Goal: Task Accomplishment & Management: Manage account settings

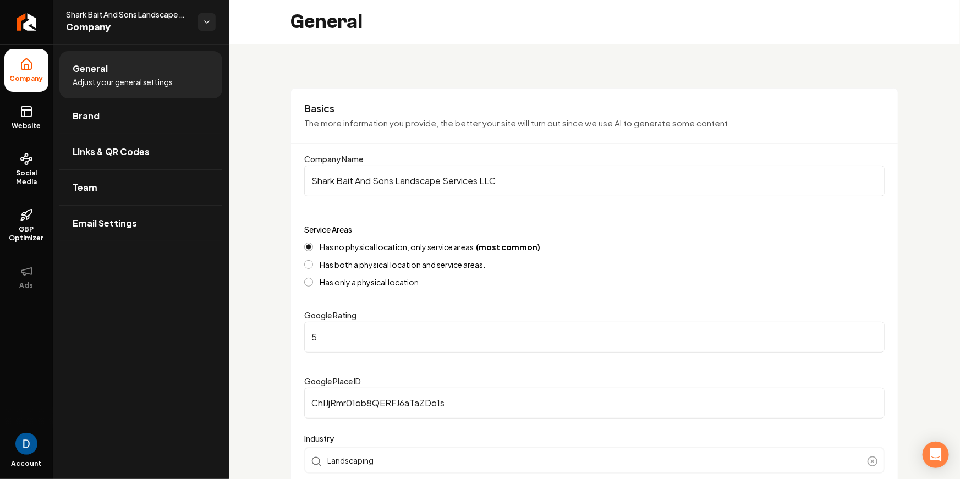
click at [24, 139] on ul "Company Website Social Media GBP Optimizer Ads" at bounding box center [26, 173] width 53 height 259
click at [28, 177] on span "Social Media" at bounding box center [26, 178] width 44 height 18
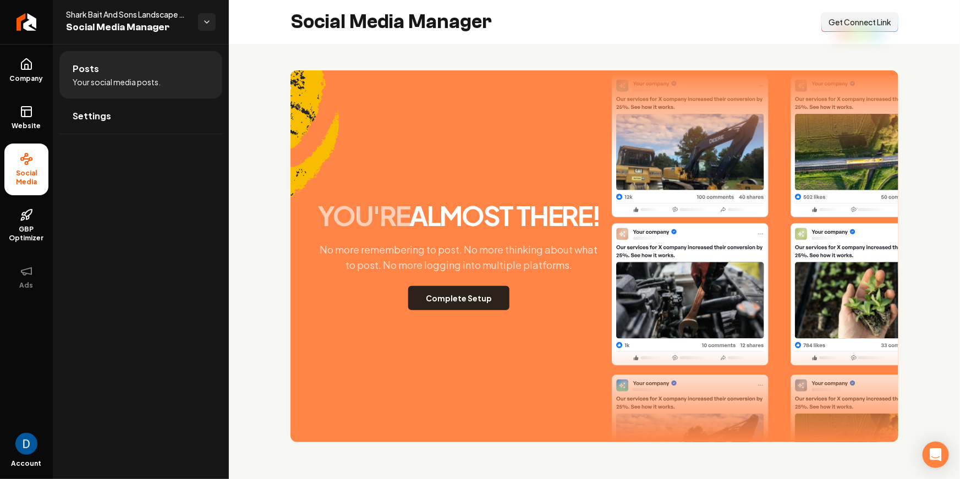
click at [476, 299] on button "Complete Setup" at bounding box center [458, 298] width 101 height 24
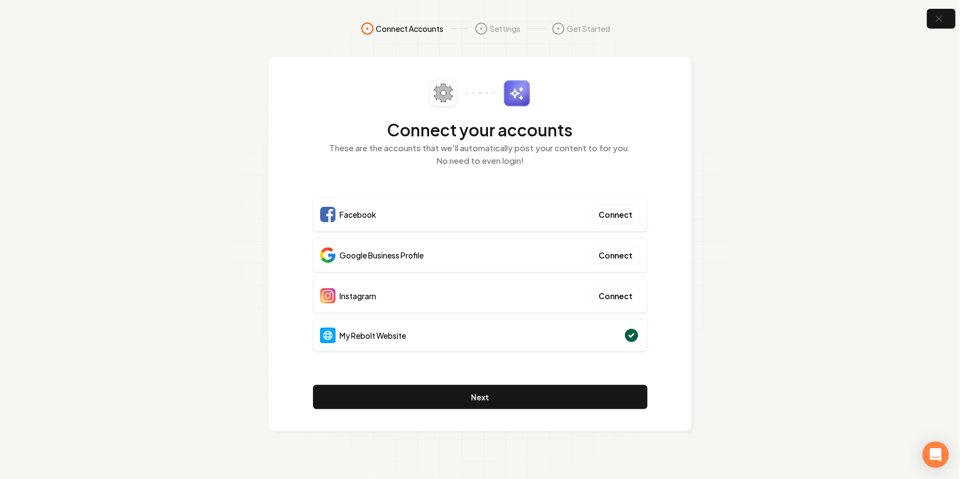
click at [406, 339] on span "My Rebolt Website" at bounding box center [373, 335] width 67 height 11
click at [424, 251] on span "Google Business Profile" at bounding box center [382, 255] width 84 height 11
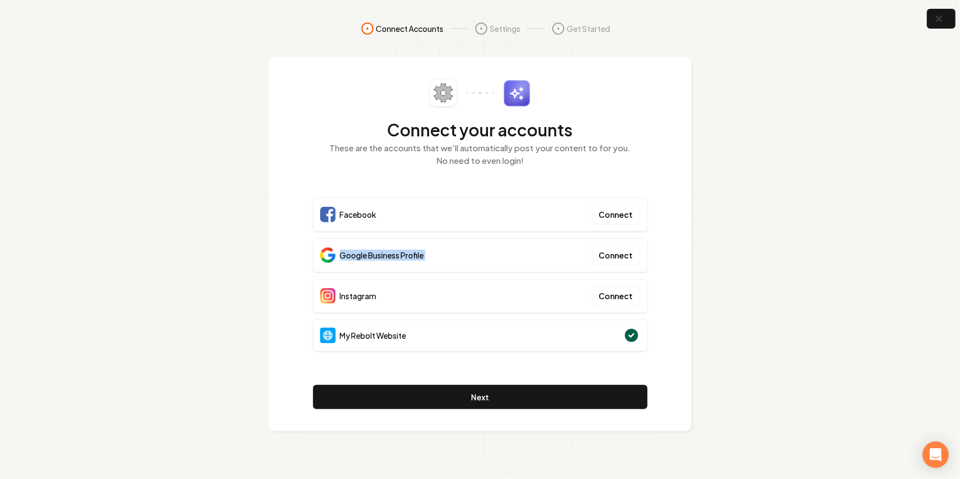
click at [424, 251] on span "Google Business Profile" at bounding box center [382, 255] width 84 height 11
click at [932, 1] on section "Connect Accounts Settings Get Started Connect your accounts These are the accou…" at bounding box center [480, 239] width 960 height 479
click at [937, 17] on icon "button" at bounding box center [938, 18] width 7 height 7
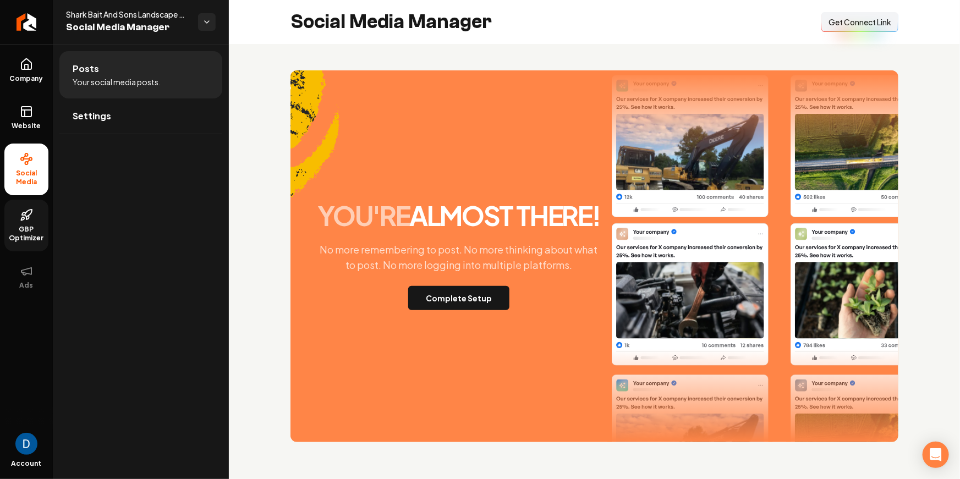
click at [30, 220] on icon at bounding box center [26, 214] width 13 height 13
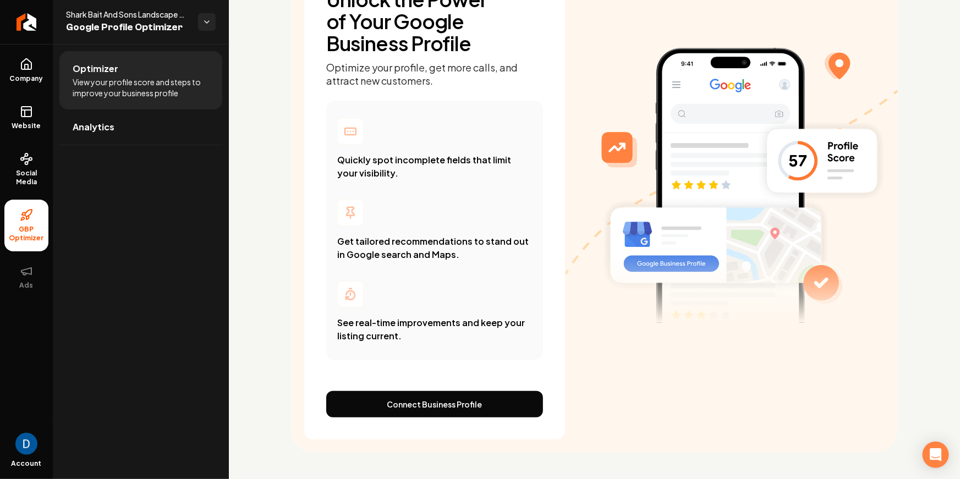
scroll to position [9, 0]
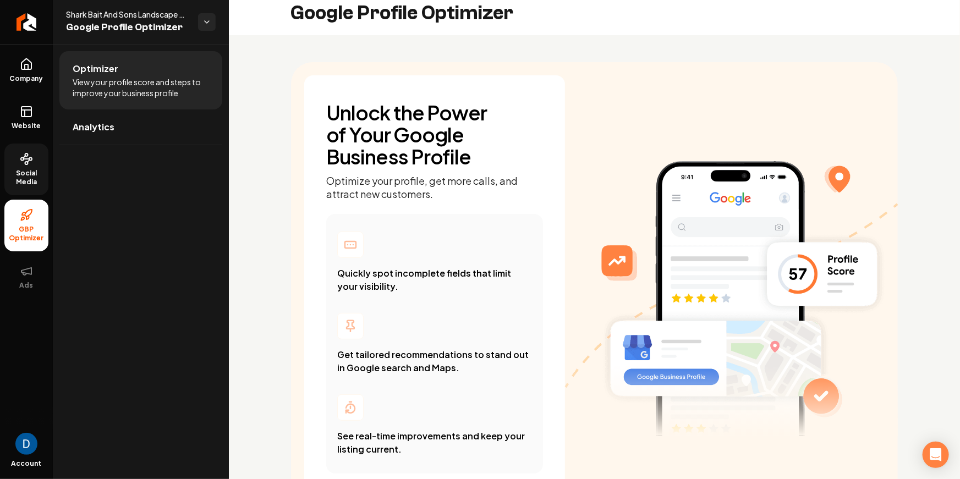
click at [22, 175] on span "Social Media" at bounding box center [26, 178] width 44 height 18
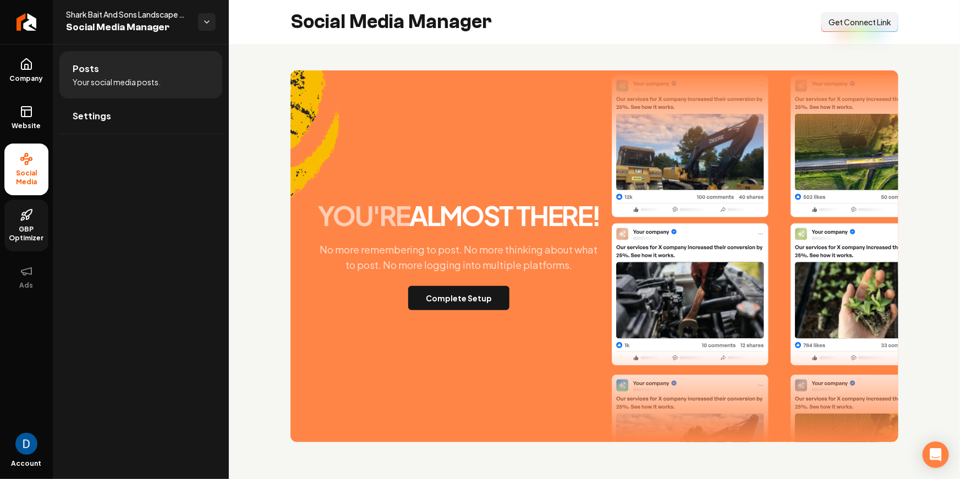
click at [823, 40] on div "Social Media Manager Connect Link Get Connect Link" at bounding box center [594, 22] width 731 height 44
click at [836, 26] on span "Get Connect Link" at bounding box center [859, 22] width 63 height 11
click at [852, 32] on button "Connect Link Get Connect Link" at bounding box center [859, 22] width 77 height 20
click at [851, 29] on div "Connect Link Get Connect Link" at bounding box center [859, 22] width 77 height 20
click at [834, 18] on span "Get Connect Link" at bounding box center [859, 22] width 63 height 11
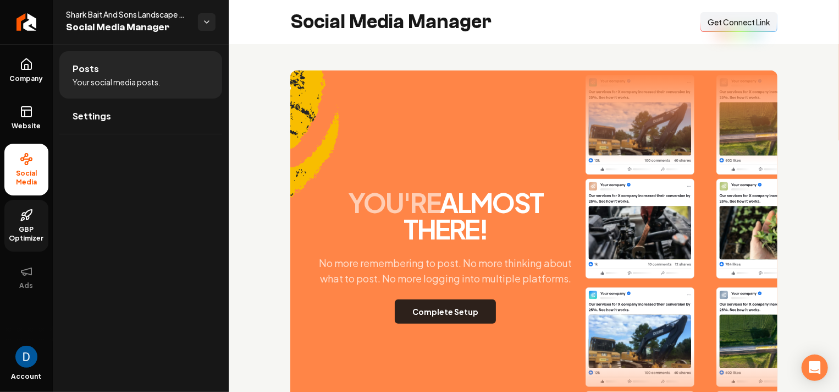
click at [436, 319] on button "Complete Setup" at bounding box center [445, 311] width 101 height 24
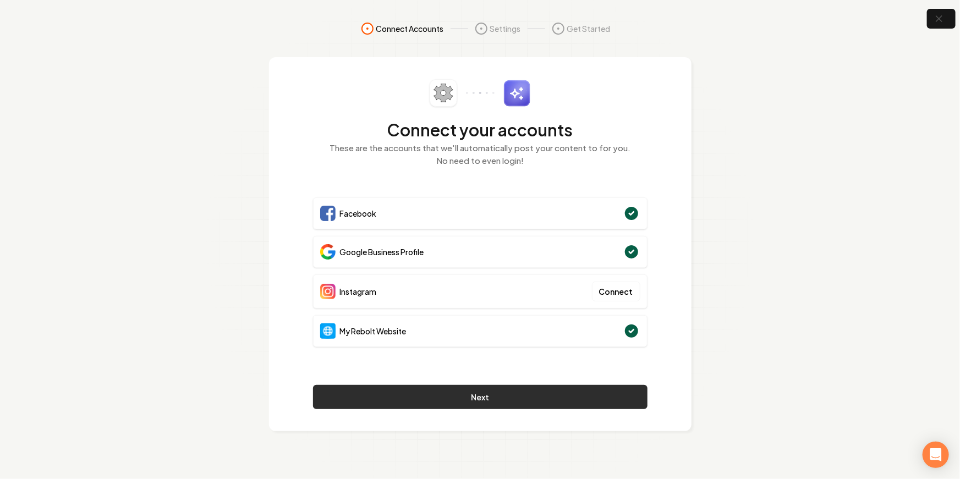
click at [551, 402] on button "Next" at bounding box center [480, 397] width 334 height 24
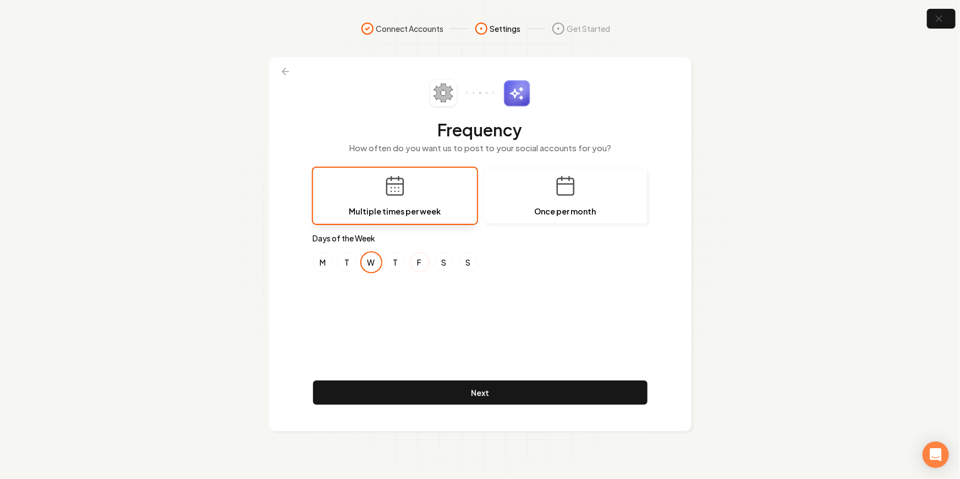
click at [420, 261] on button "F" at bounding box center [420, 262] width 20 height 20
click at [374, 264] on button "W" at bounding box center [371, 262] width 20 height 20
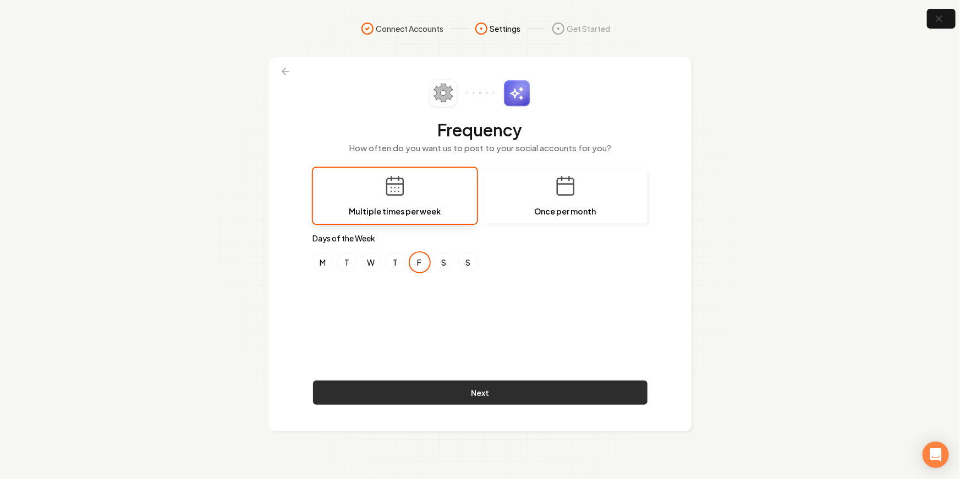
click at [472, 398] on button "Next" at bounding box center [480, 393] width 334 height 24
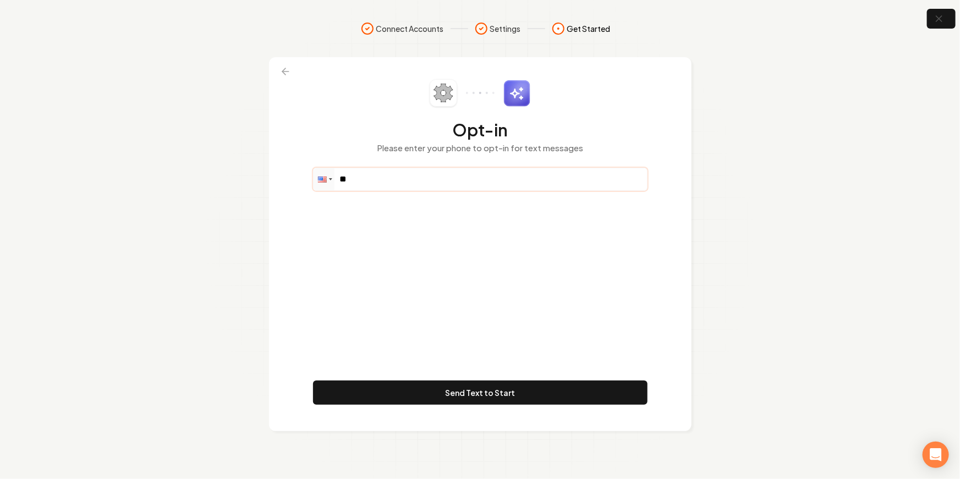
click at [403, 171] on input "**" at bounding box center [480, 179] width 333 height 22
paste input "**********"
type input "**********"
click at [392, 221] on div "**********" at bounding box center [480, 244] width 334 height 330
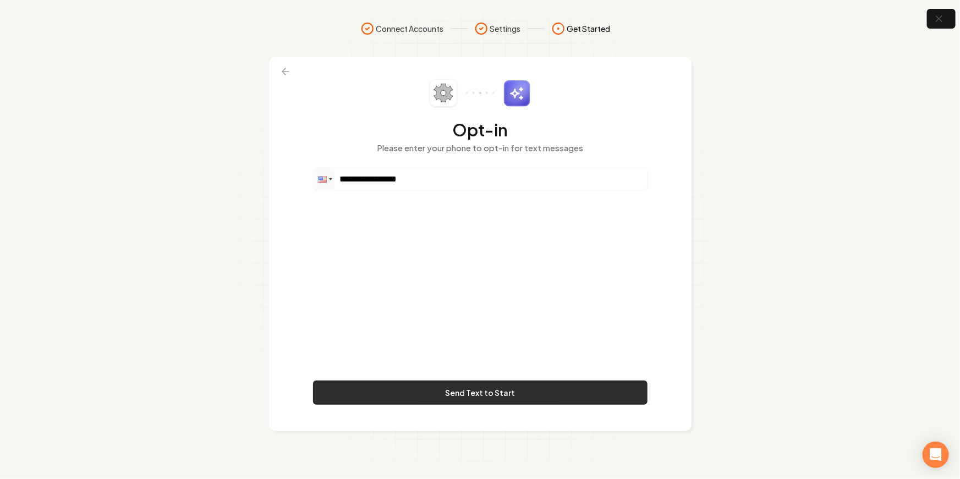
click at [493, 386] on button "Send Text to Start" at bounding box center [480, 393] width 334 height 24
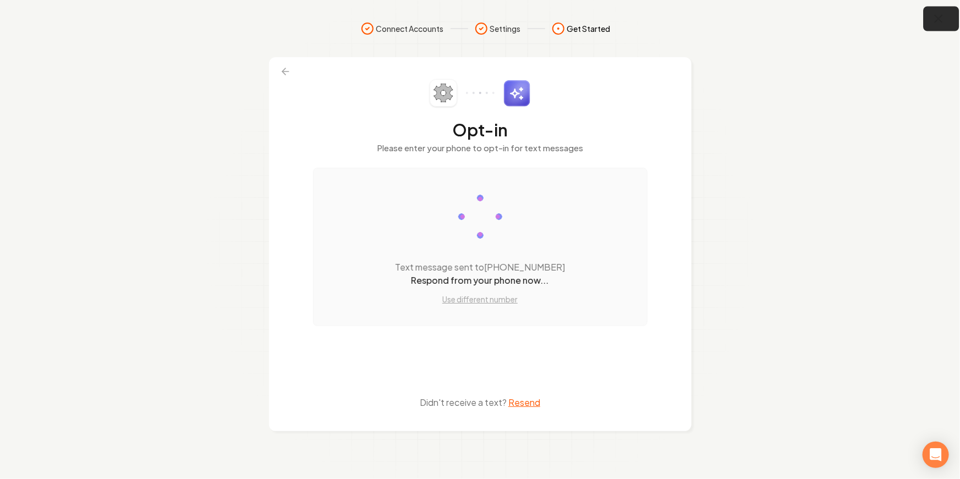
click at [939, 25] on button "button" at bounding box center [942, 19] width 36 height 25
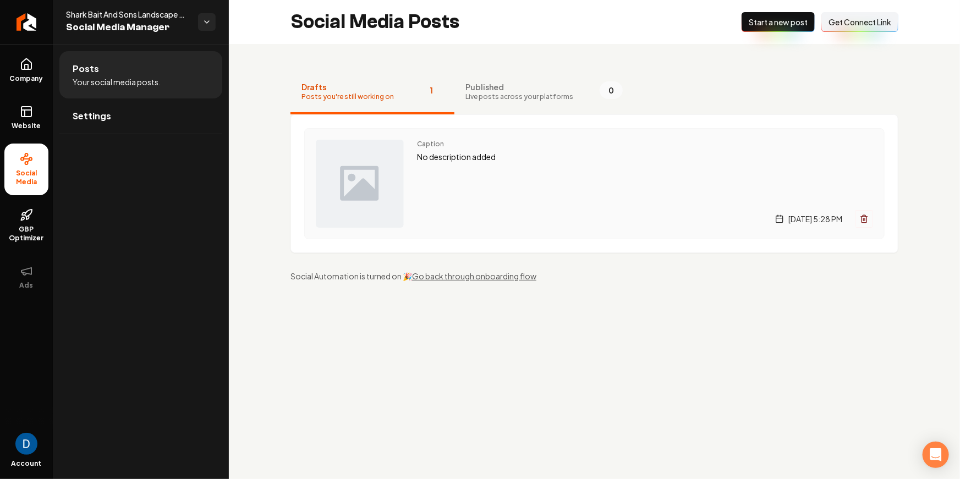
click at [520, 152] on p "No description added" at bounding box center [645, 157] width 456 height 13
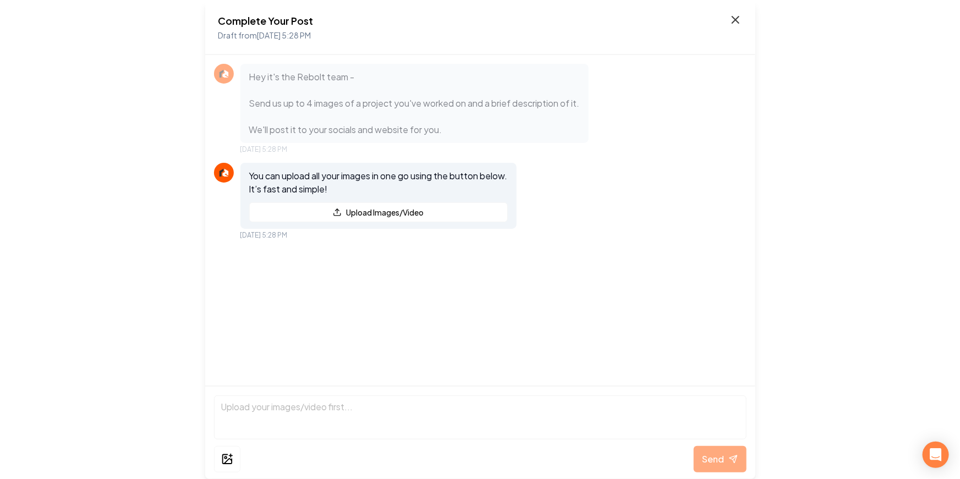
click at [729, 23] on icon at bounding box center [735, 19] width 13 height 13
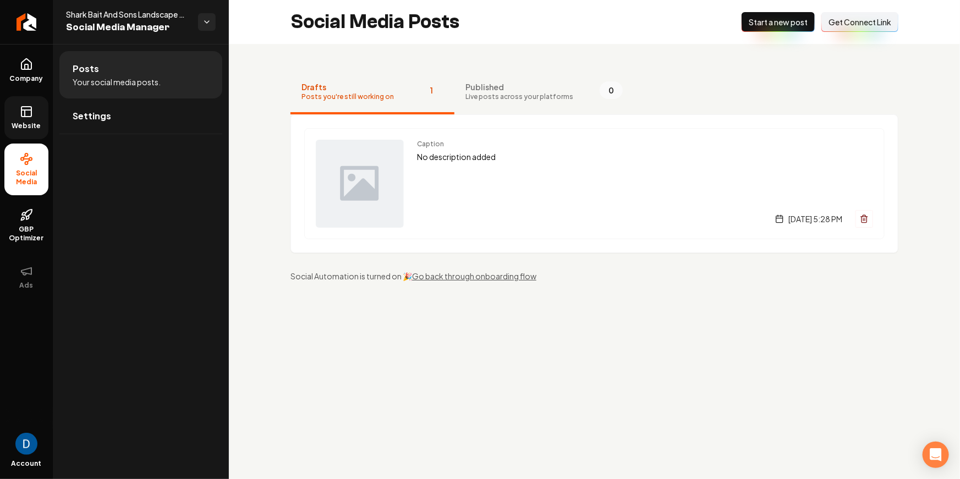
click at [28, 107] on rect at bounding box center [26, 112] width 10 height 10
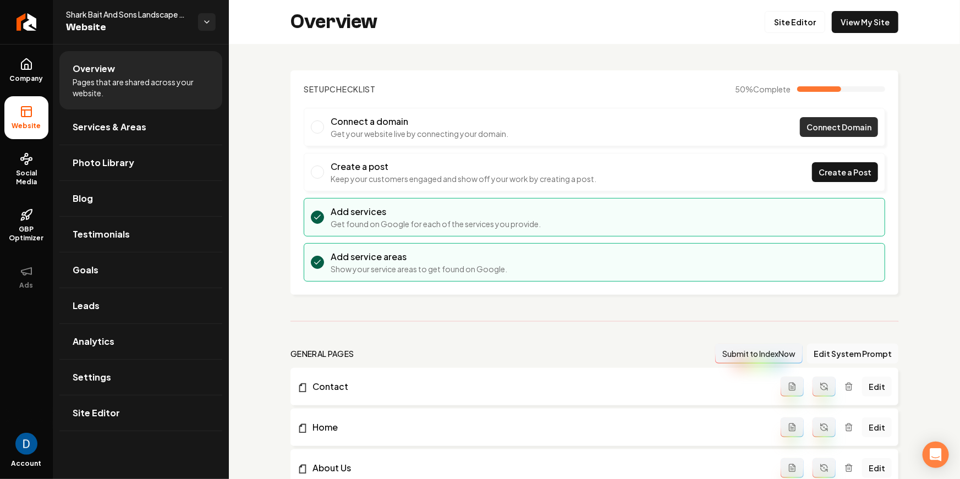
click at [847, 128] on span "Connect Domain" at bounding box center [838, 128] width 65 height 12
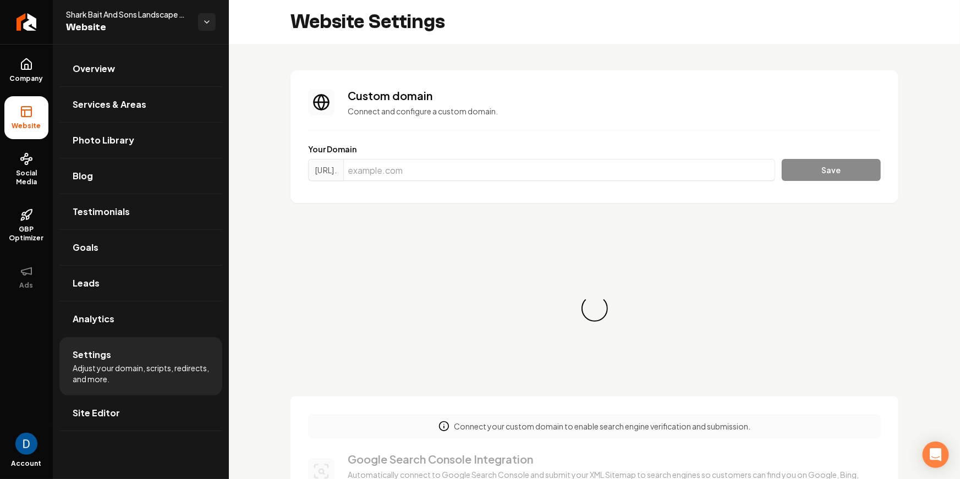
scroll to position [29, 0]
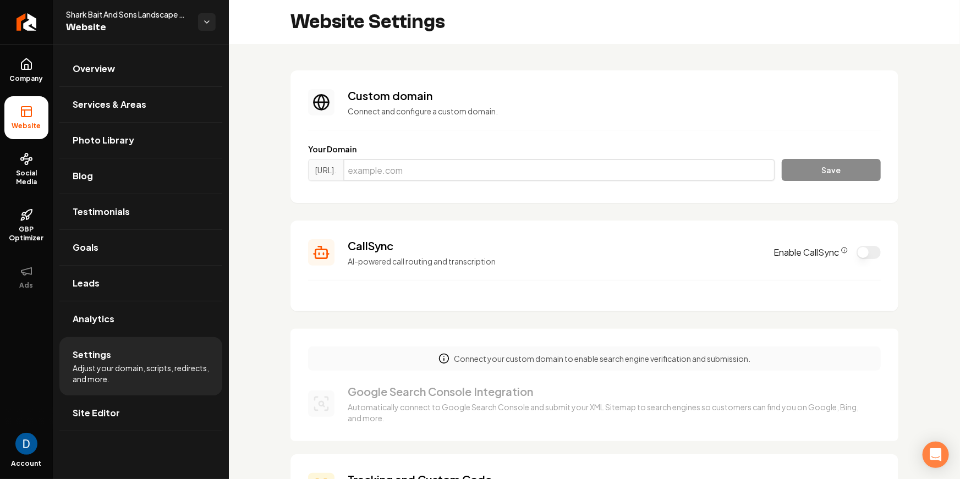
click at [452, 166] on input "Main content area" at bounding box center [559, 170] width 432 height 22
paste input "2532731267"
type input "2532731267"
paste input "https://www.sharkbaitandsons.com/"
click at [403, 174] on input "https://www.sharkbaitandsons.com/" at bounding box center [559, 170] width 432 height 22
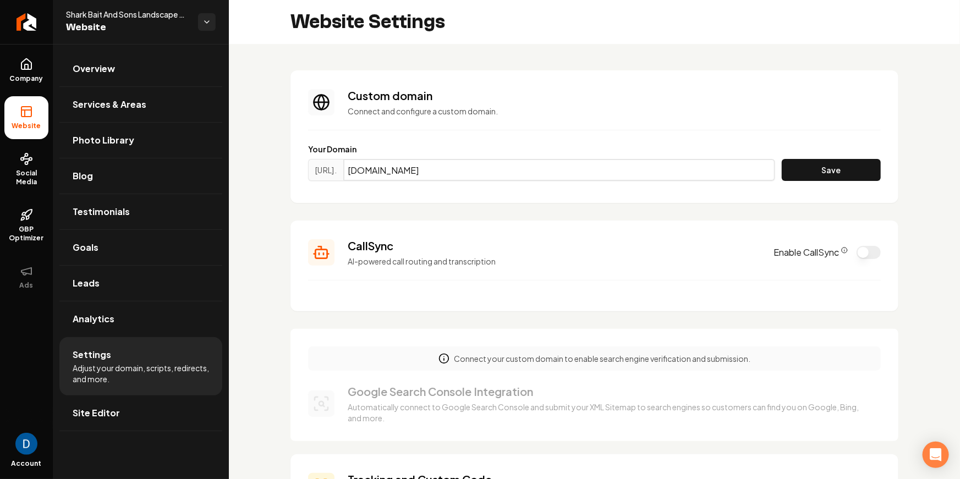
click at [395, 171] on input "www.sharkbaitandsons.com" at bounding box center [559, 170] width 432 height 22
type input "sharkbaitandsons.com"
click at [812, 166] on button "Save" at bounding box center [831, 170] width 99 height 22
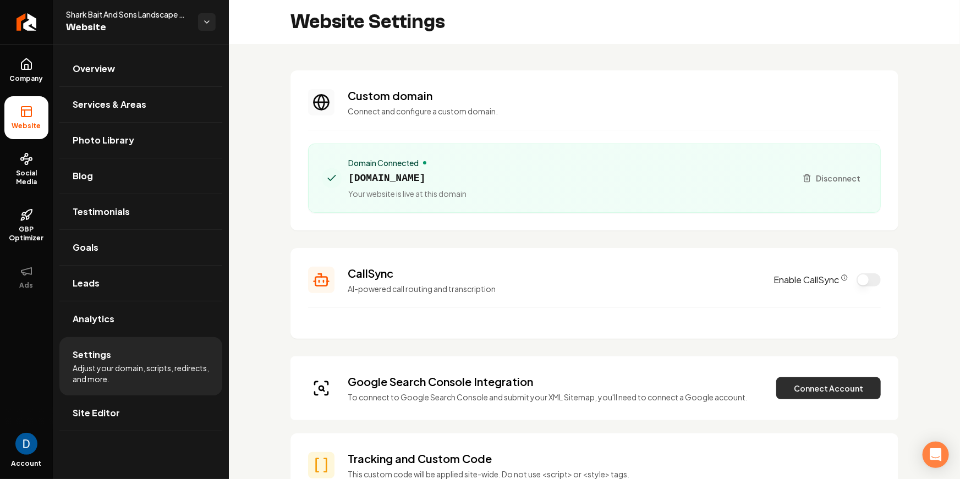
click at [812, 397] on button "Connect Account" at bounding box center [828, 388] width 105 height 22
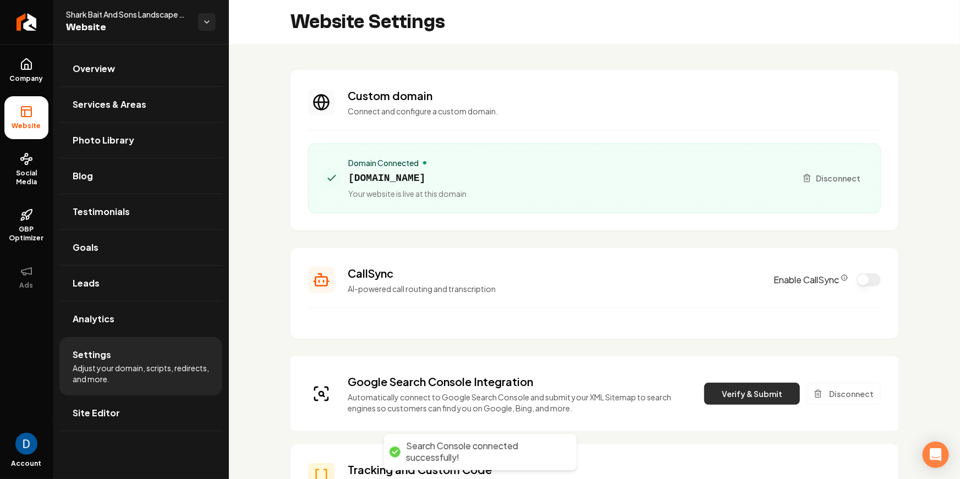
click at [746, 401] on button "Verify & Submit" at bounding box center [752, 394] width 96 height 22
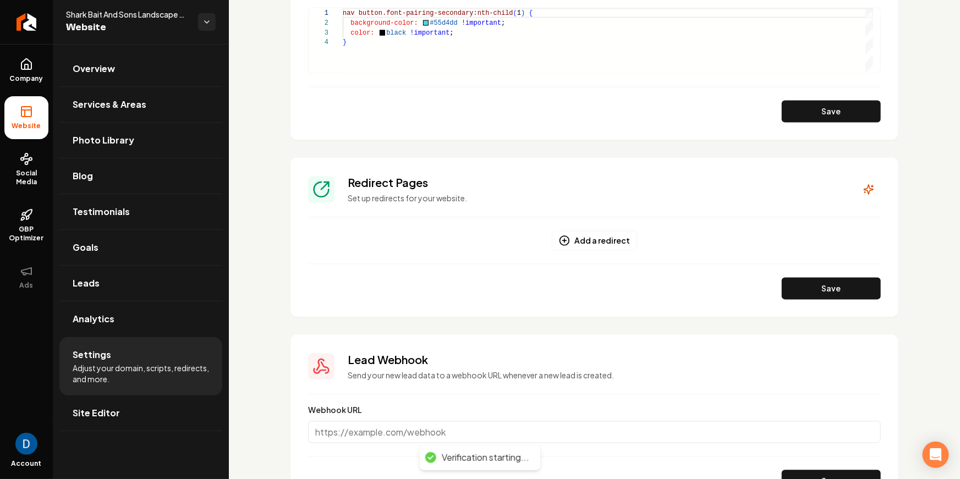
scroll to position [1027, 0]
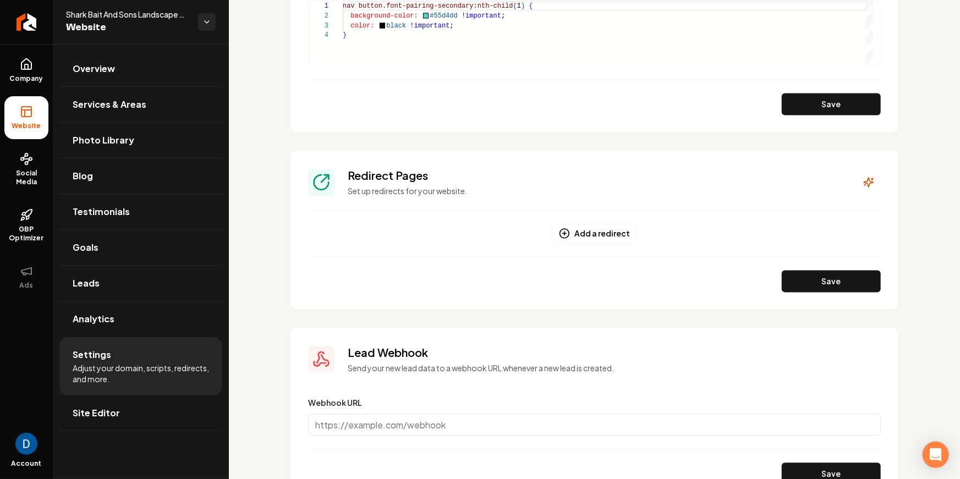
click at [587, 243] on form "Add a redirect Save" at bounding box center [594, 258] width 573 height 69
click at [584, 235] on button "Add a redirect" at bounding box center [594, 234] width 85 height 20
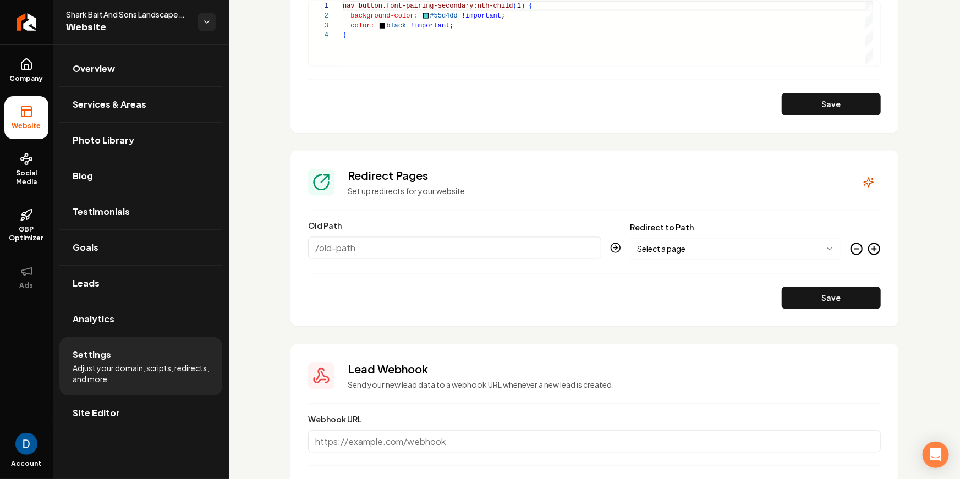
click at [858, 245] on div "Main content area" at bounding box center [865, 252] width 31 height 18
click at [851, 249] on circle "Main content area" at bounding box center [856, 249] width 11 height 11
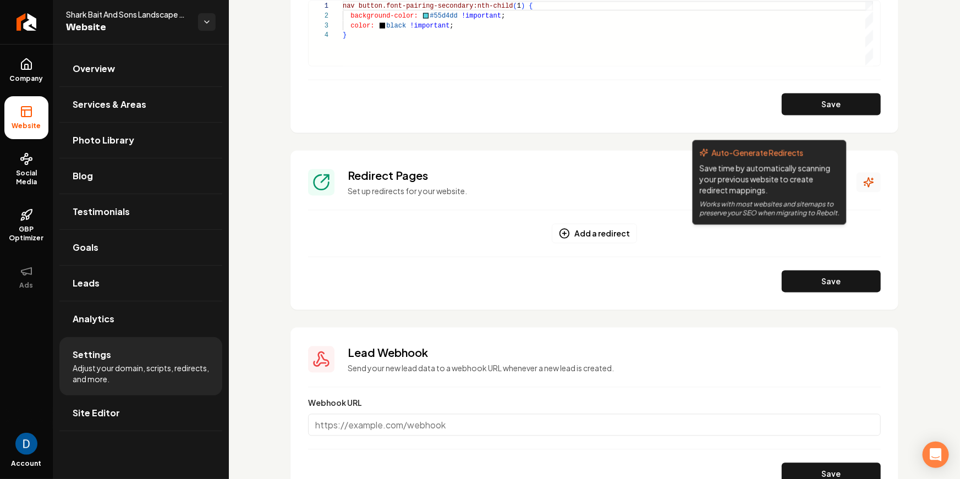
click at [864, 179] on icon "Main content area" at bounding box center [868, 182] width 9 height 9
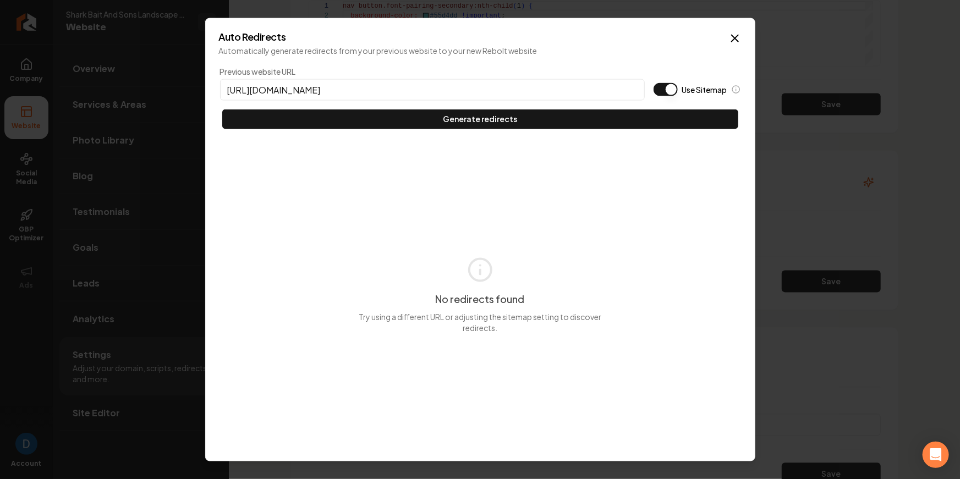
type input "https://www.sharkbaitandsons.com/"
click at [666, 91] on button "Use Sitemap" at bounding box center [665, 89] width 24 height 13
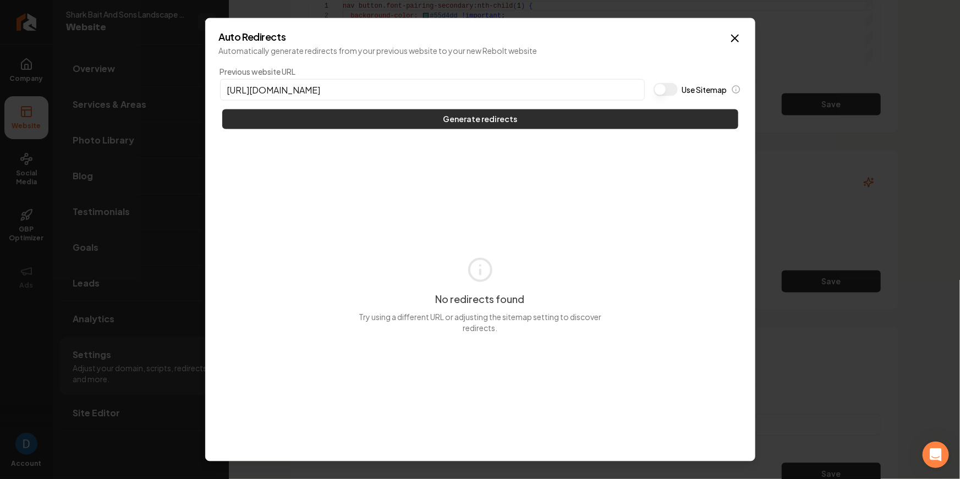
click at [630, 113] on button "Generate redirects" at bounding box center [480, 119] width 516 height 20
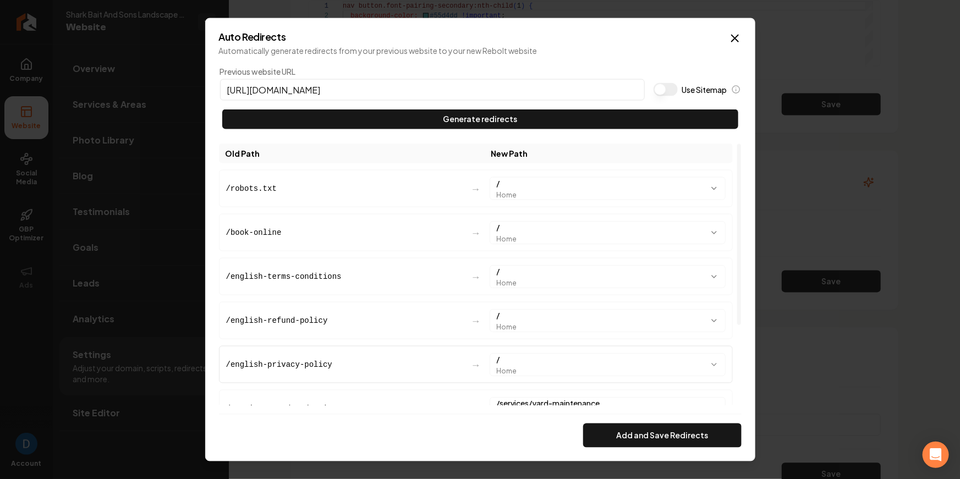
scroll to position [117, 0]
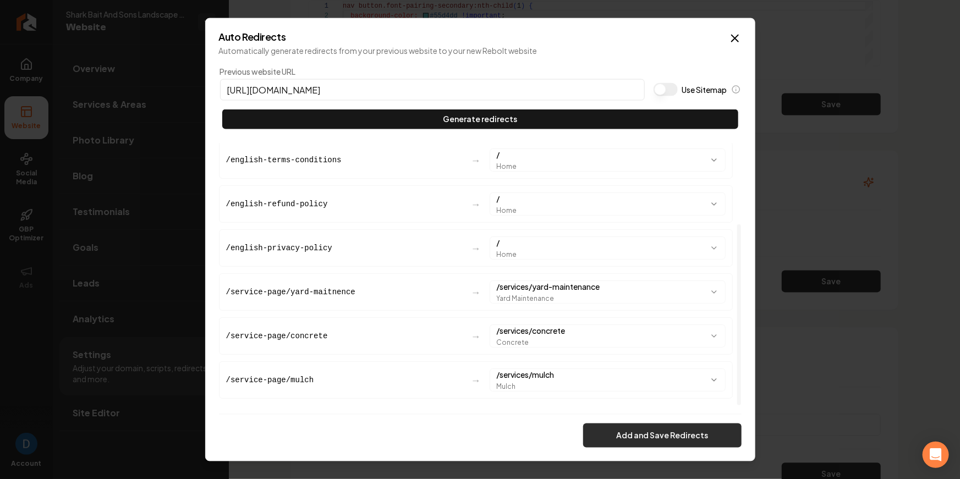
click at [647, 428] on button "Add and Save Redirects" at bounding box center [662, 436] width 158 height 24
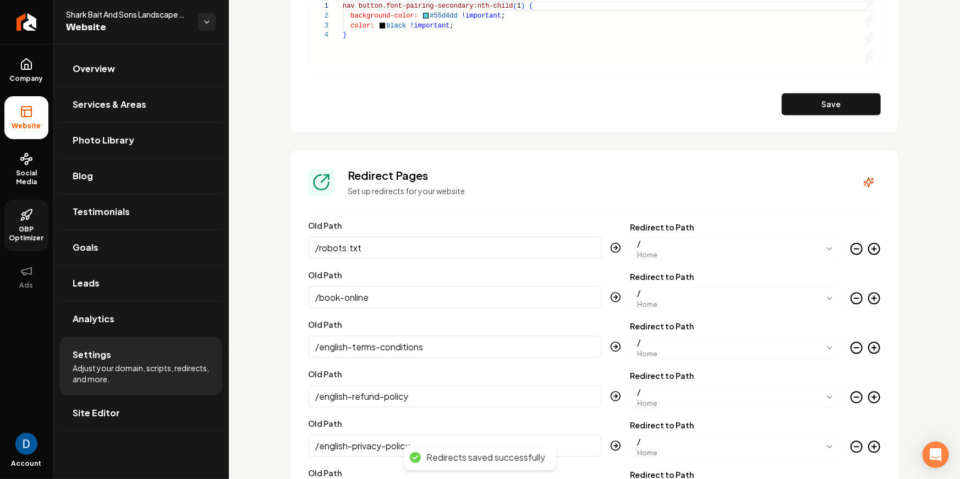
click at [29, 215] on icon at bounding box center [26, 214] width 13 height 13
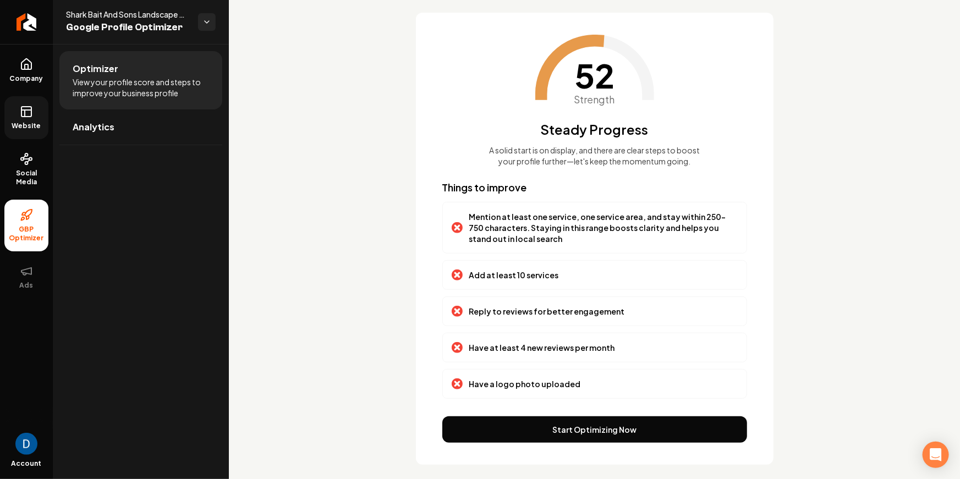
scroll to position [74, 0]
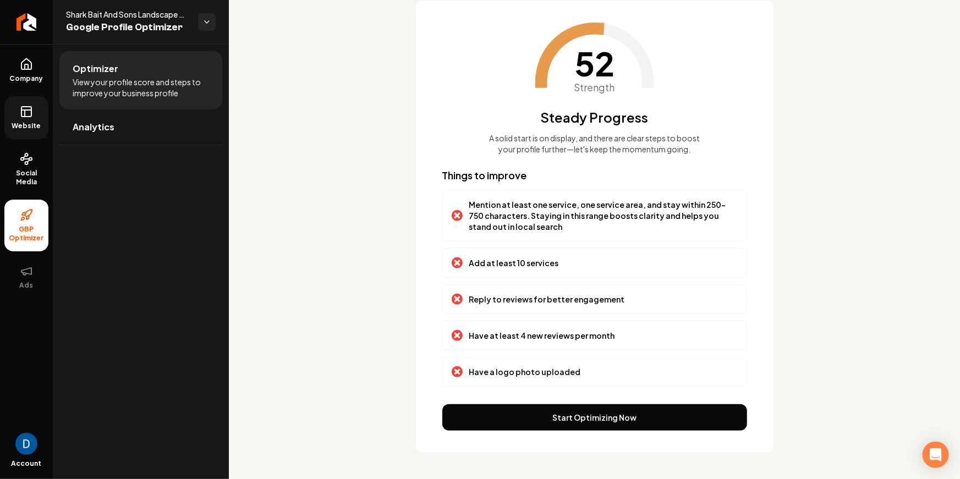
click at [590, 71] on span "52" at bounding box center [594, 63] width 40 height 33
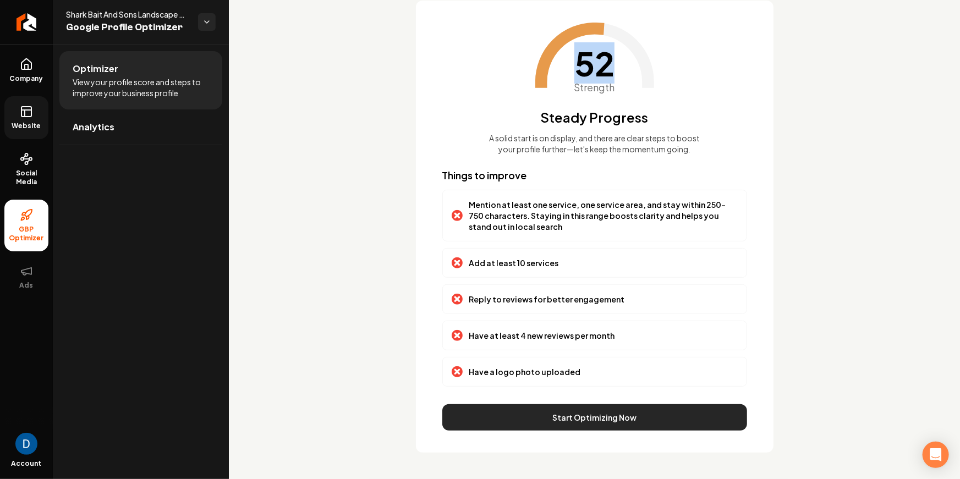
click at [580, 430] on button "Start Optimizing Now" at bounding box center [594, 417] width 305 height 26
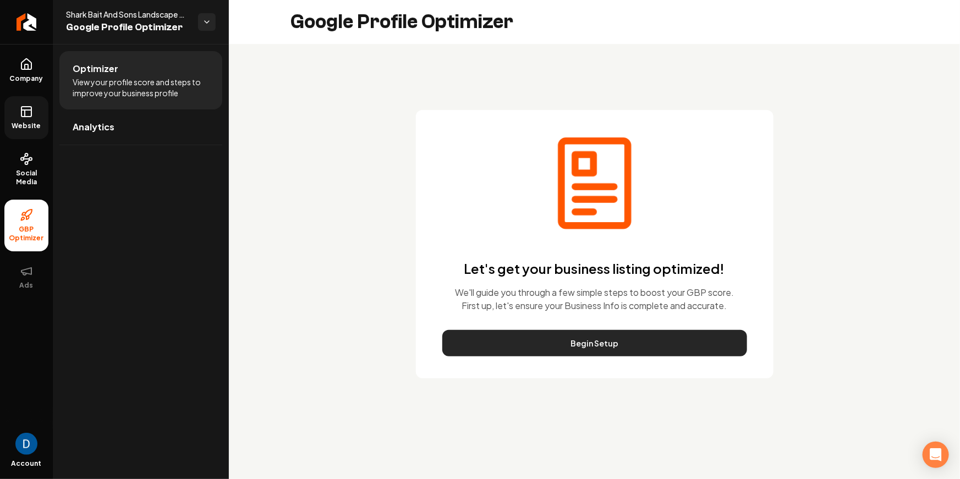
click at [530, 347] on button "Begin Setup" at bounding box center [594, 343] width 305 height 26
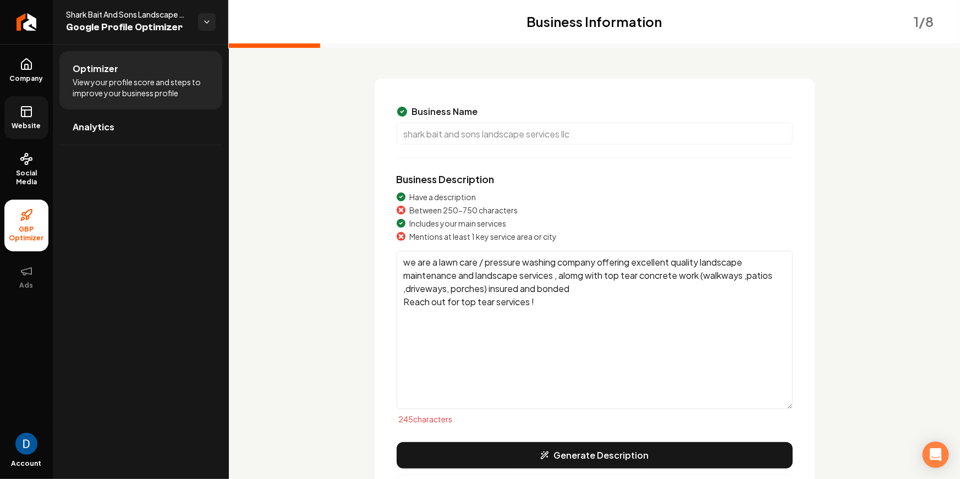
scroll to position [47, 0]
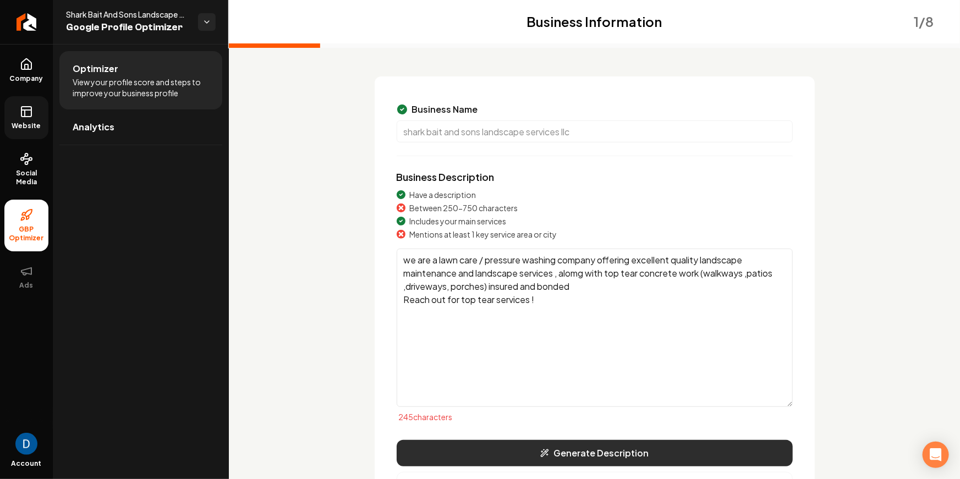
click at [594, 448] on button "Generate Description" at bounding box center [595, 453] width 396 height 26
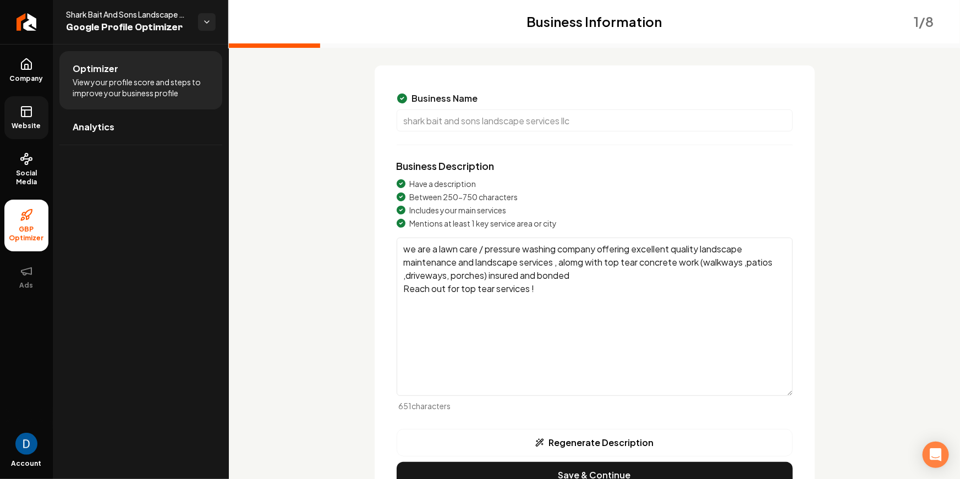
scroll to position [83, 0]
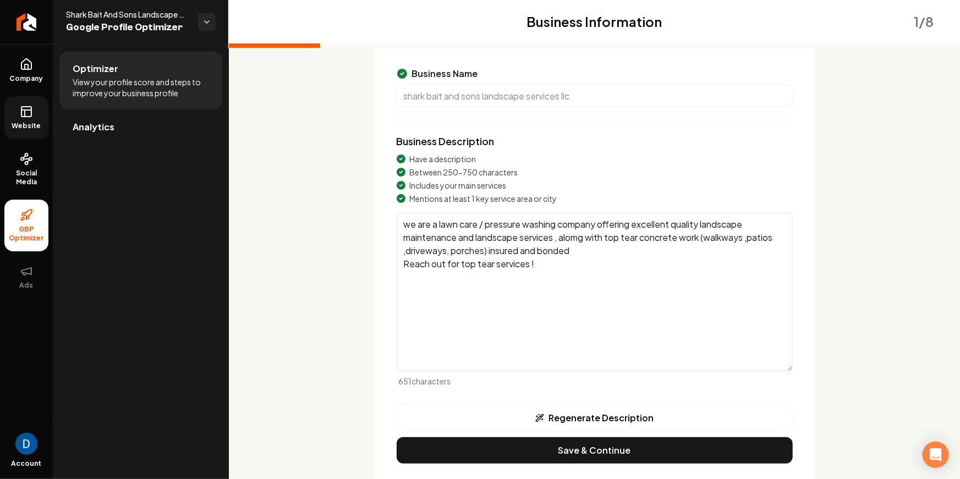
click at [418, 174] on span "Between 250-750 characters" at bounding box center [464, 172] width 108 height 11
click at [483, 180] on span "Includes your main services" at bounding box center [458, 185] width 97 height 11
click at [483, 179] on div "Have a description Between 250-750 characters Includes your main services Menti…" at bounding box center [595, 178] width 396 height 51
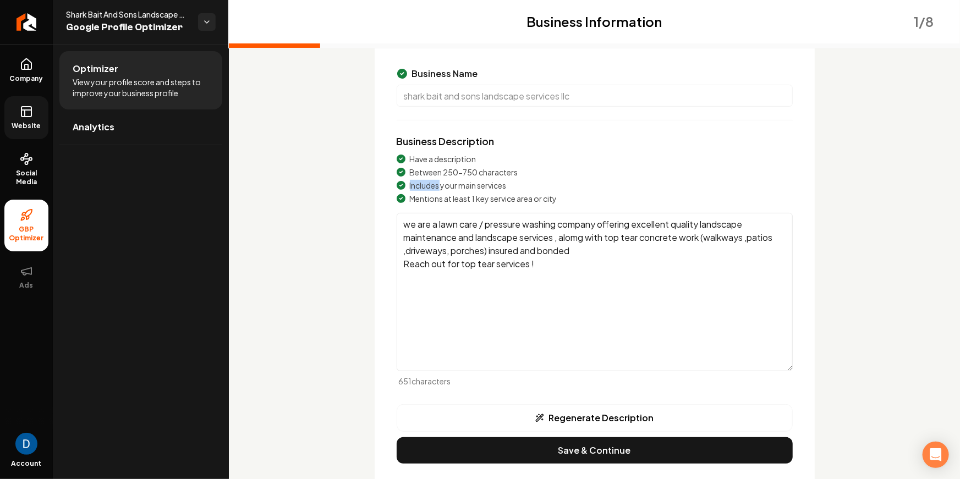
click at [483, 179] on div "Have a description Between 250-750 characters Includes your main services Menti…" at bounding box center [595, 178] width 396 height 51
click at [475, 205] on div "Have a description Between 250-750 characters Includes your main services Menti…" at bounding box center [595, 269] width 396 height 233
click at [475, 204] on div "Have a description Between 250-750 characters Includes your main services Menti…" at bounding box center [595, 269] width 396 height 233
click at [474, 204] on span "Mentions at least 1 key service area or city" at bounding box center [483, 198] width 147 height 11
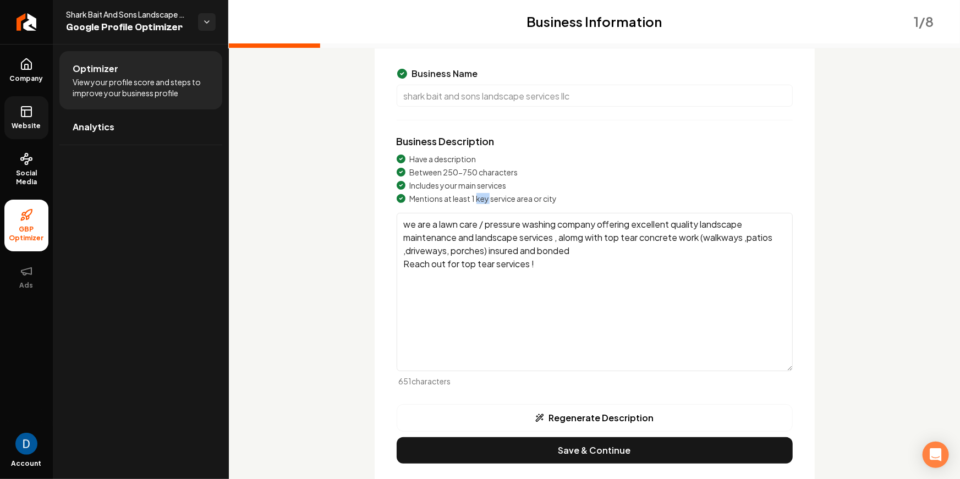
click at [474, 204] on span "Mentions at least 1 key service area or city" at bounding box center [483, 198] width 147 height 11
click at [611, 248] on textarea "Shark Bait And Sons Landscape Services LLC, based in Medford, OR, specializes i…" at bounding box center [595, 292] width 396 height 158
click at [656, 227] on textarea "Shark Bait And Sons Landscape Services LLC, based in Medford, OR, specializes i…" at bounding box center [595, 292] width 396 height 158
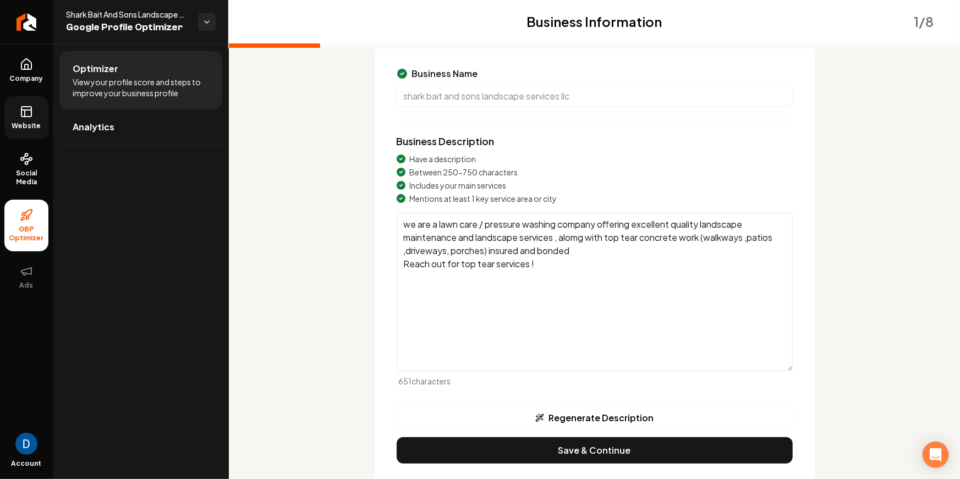
click at [656, 227] on textarea "Shark Bait And Sons Landscape Services LLC, based in Medford, OR, specializes i…" at bounding box center [595, 292] width 396 height 158
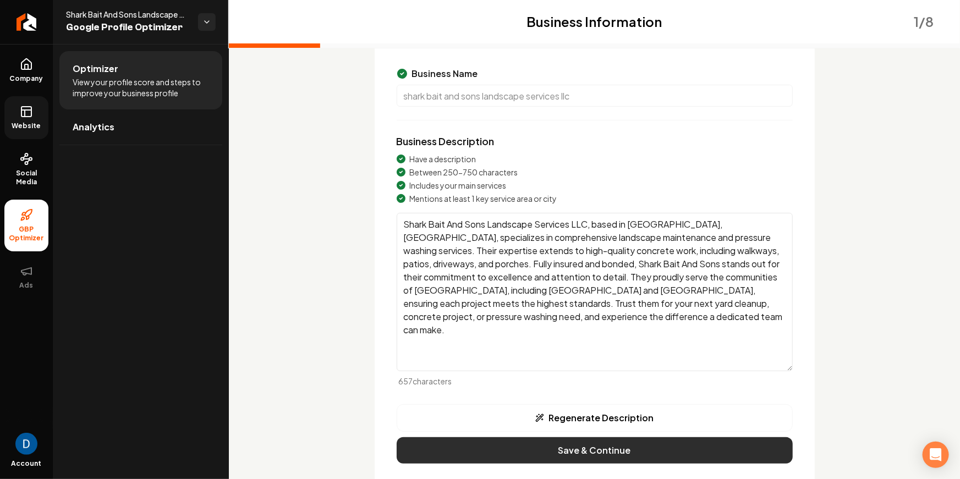
type textarea "Shark Bait And Sons Landscape Services LLC, based in Central Point, OR, special…"
click at [563, 446] on button "Save & Continue" at bounding box center [595, 450] width 396 height 26
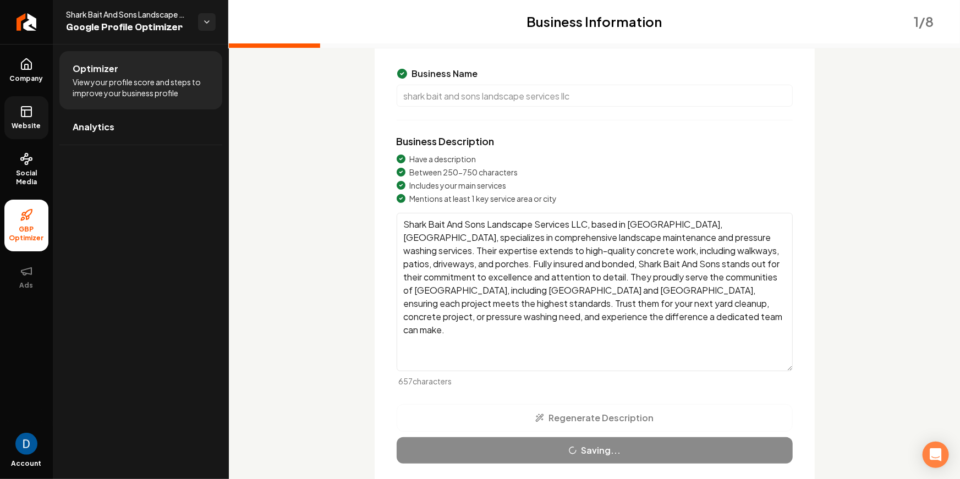
scroll to position [38, 0]
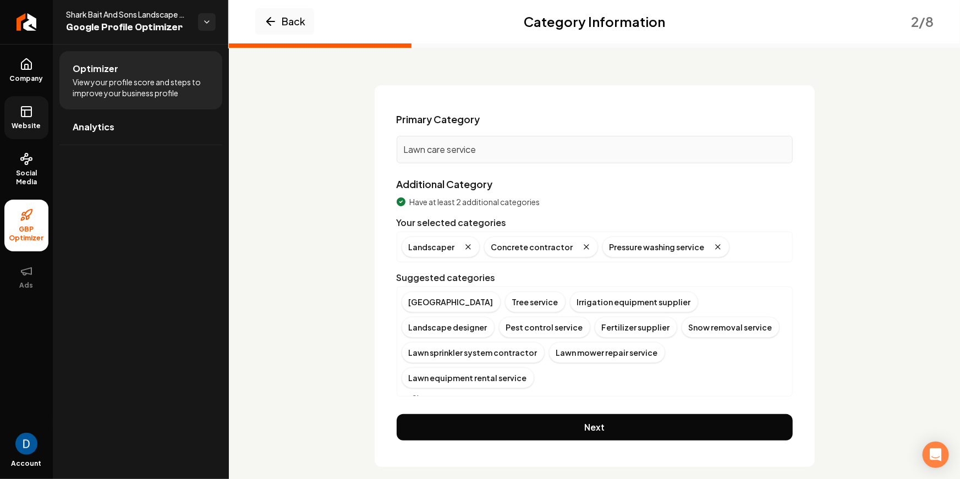
click at [437, 365] on div "Garden center Tree service Irrigation equipment supplier Landscape designer Pes…" at bounding box center [595, 348] width 386 height 112
click at [436, 393] on button "Show more" at bounding box center [428, 398] width 52 height 11
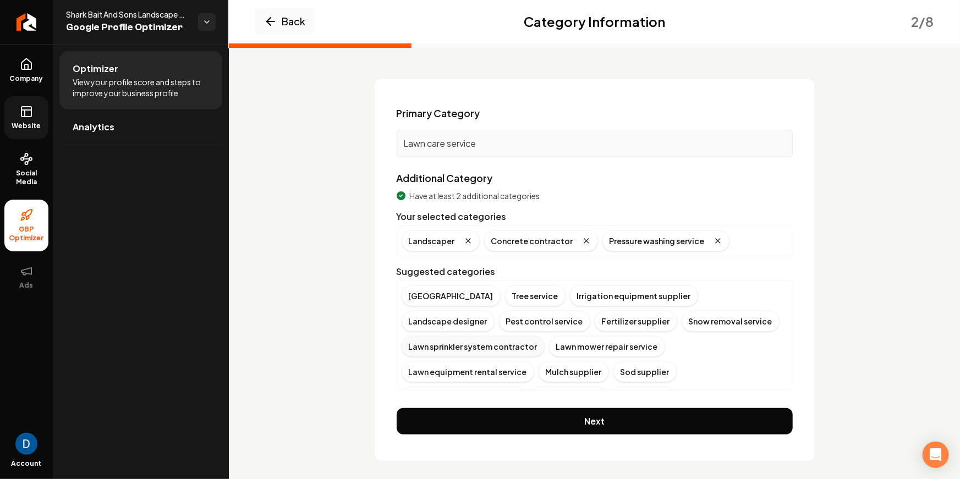
scroll to position [2, 0]
click at [461, 344] on div "Lawn sprinkler system contractor" at bounding box center [473, 344] width 143 height 21
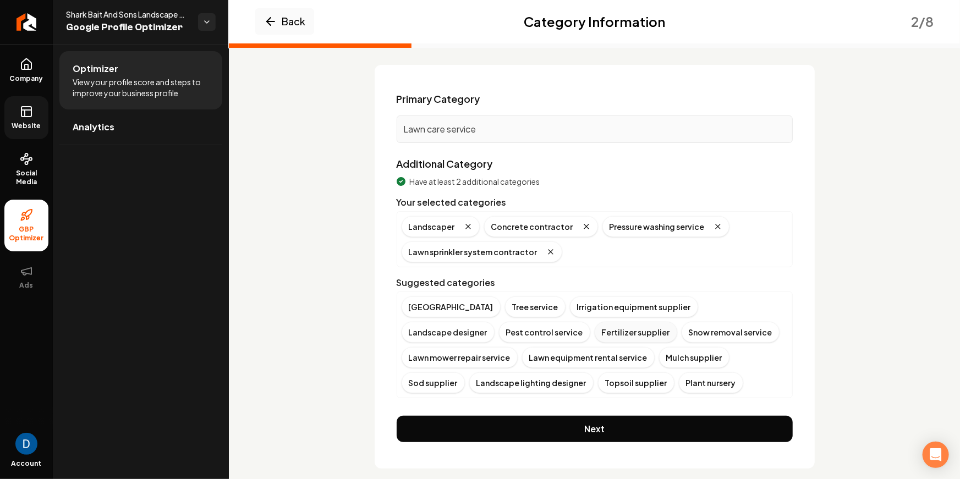
scroll to position [63, 0]
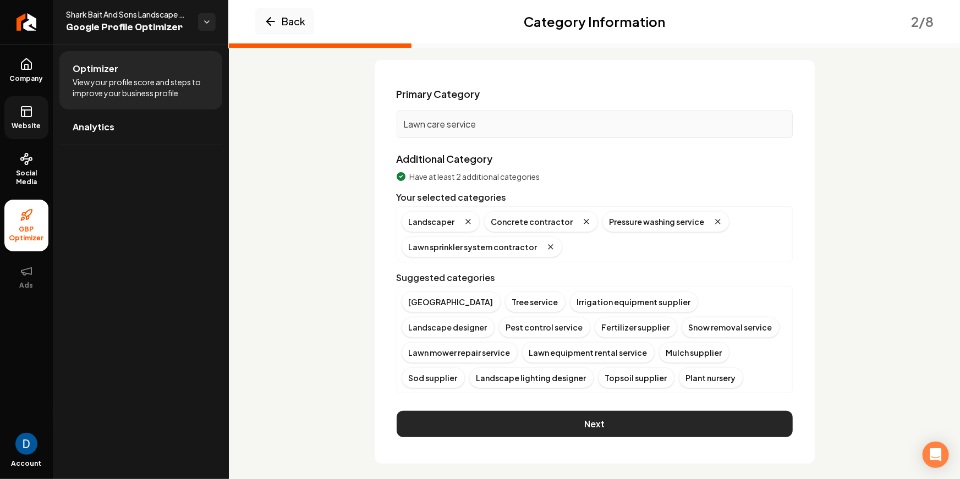
click at [689, 422] on button "Next" at bounding box center [595, 424] width 396 height 26
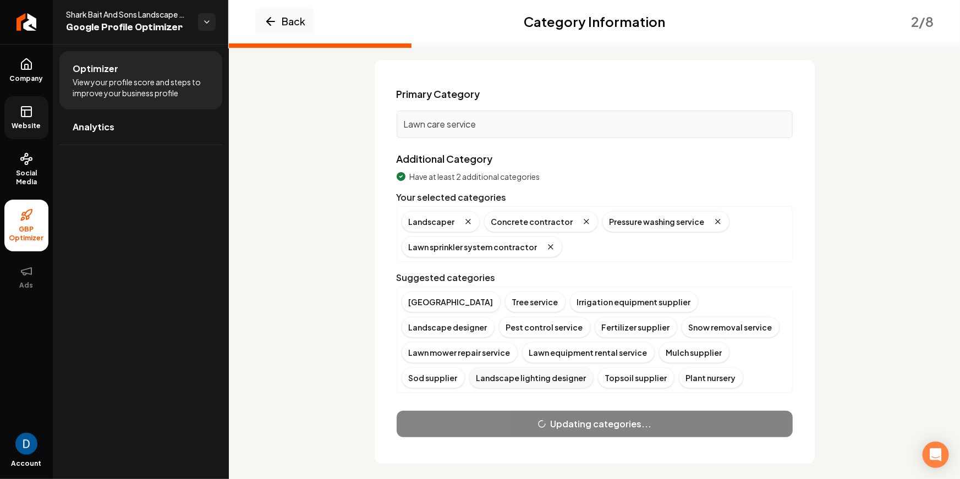
scroll to position [0, 0]
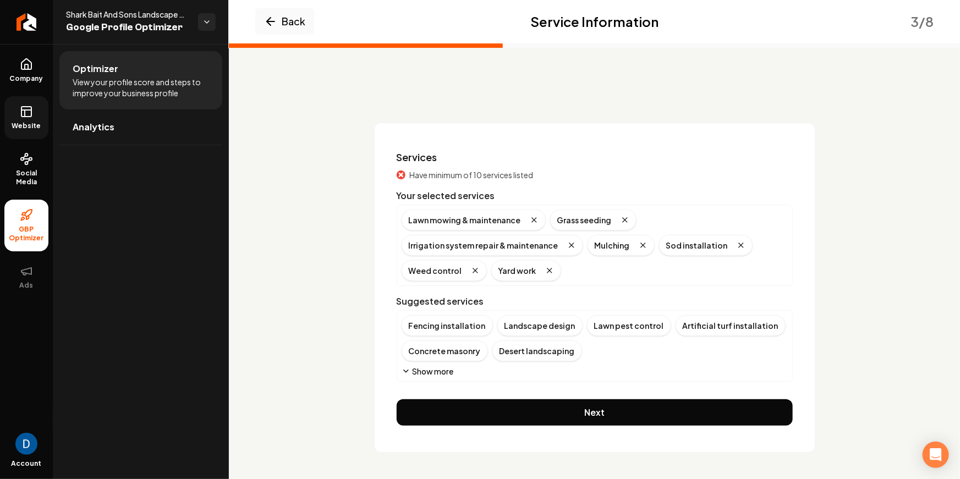
click at [460, 171] on span "Have minimum of 10 services listed" at bounding box center [472, 174] width 124 height 11
click at [446, 370] on button "Show more" at bounding box center [428, 371] width 52 height 11
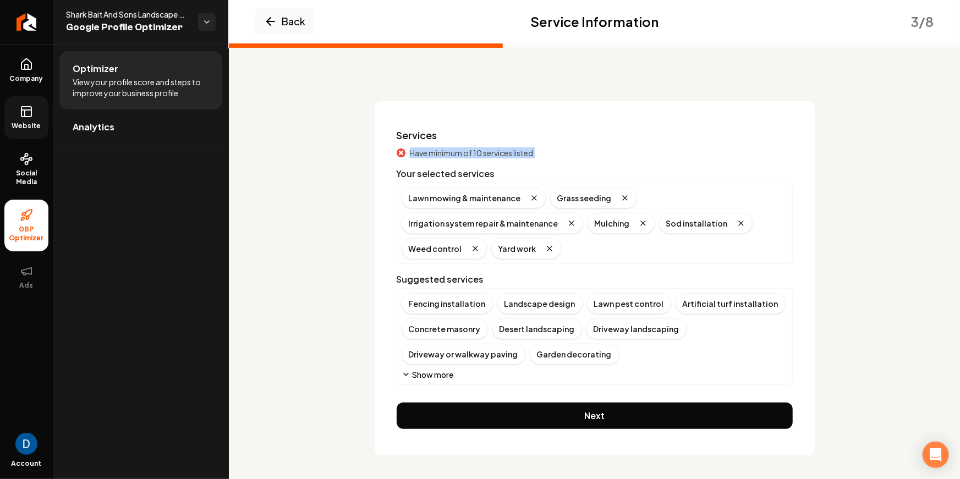
scroll to position [24, 0]
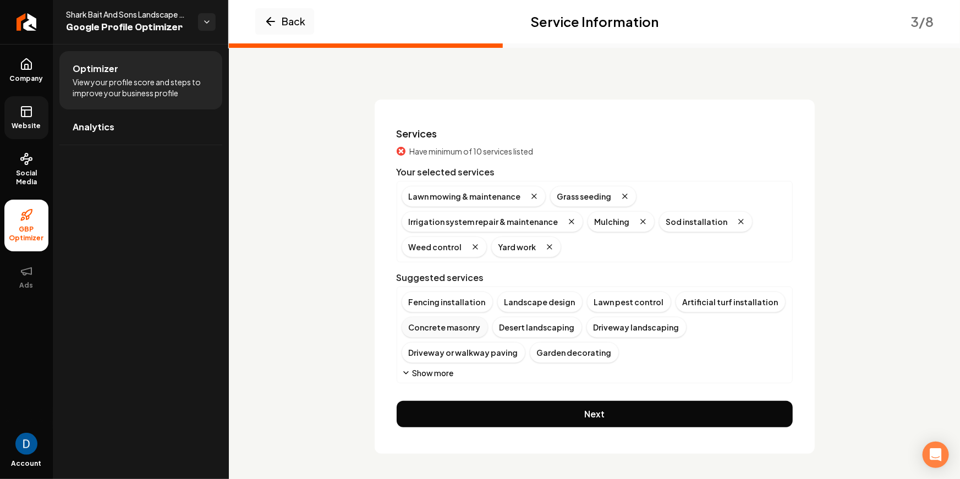
click at [463, 318] on div "Concrete masonry" at bounding box center [445, 327] width 86 height 21
click at [548, 327] on div "Driveway landscaping" at bounding box center [546, 327] width 100 height 21
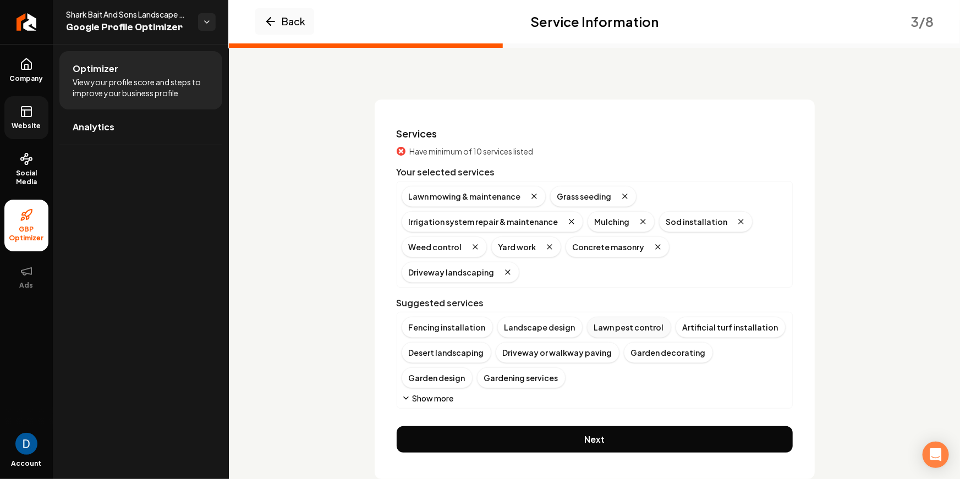
click at [580, 342] on div "Driveway or walkway paving" at bounding box center [558, 352] width 124 height 21
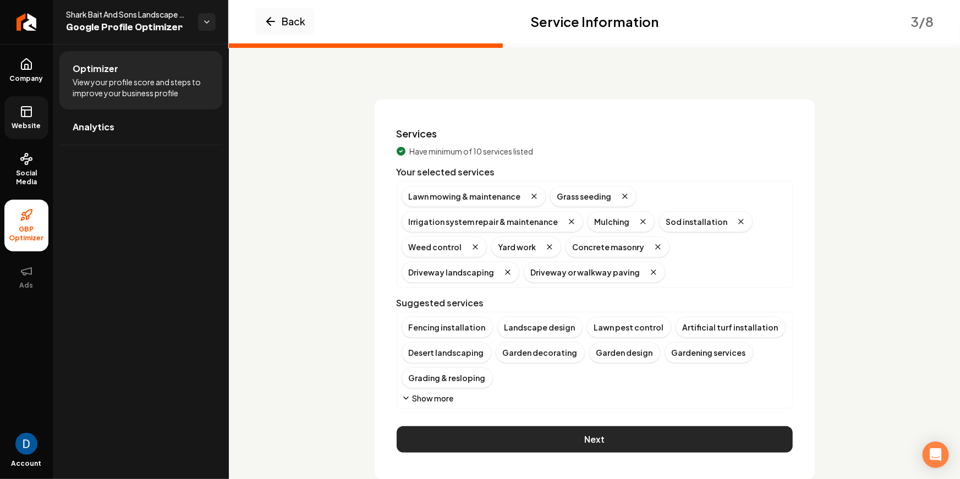
click at [584, 443] on button "Next" at bounding box center [595, 439] width 396 height 26
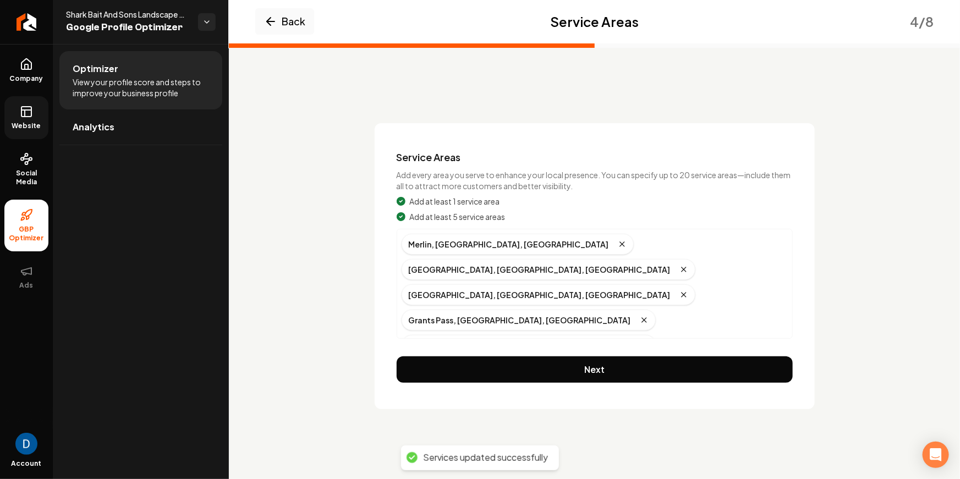
scroll to position [0, 0]
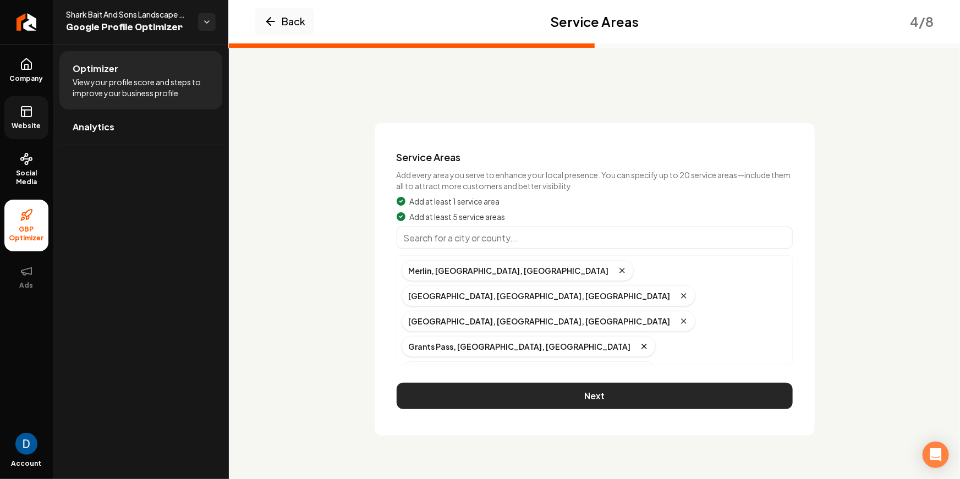
click at [572, 394] on button "Next" at bounding box center [595, 396] width 396 height 26
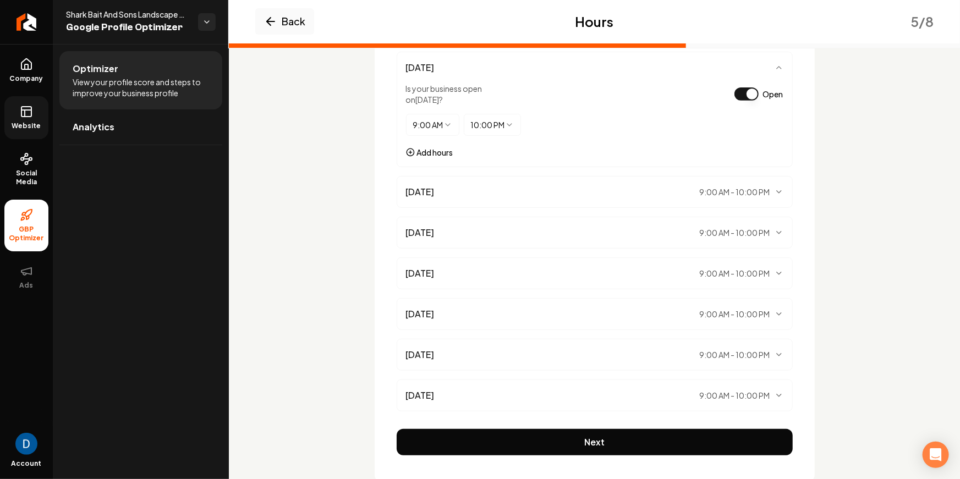
scroll to position [199, 0]
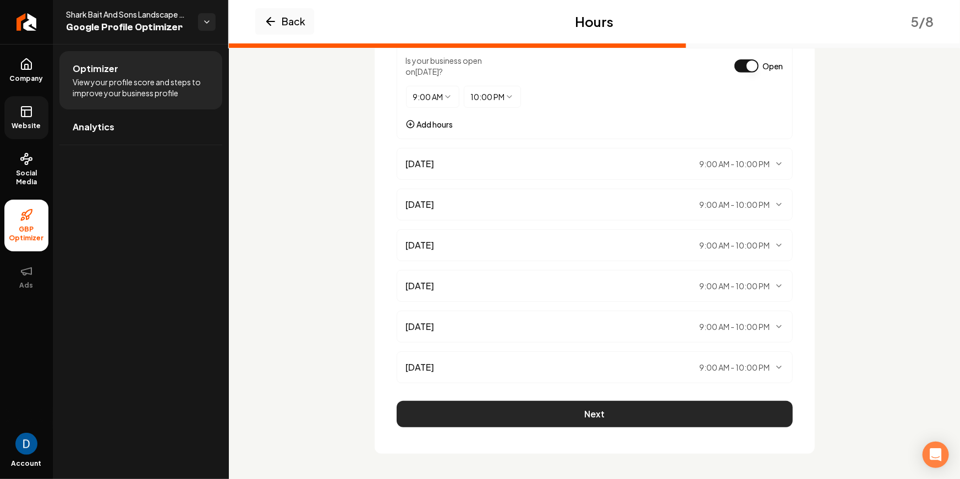
click at [568, 405] on button "Next" at bounding box center [595, 414] width 396 height 26
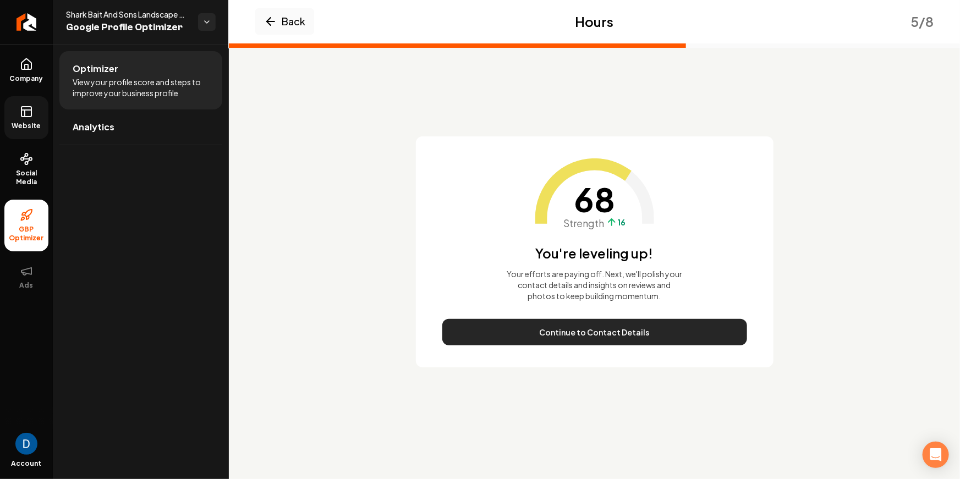
click at [545, 330] on button "Continue to Contact Details" at bounding box center [594, 332] width 305 height 26
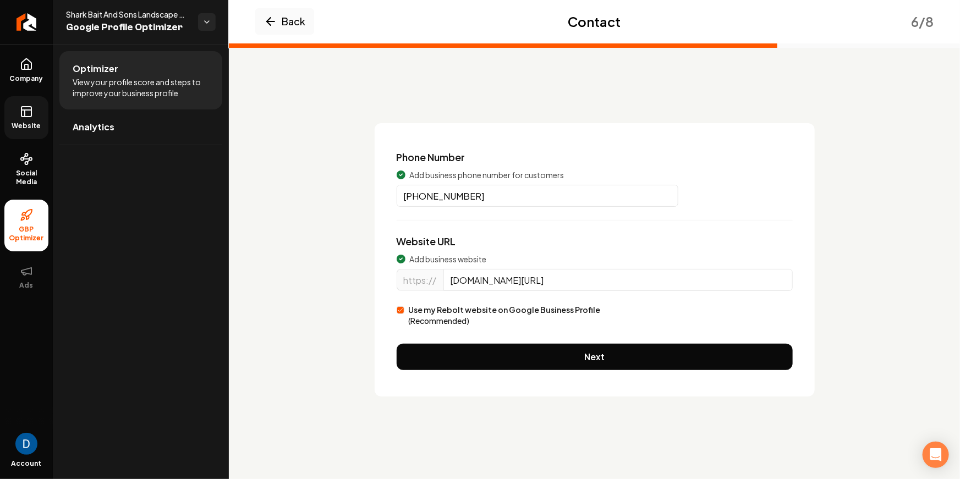
click at [555, 281] on input "www.sharkbaitandsons.com/?utm_source=google&utm_medium=wix_google_business_prof…" at bounding box center [617, 280] width 349 height 22
paste input "www.sharkbaitandsons.com/"
click at [482, 309] on label "Use my Rebolt website on Google Business Profile (Recommended)" at bounding box center [505, 315] width 192 height 22
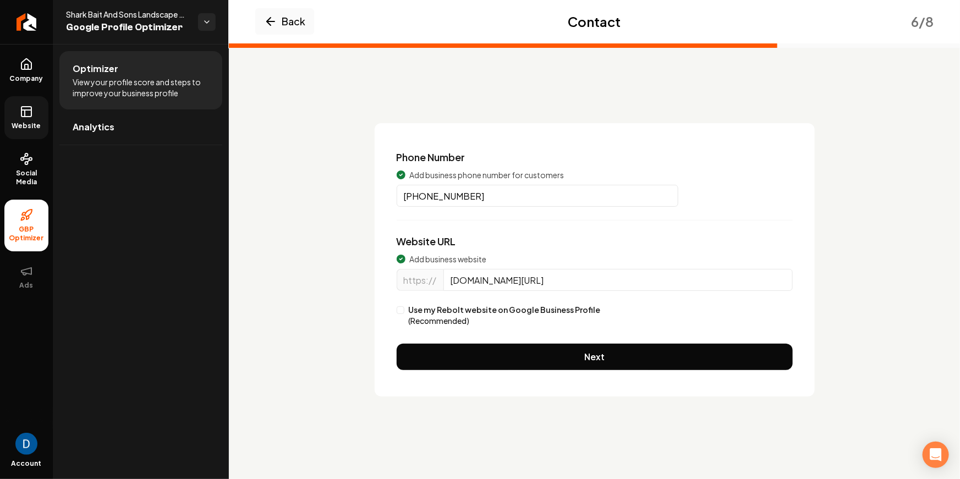
click at [404, 309] on button "Use my Rebolt website on Google Business Profile (Recommended)" at bounding box center [401, 310] width 8 height 8
type input "sharkbaitandsons.com"
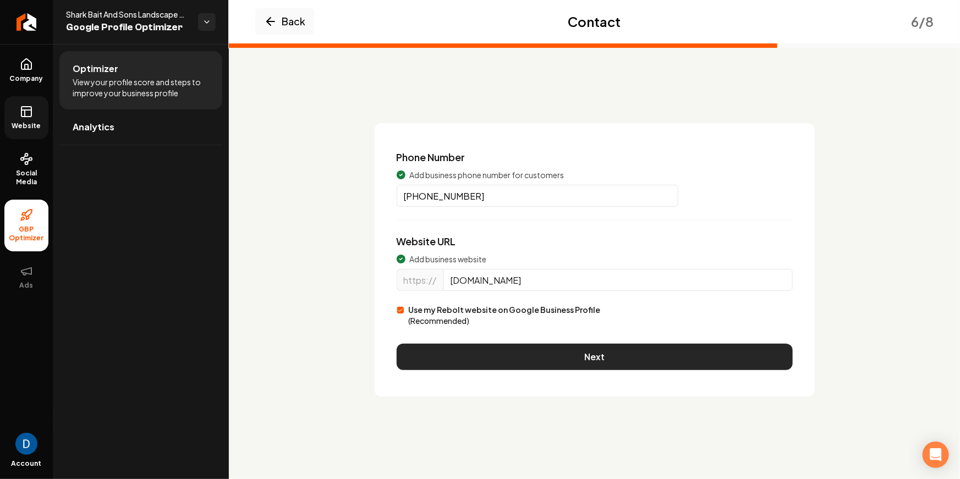
click at [543, 346] on button "Next" at bounding box center [595, 357] width 396 height 26
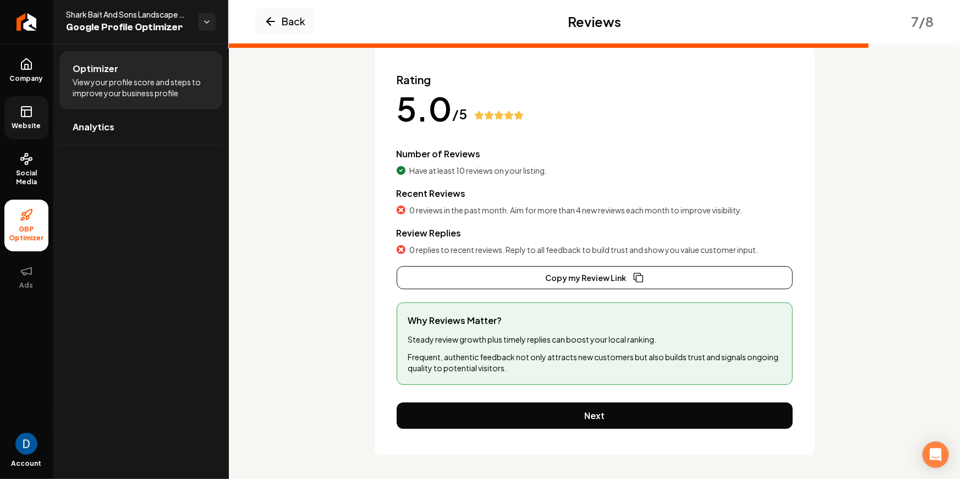
scroll to position [80, 0]
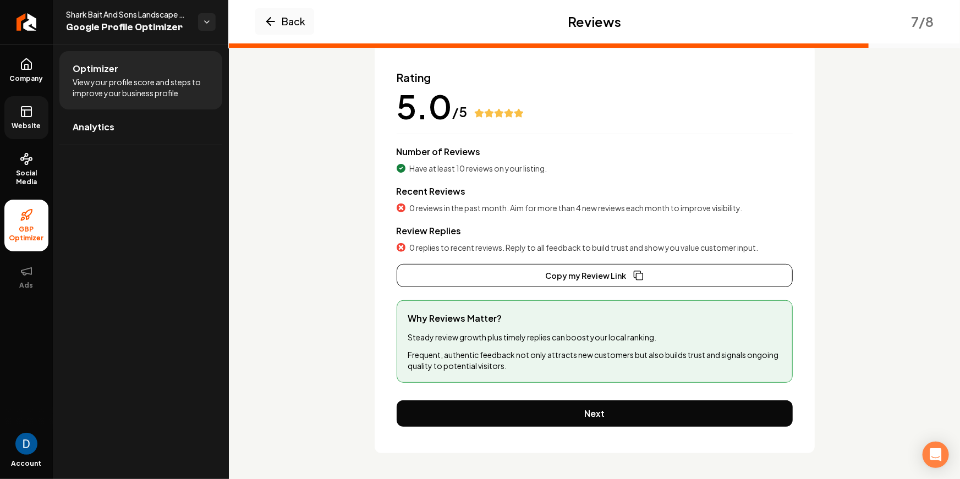
click at [559, 210] on span "0 reviews in the past month. Aim for more than 4 new reviews each month to impr…" at bounding box center [576, 207] width 333 height 11
click at [521, 250] on span "0 replies to recent reviews. Reply to all feedback to build trust and show you …" at bounding box center [584, 247] width 349 height 11
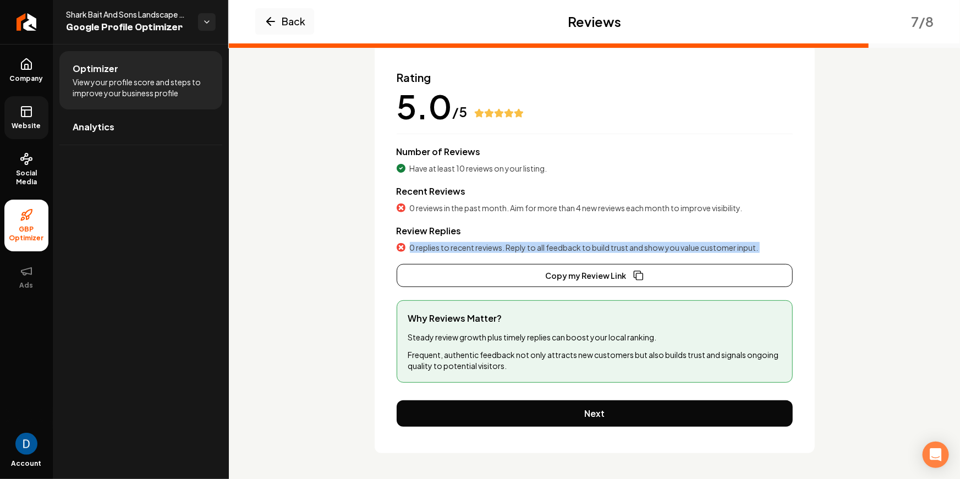
click at [521, 250] on span "0 replies to recent reviews. Reply to all feedback to build trust and show you …" at bounding box center [584, 247] width 349 height 11
click at [444, 234] on span "Review Replies" at bounding box center [429, 231] width 65 height 12
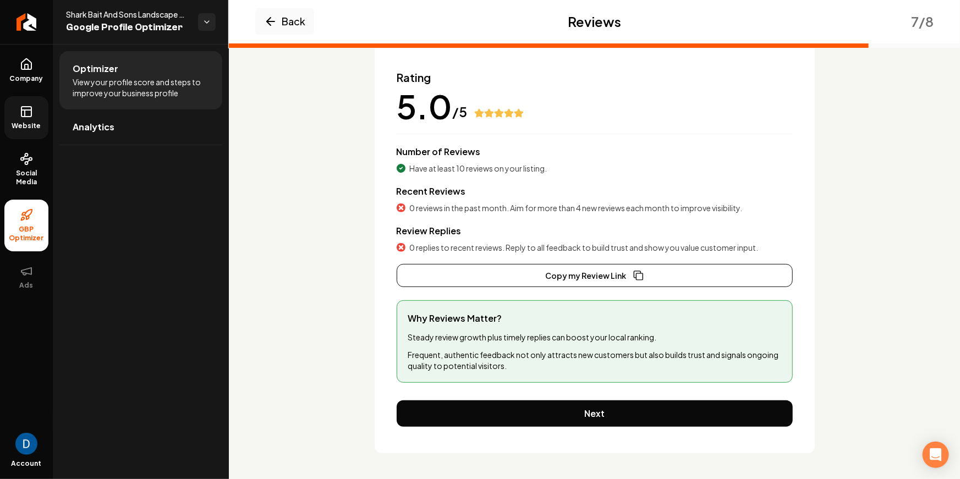
click at [444, 234] on span "Review Replies" at bounding box center [429, 231] width 65 height 12
click at [460, 254] on div "Rating 5.0 /5 Number of Reviews Have at least 10 reviews on your listing. Recen…" at bounding box center [595, 178] width 396 height 217
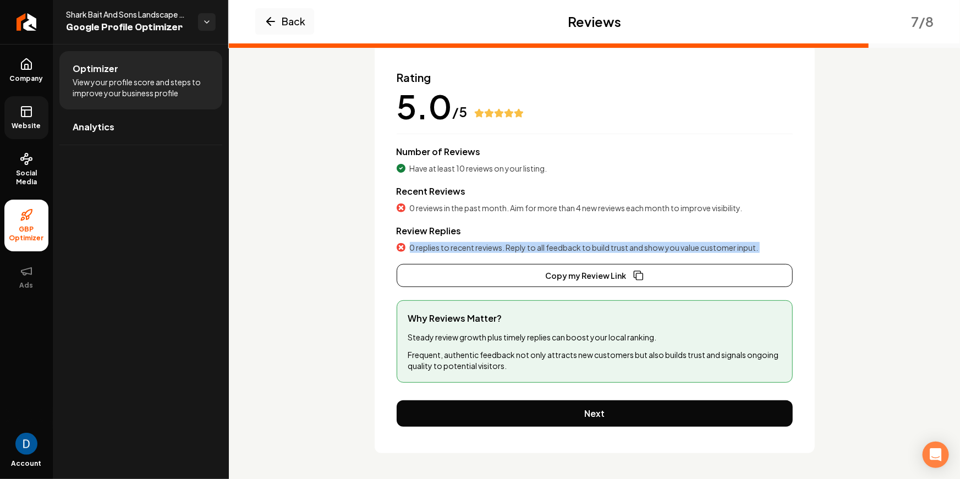
click at [460, 254] on div "Rating 5.0 /5 Number of Reviews Have at least 10 reviews on your listing. Recen…" at bounding box center [595, 178] width 396 height 217
click at [471, 271] on button "Copy my Review Link" at bounding box center [595, 275] width 396 height 23
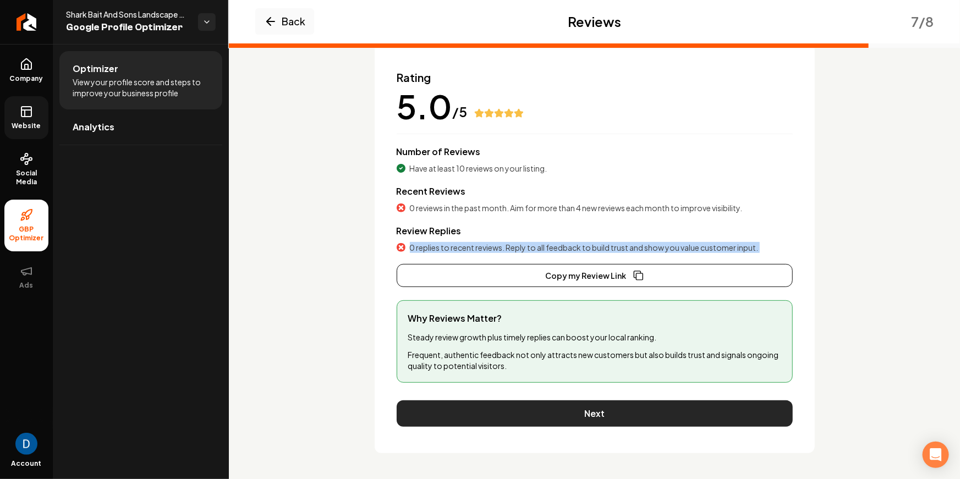
click at [479, 408] on button "Next" at bounding box center [595, 413] width 396 height 26
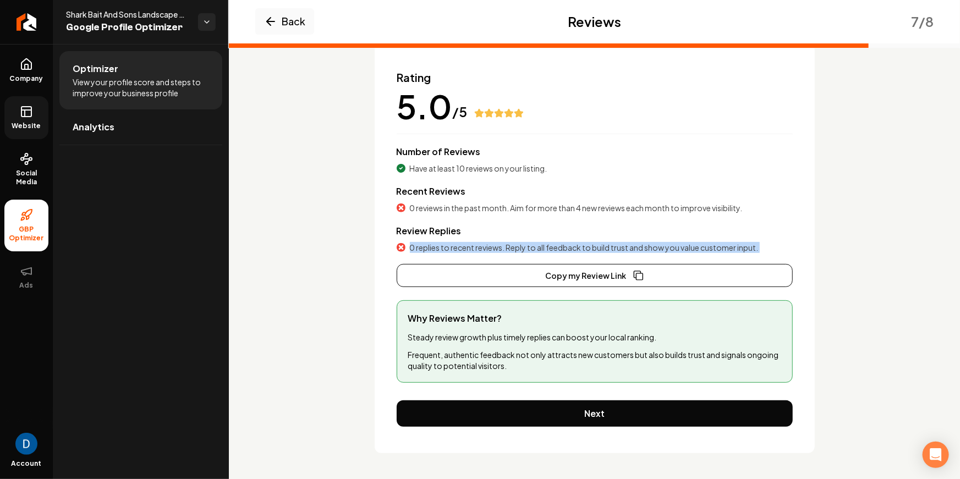
scroll to position [0, 0]
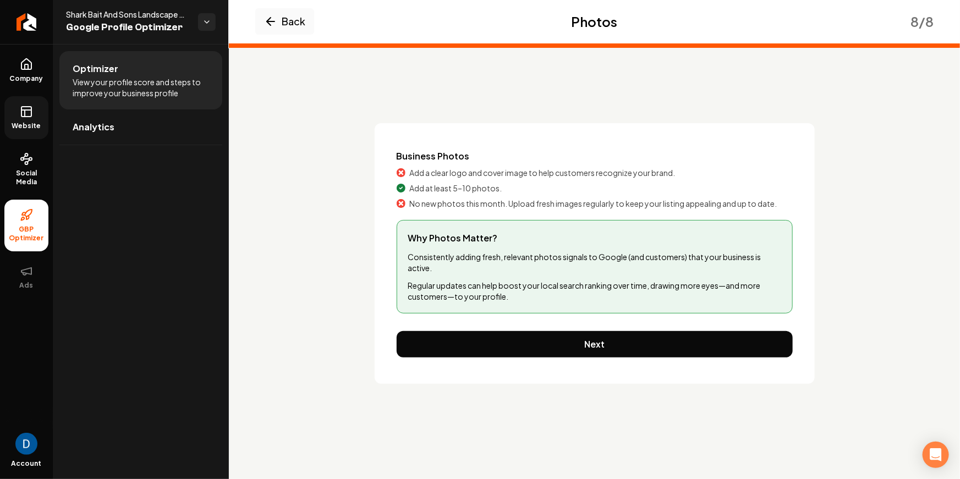
click at [495, 174] on span "Add a clear logo and cover image to help customers recognize your brand." at bounding box center [543, 172] width 266 height 11
click at [450, 174] on span "Add a clear logo and cover image to help customers recognize your brand." at bounding box center [543, 172] width 266 height 11
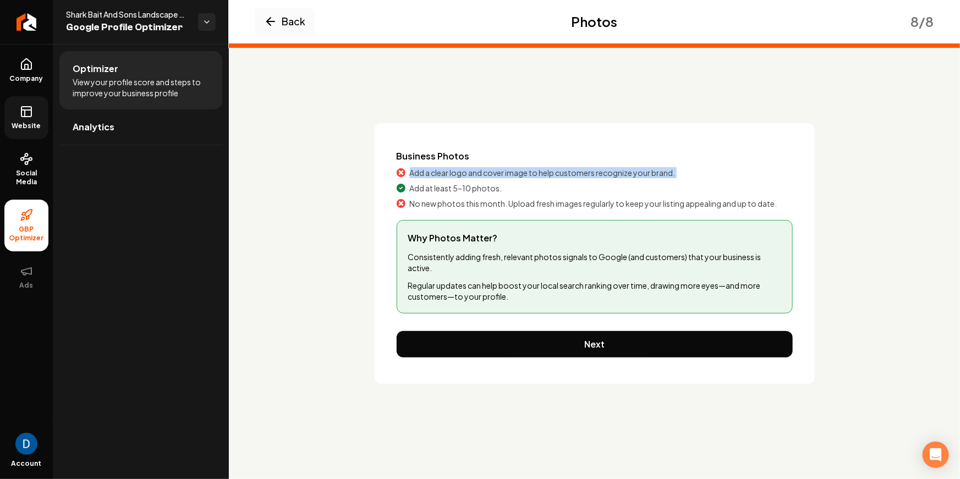
click at [450, 174] on span "Add a clear logo and cover image to help customers recognize your brand." at bounding box center [543, 172] width 266 height 11
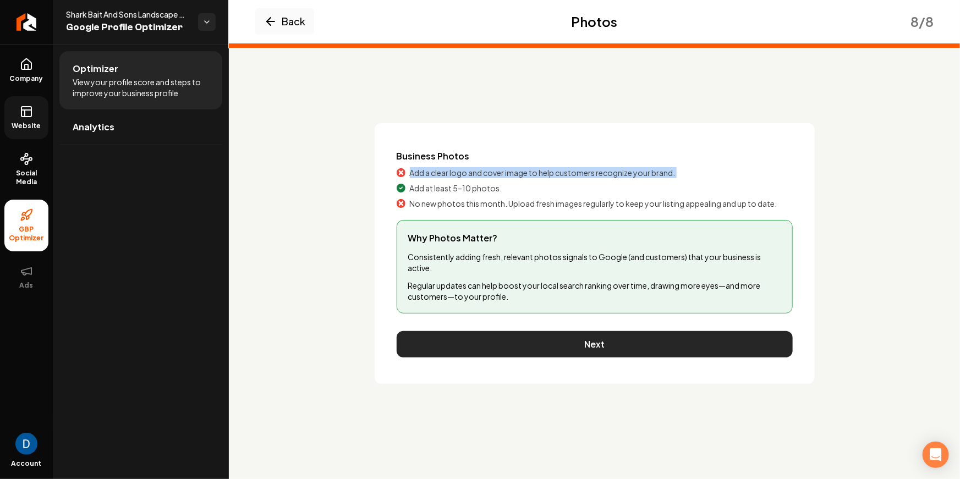
click at [527, 345] on button "Next" at bounding box center [595, 344] width 396 height 26
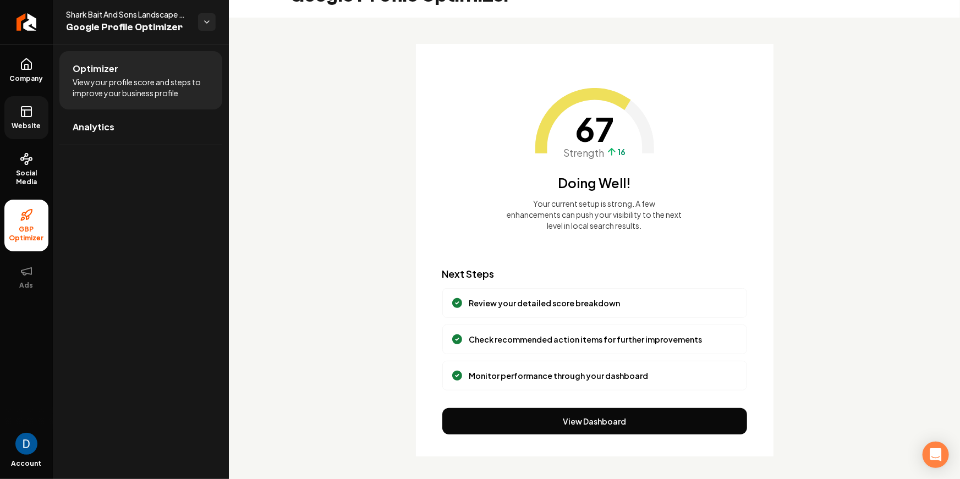
scroll to position [30, 0]
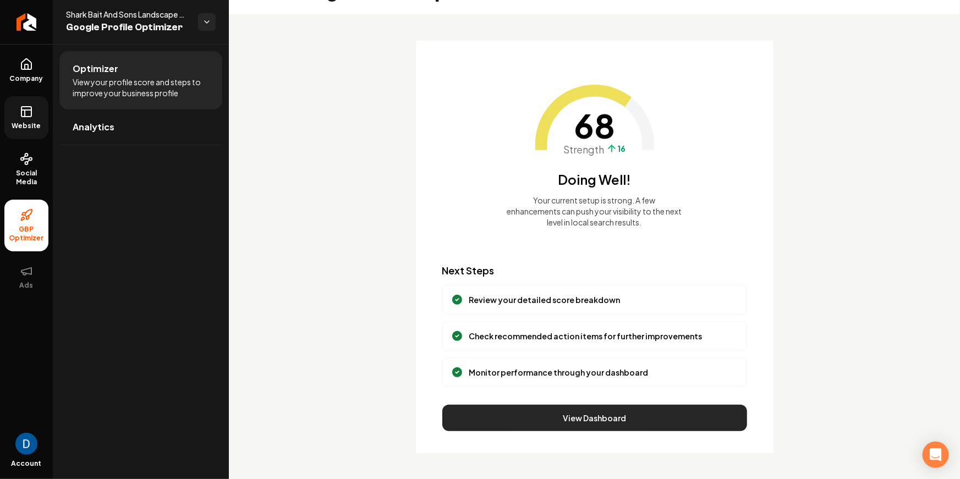
click at [540, 409] on button "View Dashboard" at bounding box center [594, 418] width 305 height 26
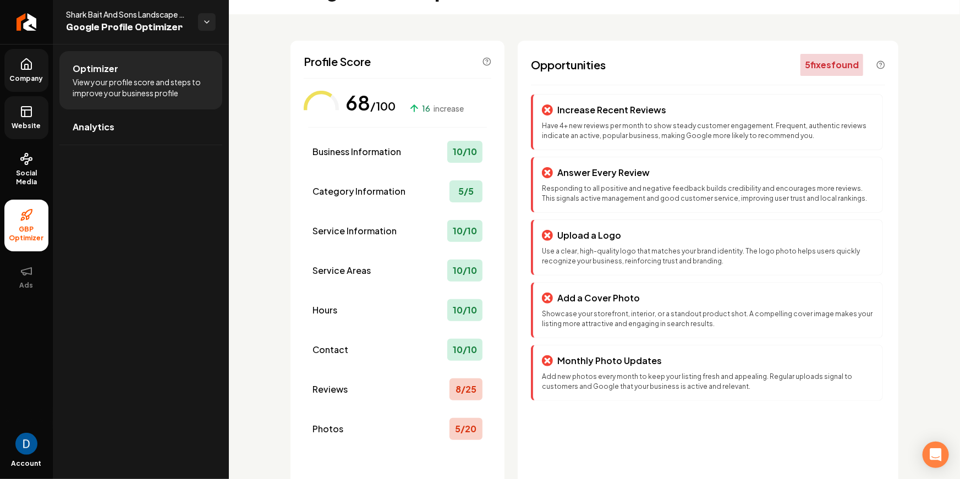
click at [34, 85] on link "Company" at bounding box center [26, 70] width 44 height 43
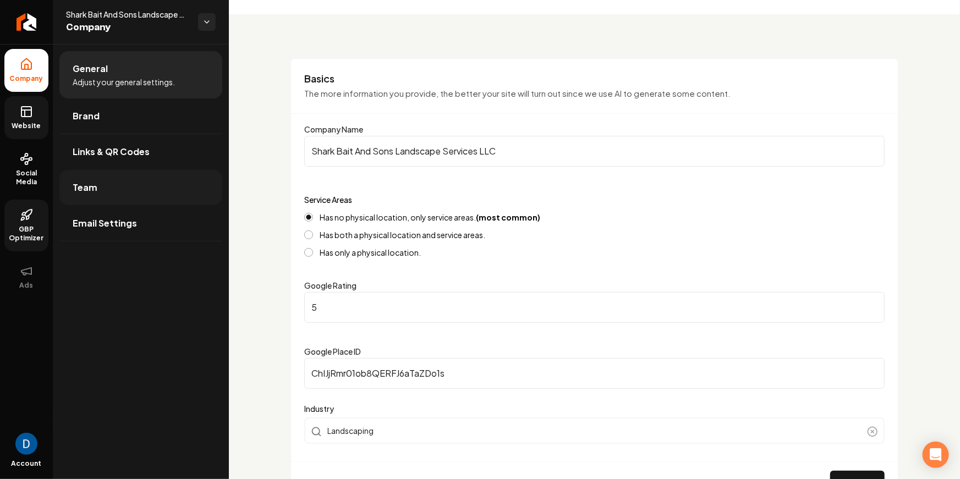
click at [112, 182] on link "Team" at bounding box center [140, 187] width 163 height 35
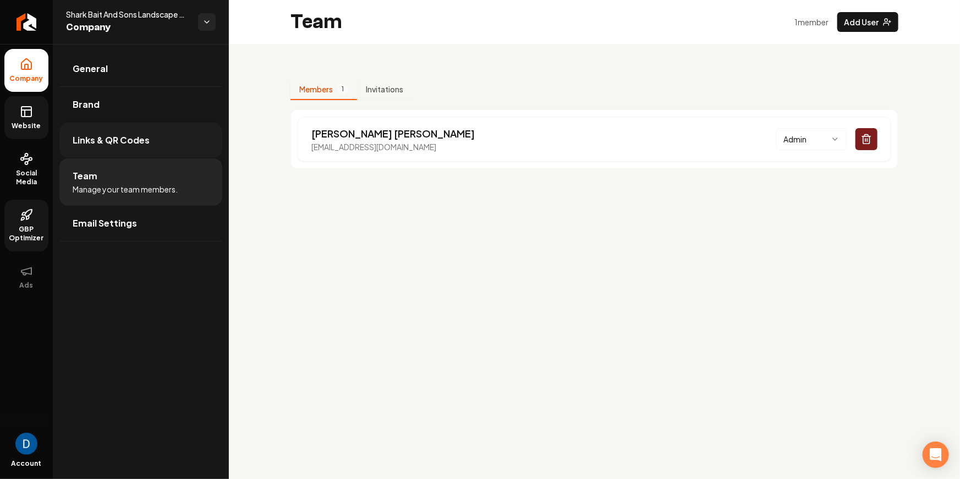
click at [137, 149] on link "Links & QR Codes" at bounding box center [140, 140] width 163 height 35
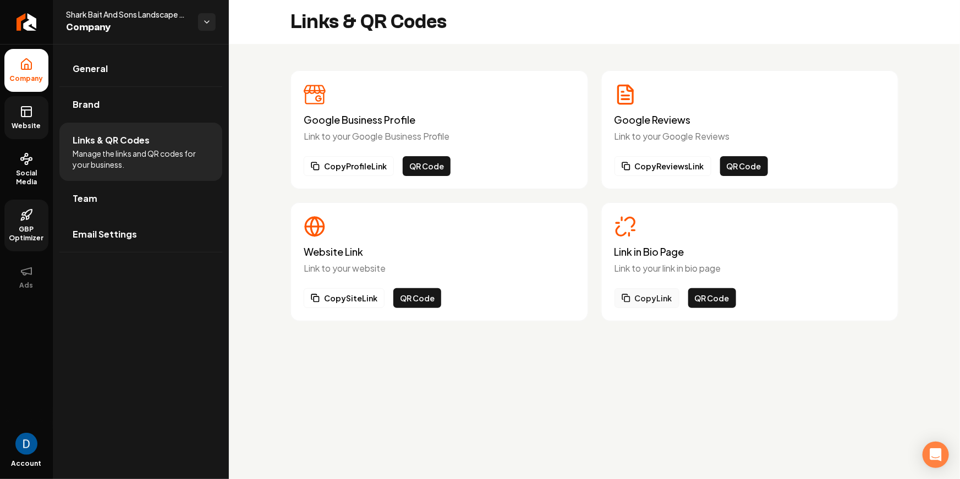
click at [662, 294] on button "Copy Link" at bounding box center [646, 298] width 65 height 20
click at [102, 75] on link "General" at bounding box center [140, 68] width 163 height 35
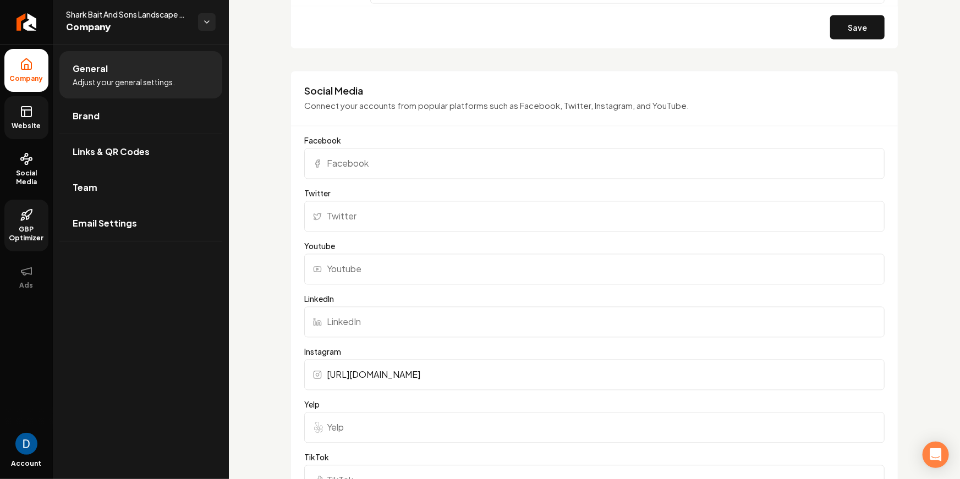
scroll to position [1004, 0]
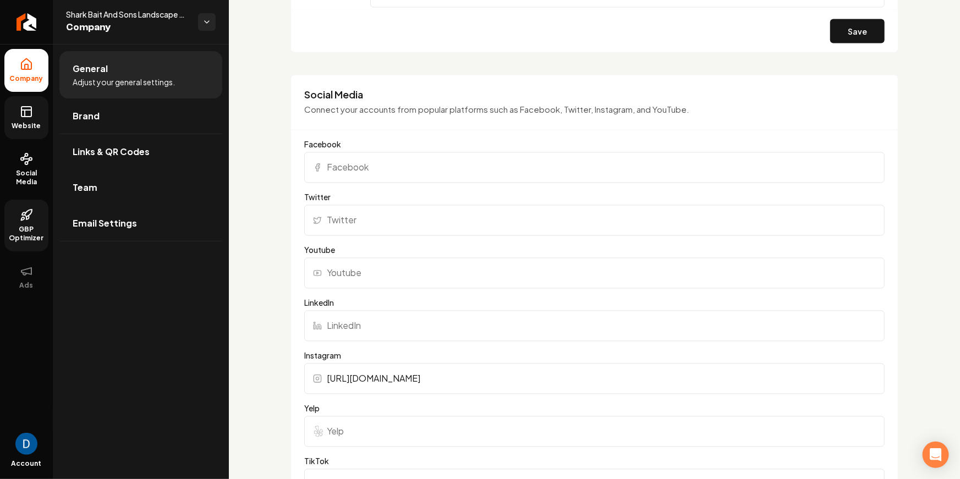
click at [404, 168] on input "Facebook" at bounding box center [594, 167] width 580 height 31
paste input "https://www.facebook.com/people/Sharkbait-and-sons-landscape-services/615752325…"
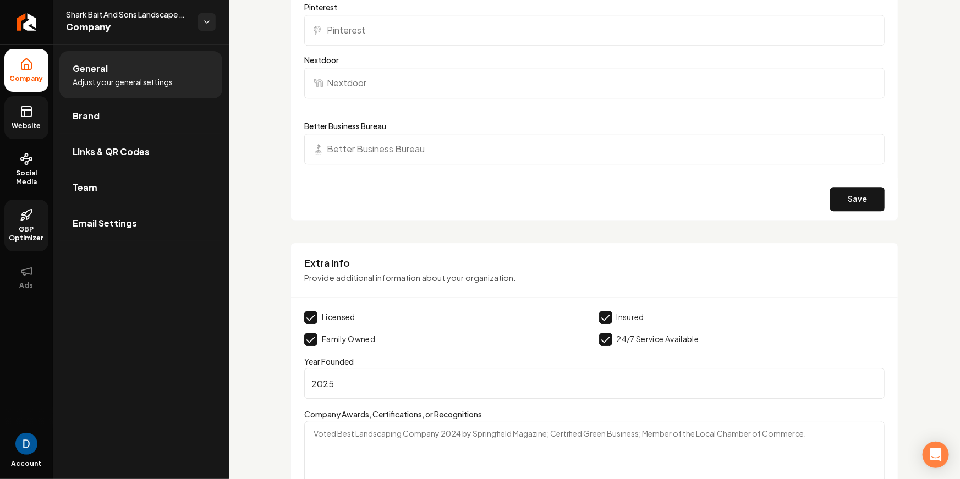
type input "https://www.facebook.com/people/Sharkbait-and-sons-landscape-services/615752325…"
click at [877, 193] on div "Save" at bounding box center [594, 199] width 607 height 42
click at [875, 193] on button "Save" at bounding box center [857, 199] width 54 height 24
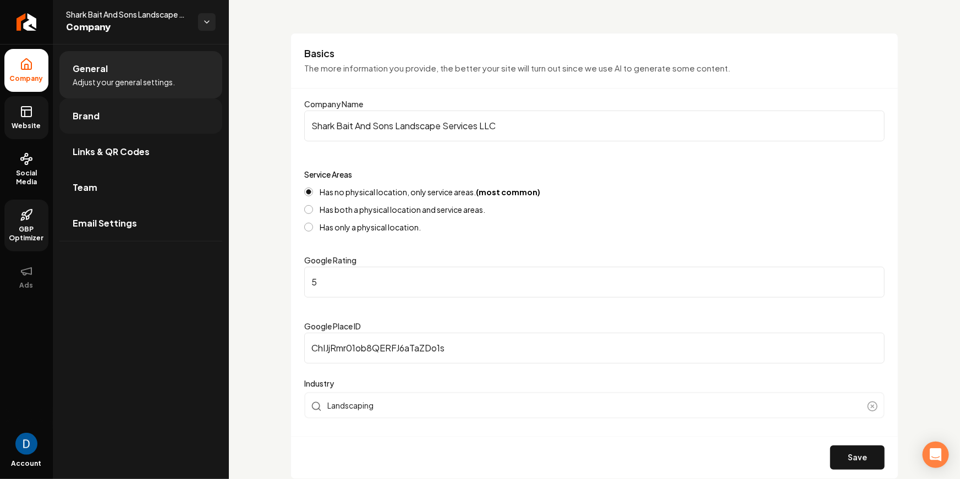
scroll to position [338, 0]
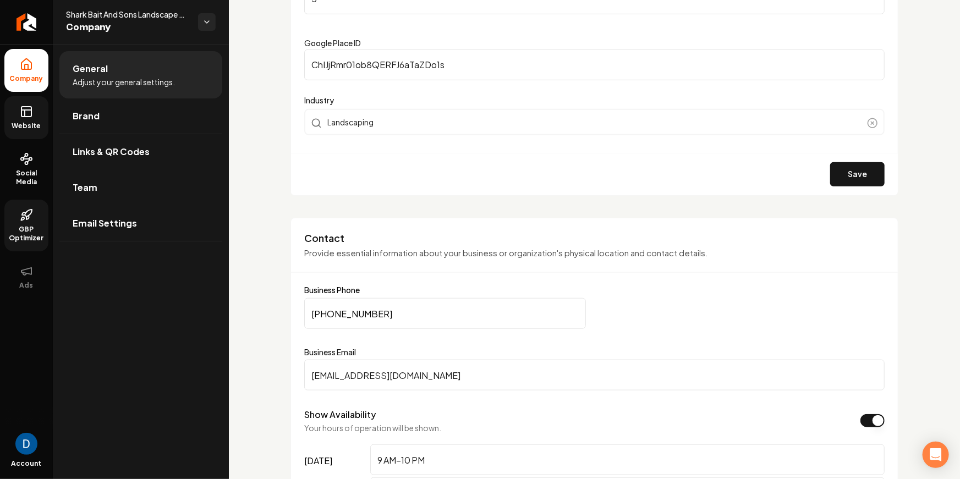
click at [23, 125] on span "Website" at bounding box center [27, 126] width 38 height 9
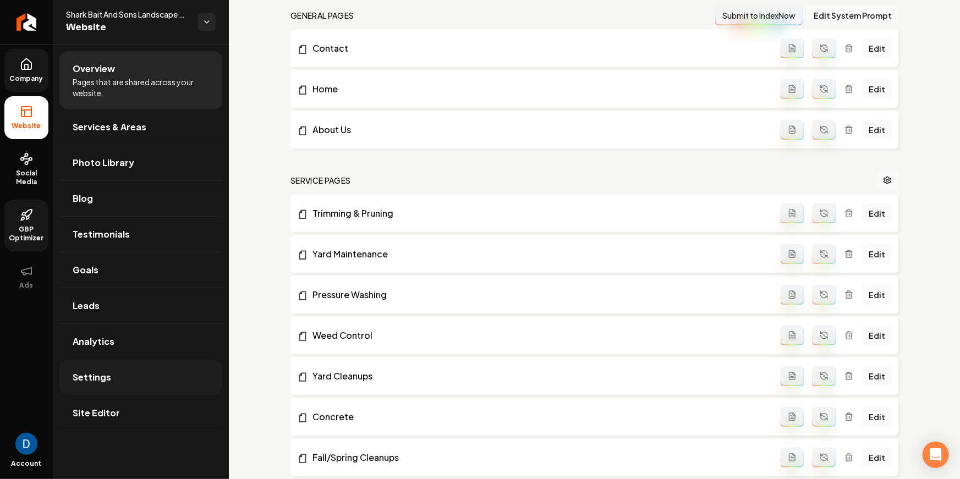
click at [156, 368] on link "Settings" at bounding box center [140, 377] width 163 height 35
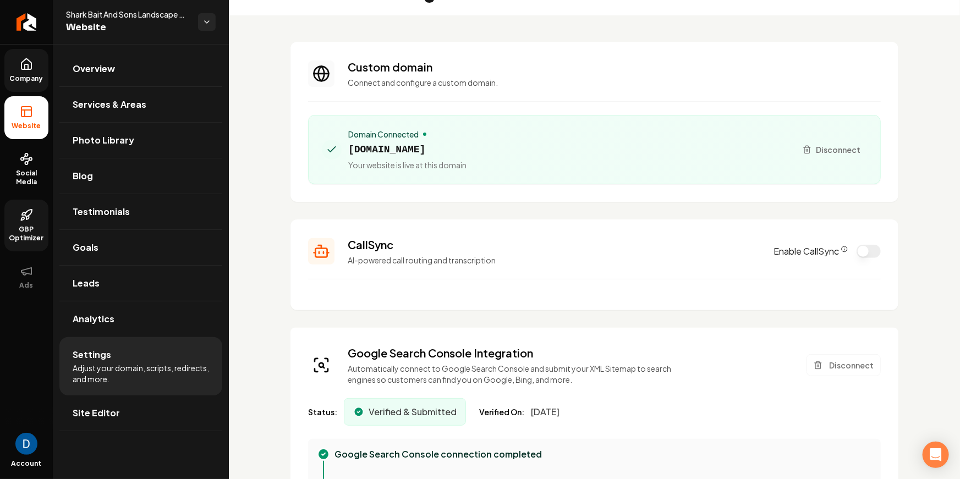
scroll to position [29, 0]
click at [838, 253] on label "Enable CallSync" at bounding box center [810, 250] width 74 height 13
click at [856, 253] on button "Enable CallSync" at bounding box center [868, 250] width 24 height 13
click at [842, 246] on circle "CallSync Info" at bounding box center [845, 249] width 6 height 6
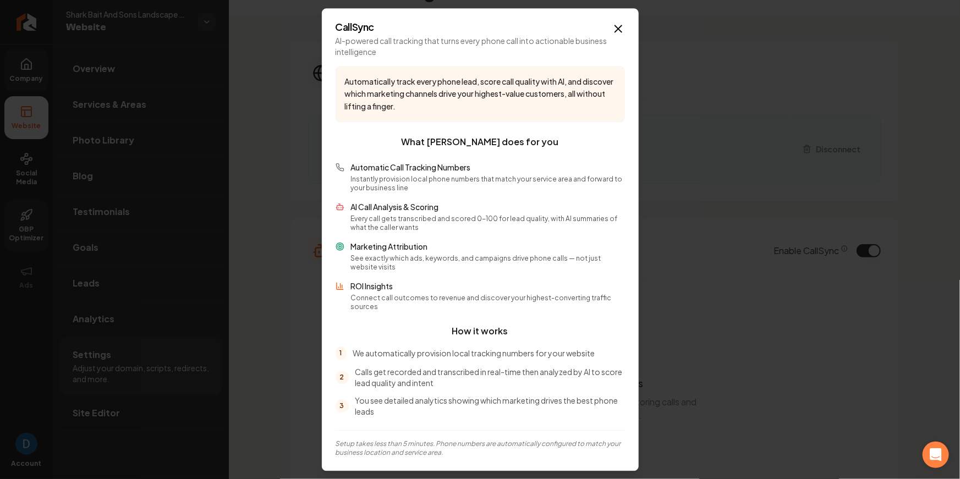
click at [599, 166] on p "Automatic Call Tracking Numbers" at bounding box center [488, 167] width 274 height 11
click at [378, 252] on p "Marketing Attribution" at bounding box center [488, 246] width 274 height 11
click at [621, 30] on icon "button" at bounding box center [618, 28] width 7 height 7
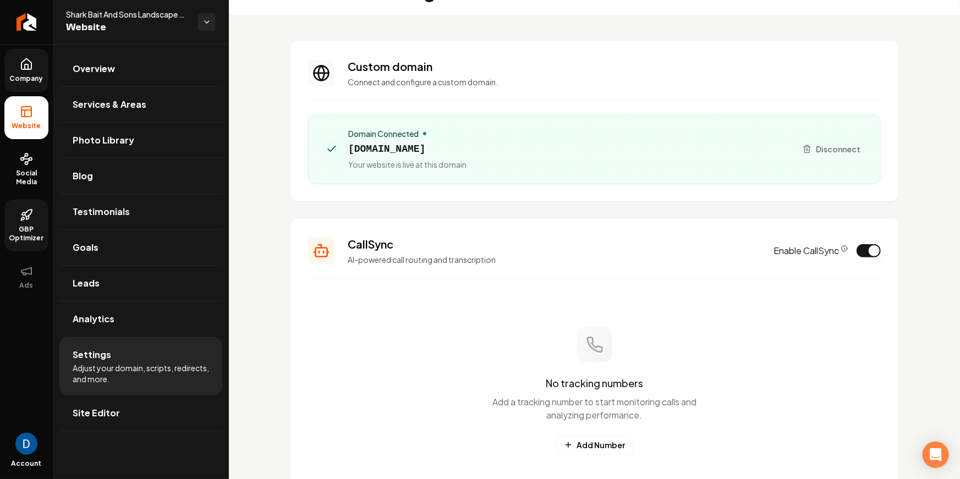
scroll to position [131, 0]
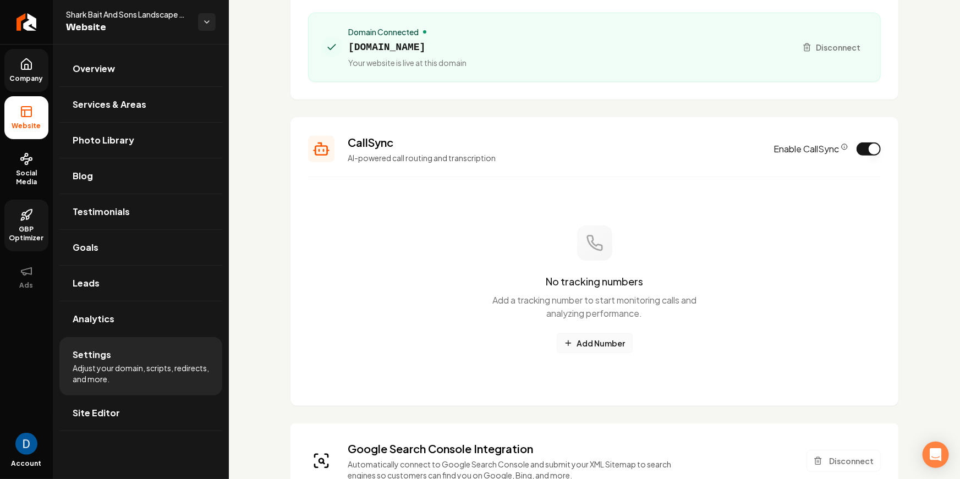
click at [587, 350] on button "Add Number" at bounding box center [595, 343] width 76 height 20
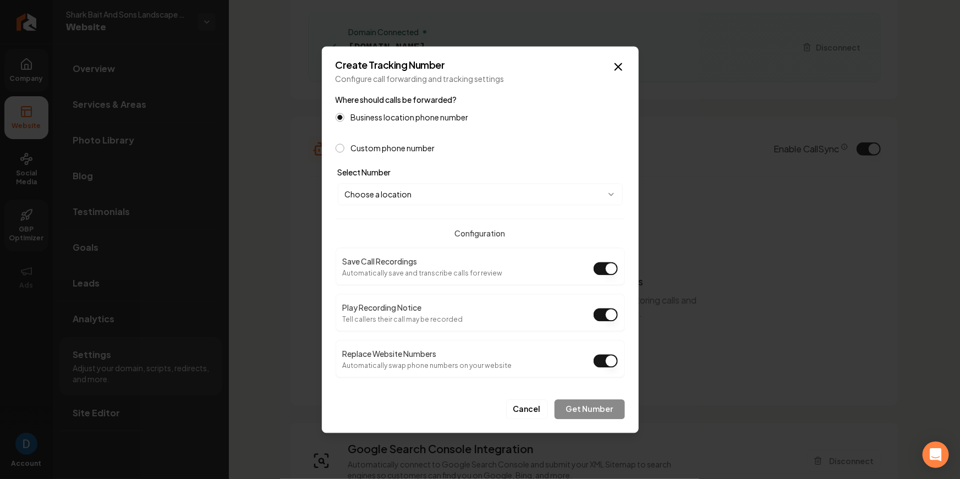
click at [406, 201] on body "Company Website Social Media GBP Optimizer Ads Account Shark Bait And Sons Land…" at bounding box center [480, 239] width 960 height 479
select select "**********"
click at [604, 309] on button "Play Recording Notice" at bounding box center [605, 314] width 24 height 13
click at [591, 409] on button "Get Number" at bounding box center [589, 409] width 70 height 20
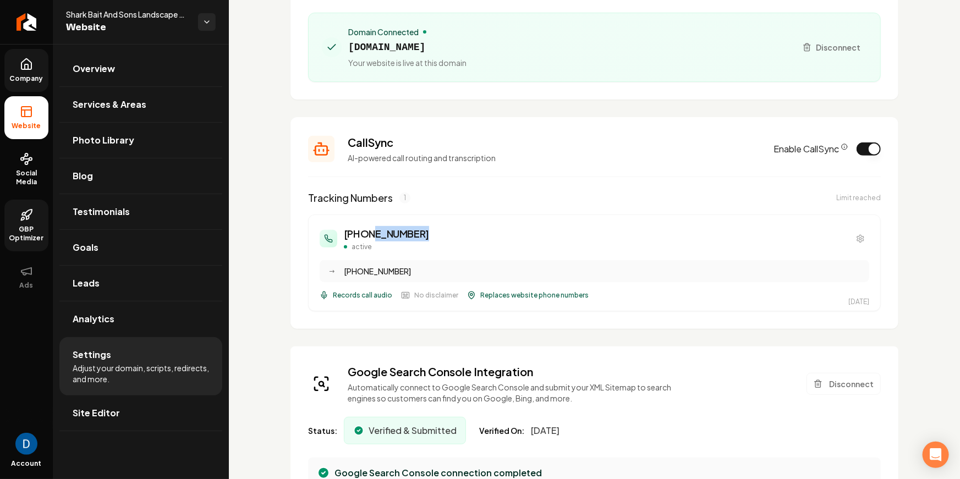
drag, startPoint x: 367, startPoint y: 230, endPoint x: 426, endPoint y: 237, distance: 59.2
click at [426, 237] on div "(253) 449-1976 active" at bounding box center [594, 238] width 549 height 25
click at [364, 234] on h3 "(253) 449-1976" at bounding box center [386, 233] width 85 height 15
click at [360, 234] on h3 "(253) 449-1976" at bounding box center [386, 233] width 85 height 15
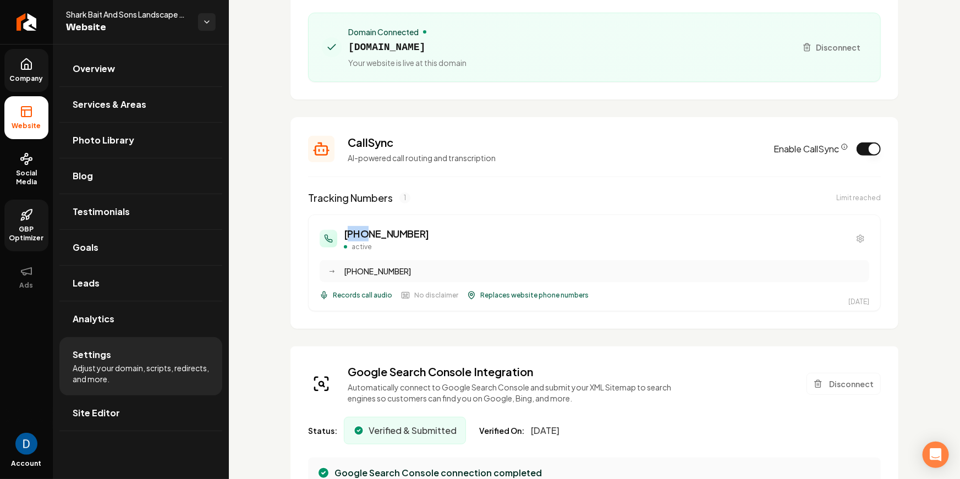
click at [360, 234] on h3 "(253) 449-1976" at bounding box center [386, 233] width 85 height 15
click at [367, 233] on h3 "(253) 449-1976" at bounding box center [386, 233] width 85 height 15
click at [371, 233] on h3 "(253) 449-1976" at bounding box center [386, 233] width 85 height 15
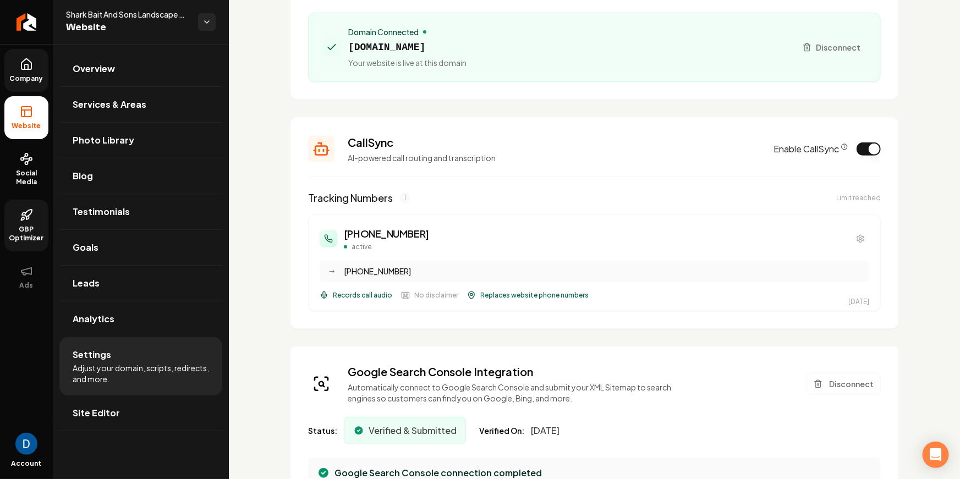
click at [469, 251] on div "(253) 449-1976 active" at bounding box center [594, 238] width 549 height 25
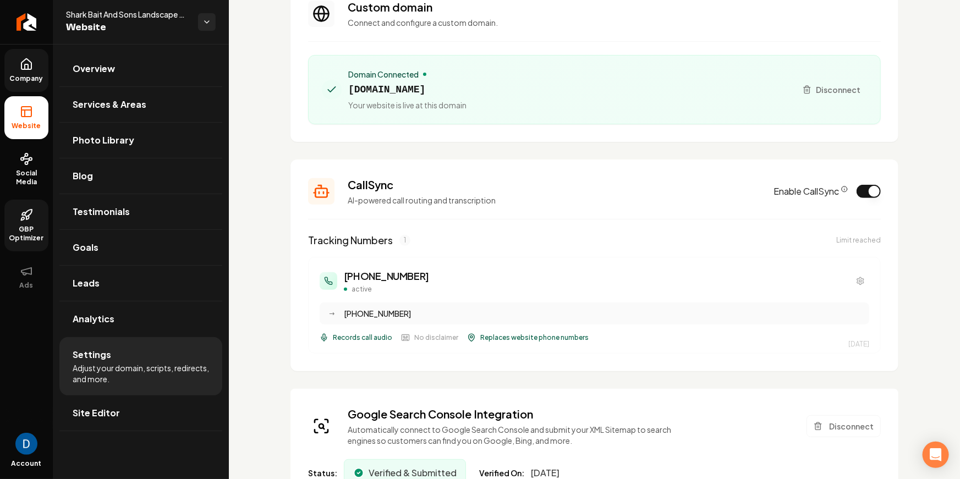
scroll to position [0, 0]
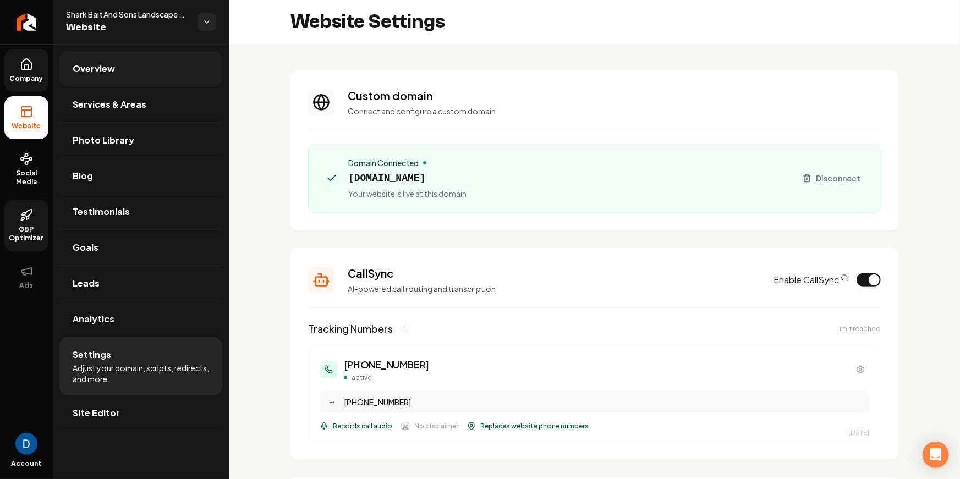
click at [127, 56] on link "Overview" at bounding box center [140, 68] width 163 height 35
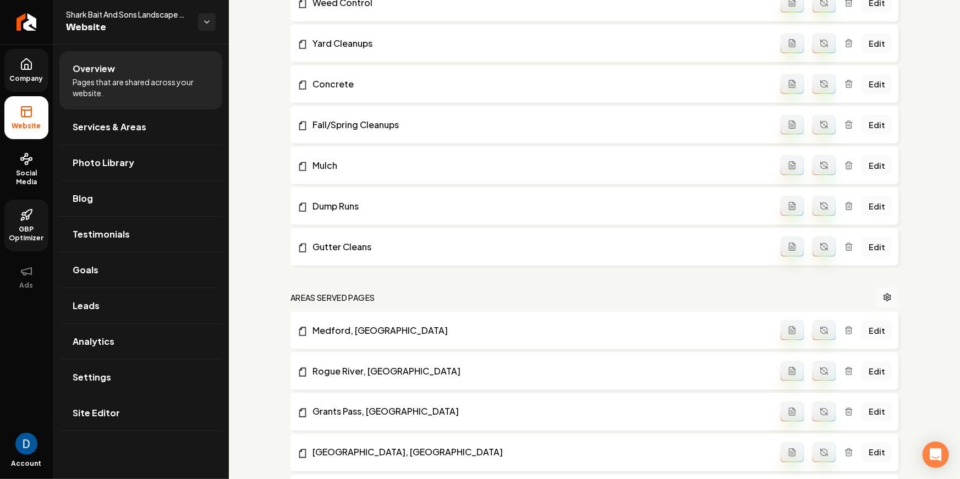
scroll to position [1052, 0]
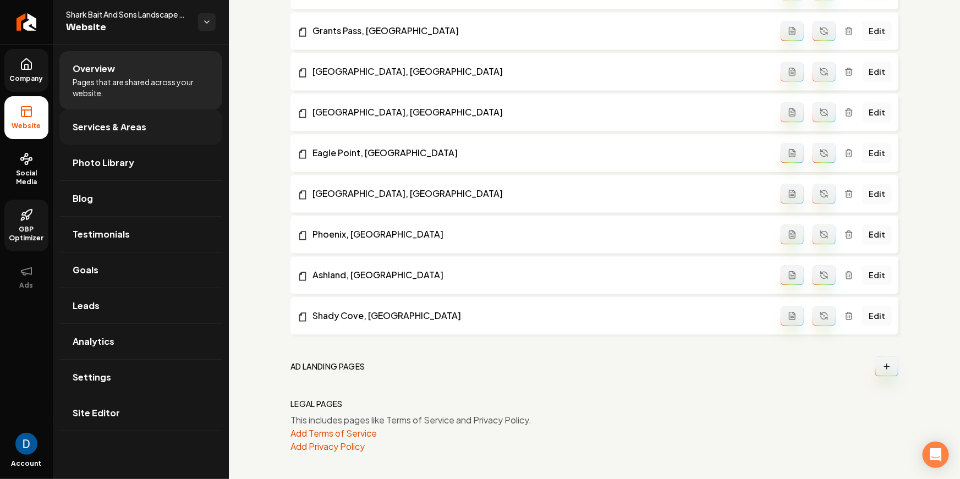
click at [106, 137] on link "Services & Areas" at bounding box center [140, 126] width 163 height 35
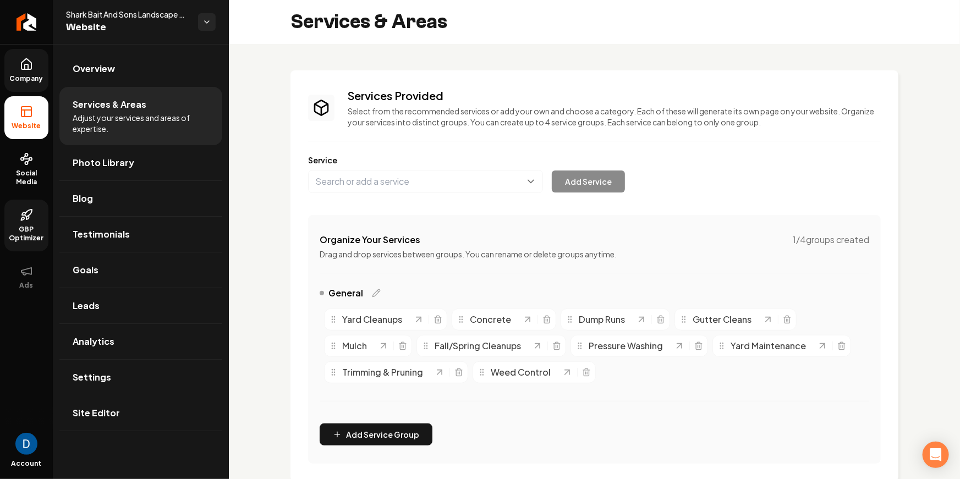
click at [36, 84] on link "Company" at bounding box center [26, 70] width 44 height 43
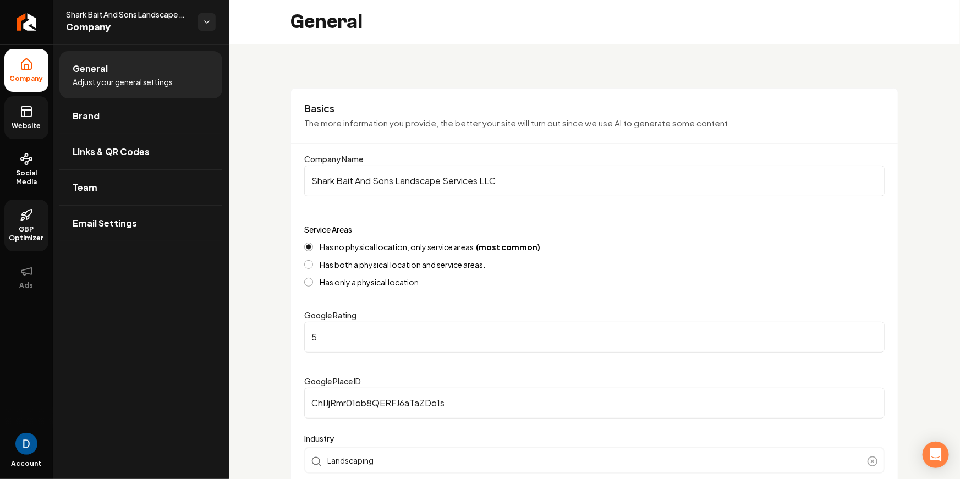
click at [28, 107] on rect at bounding box center [26, 112] width 10 height 10
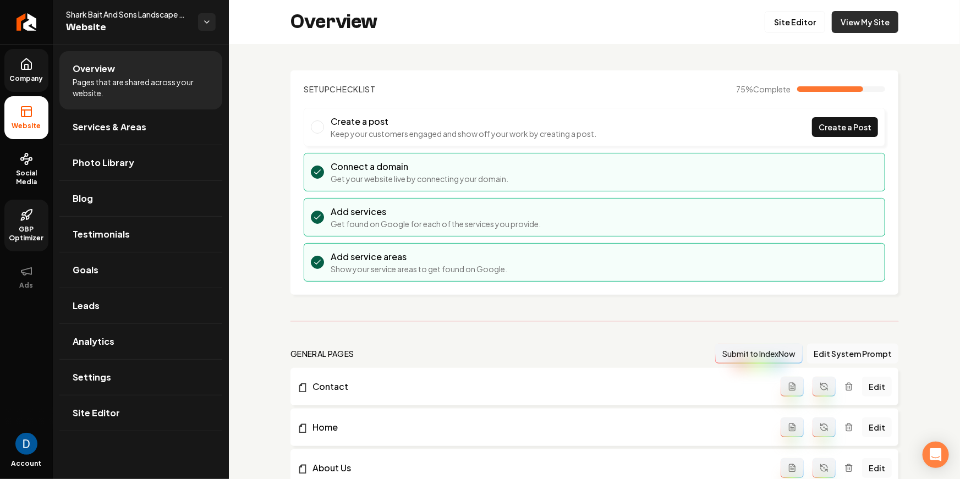
click at [851, 21] on link "View My Site" at bounding box center [865, 22] width 67 height 22
click at [109, 15] on span "Shark Bait And Sons Landscape Services LLC" at bounding box center [127, 14] width 123 height 11
copy span "Shark Bait And Sons Landscape Services LLC"
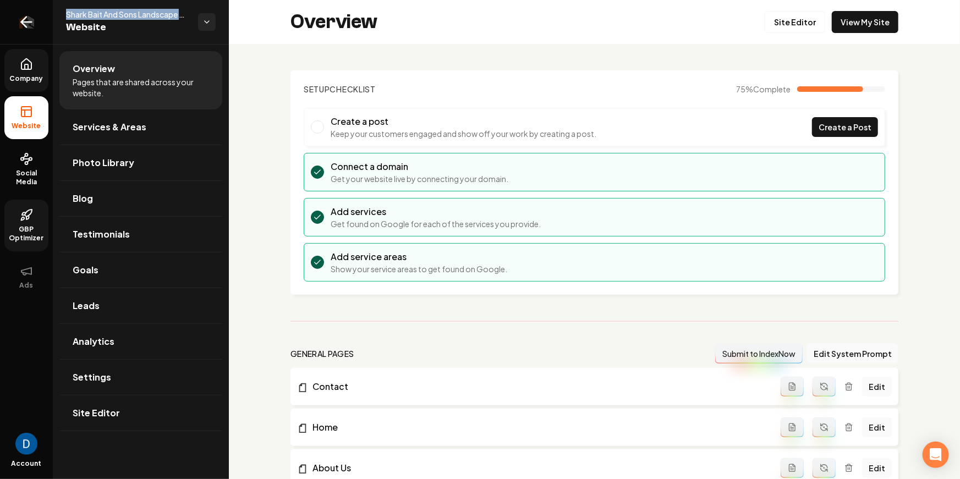
click at [35, 22] on icon "Return to dashboard" at bounding box center [27, 22] width 18 height 18
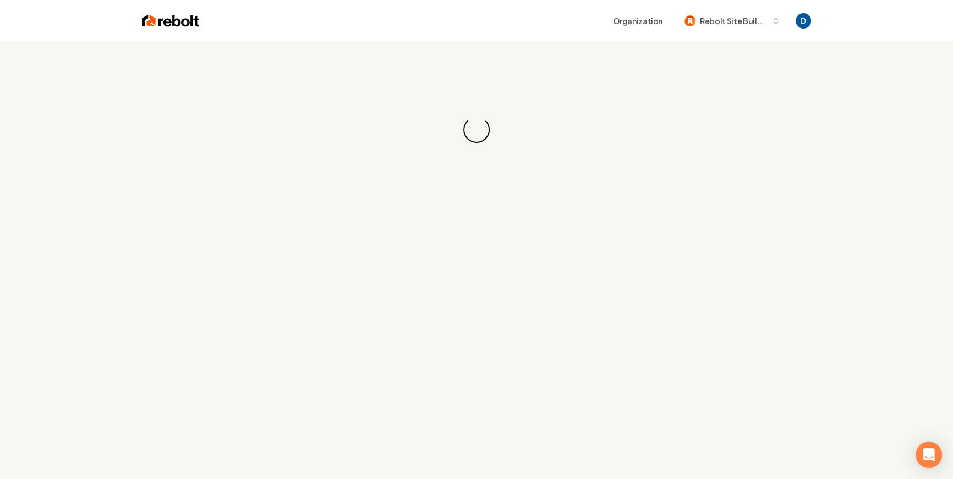
click at [466, 32] on div "Organization Rebolt Site Builder" at bounding box center [476, 21] width 704 height 42
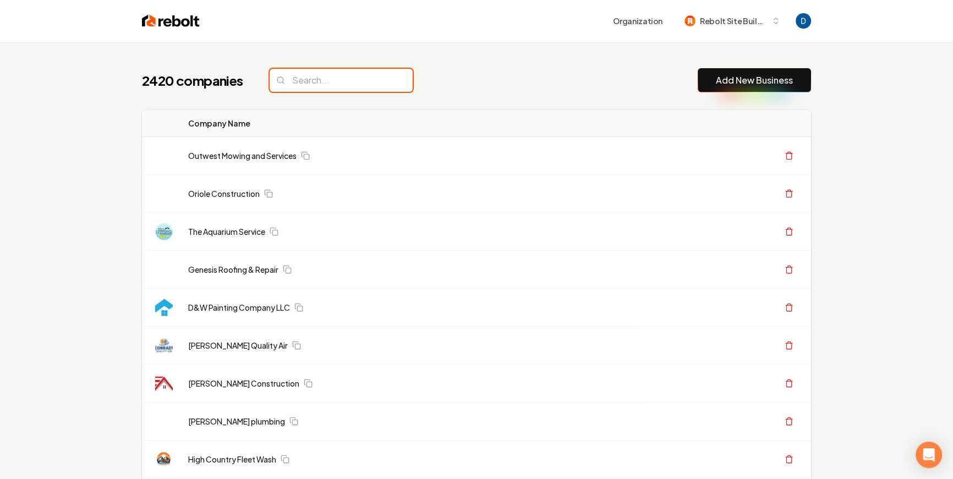
click at [388, 80] on input "search" at bounding box center [341, 80] width 143 height 23
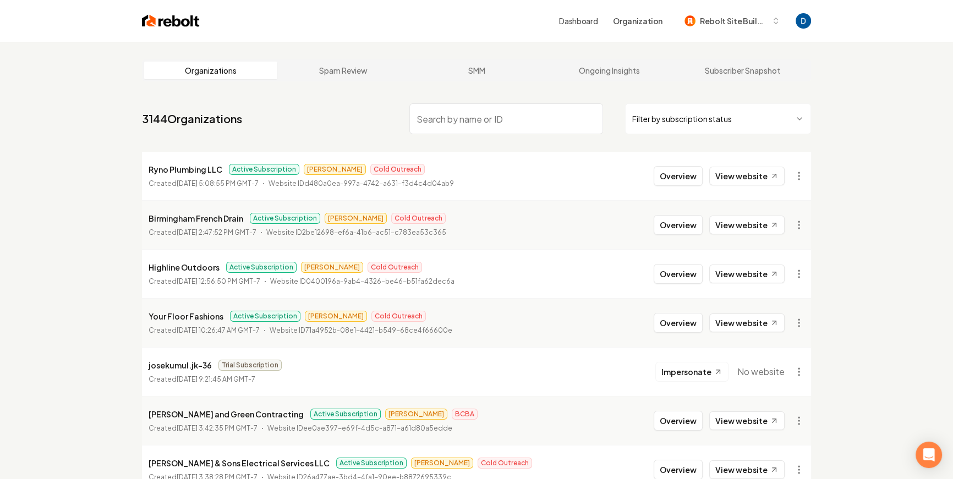
click at [470, 115] on input "search" at bounding box center [506, 118] width 194 height 31
paste input "Shark Bait And Sons Landscape Services LLC"
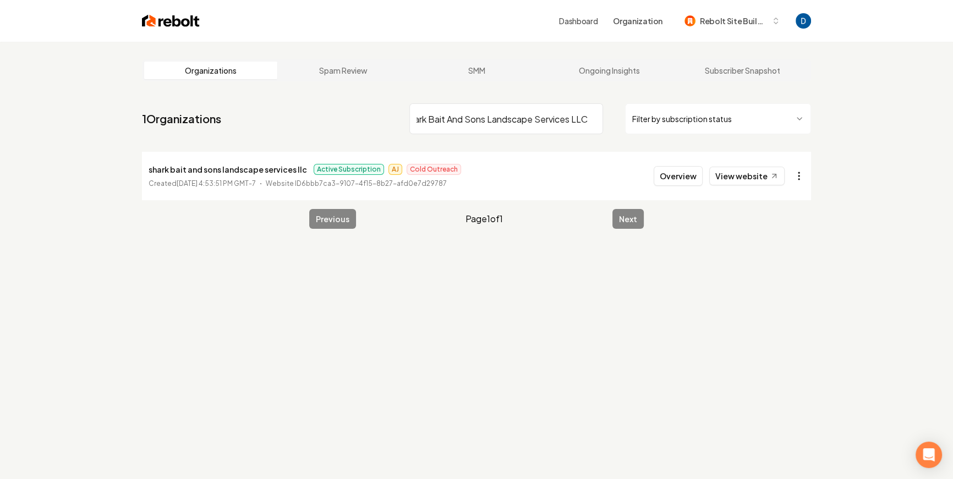
type input "Shark Bait And Sons Landscape Services LLC"
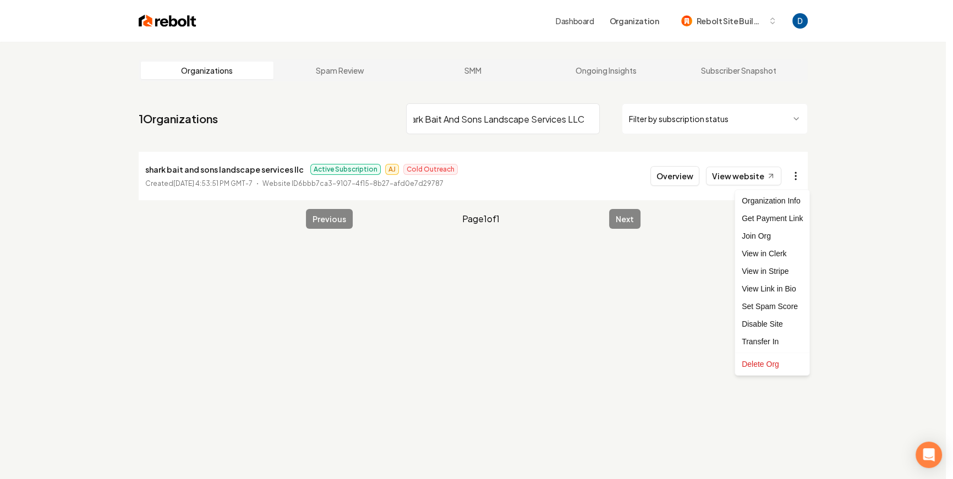
click at [803, 174] on html "Dashboard Organization Rebolt Site Builder Organizations Spam Review SMM Ongoin…" at bounding box center [476, 239] width 953 height 479
click at [767, 264] on link "View in Stripe" at bounding box center [772, 271] width 70 height 18
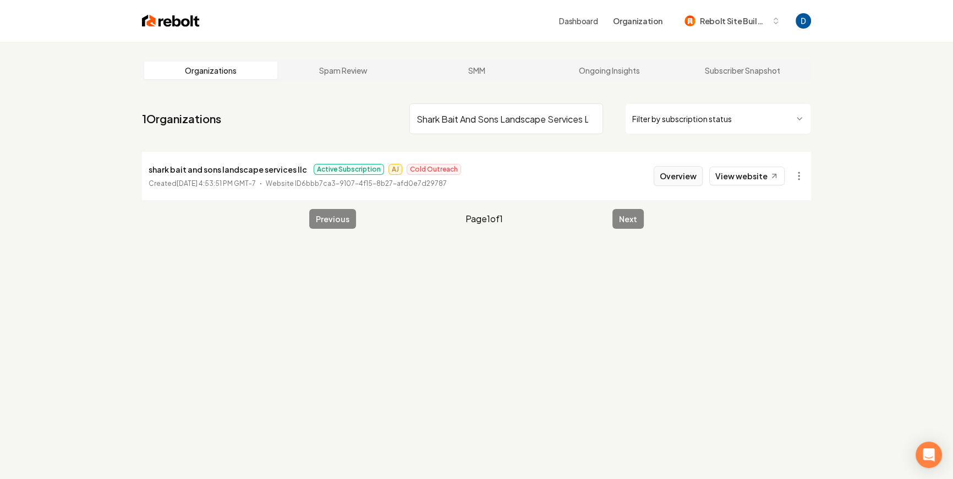
click at [697, 173] on button "Overview" at bounding box center [677, 176] width 49 height 20
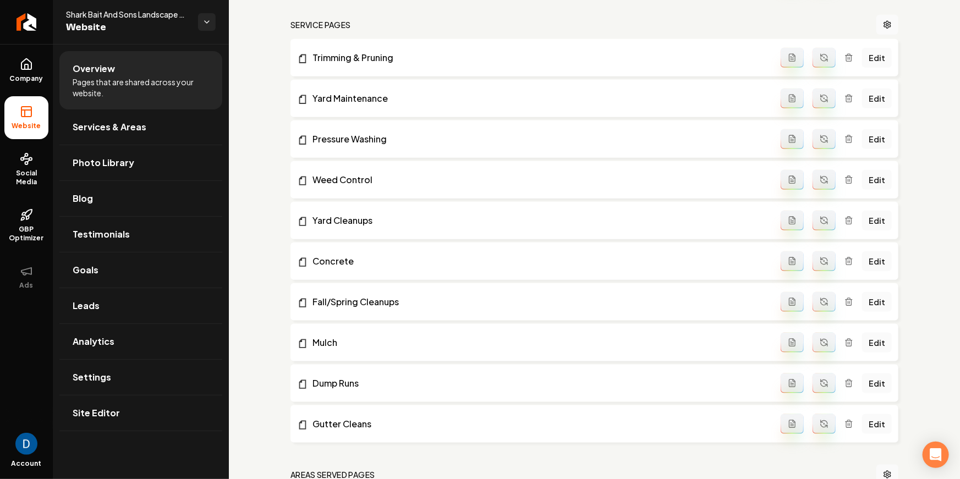
scroll to position [1052, 0]
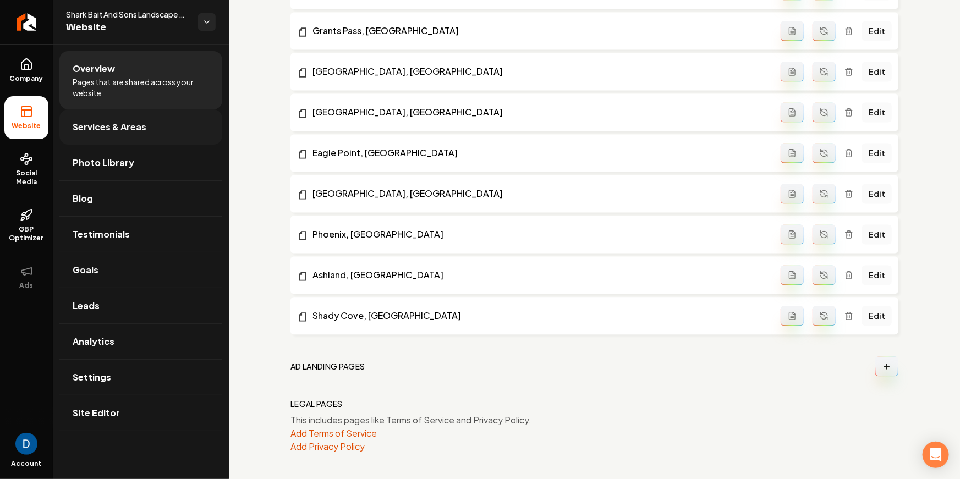
click at [120, 126] on span "Services & Areas" at bounding box center [110, 126] width 74 height 13
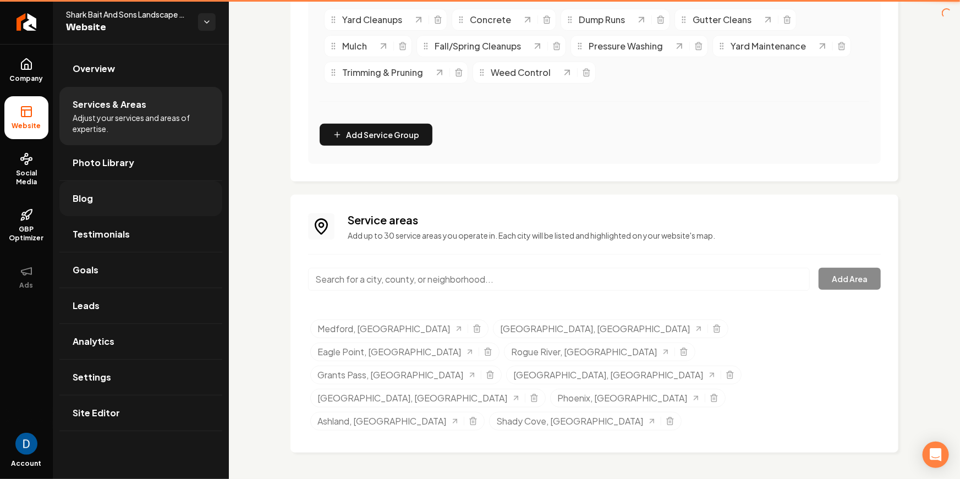
scroll to position [253, 0]
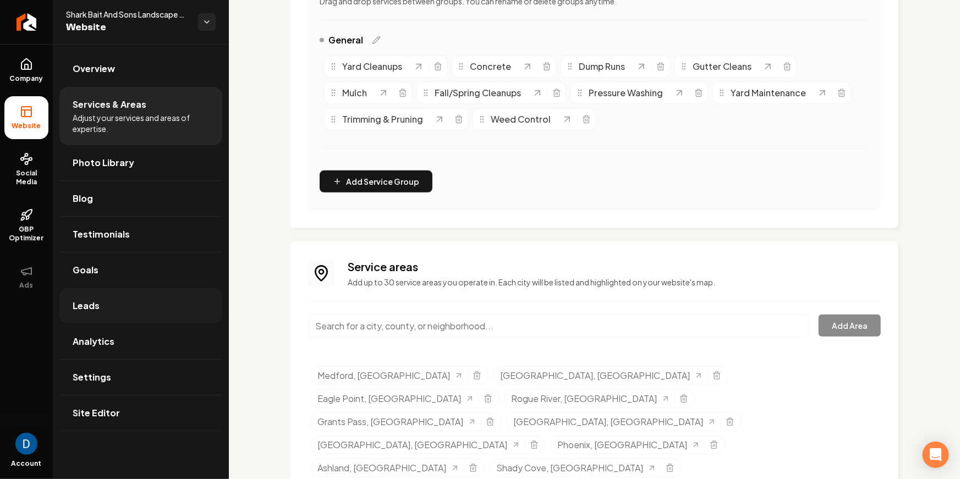
click at [144, 304] on link "Leads" at bounding box center [140, 305] width 163 height 35
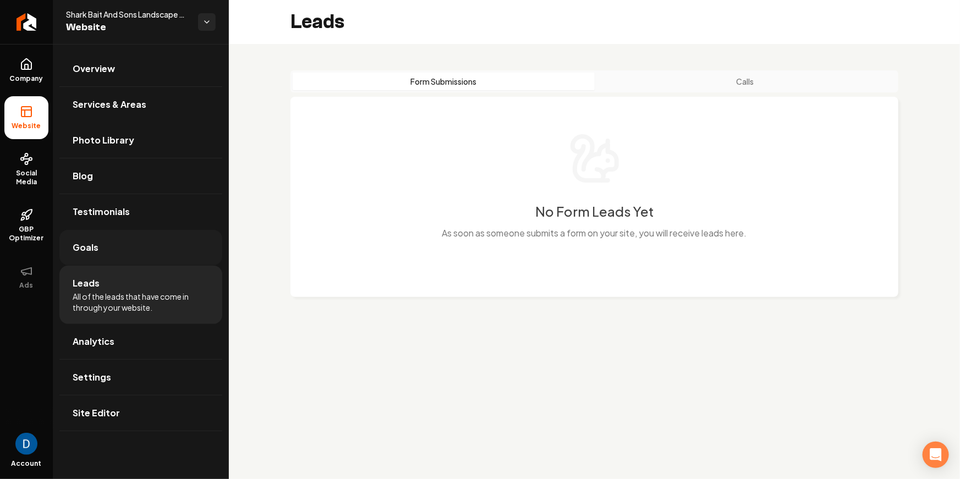
click at [153, 250] on link "Goals" at bounding box center [140, 247] width 163 height 35
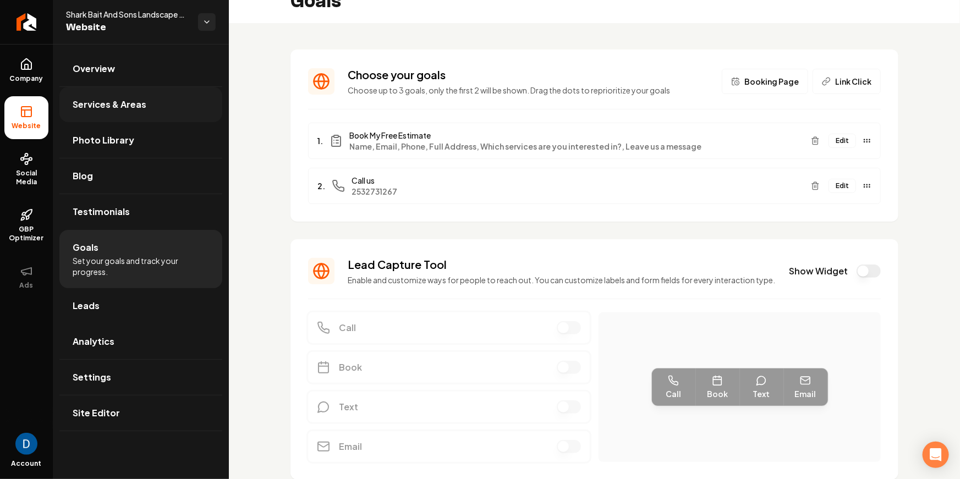
scroll to position [76, 0]
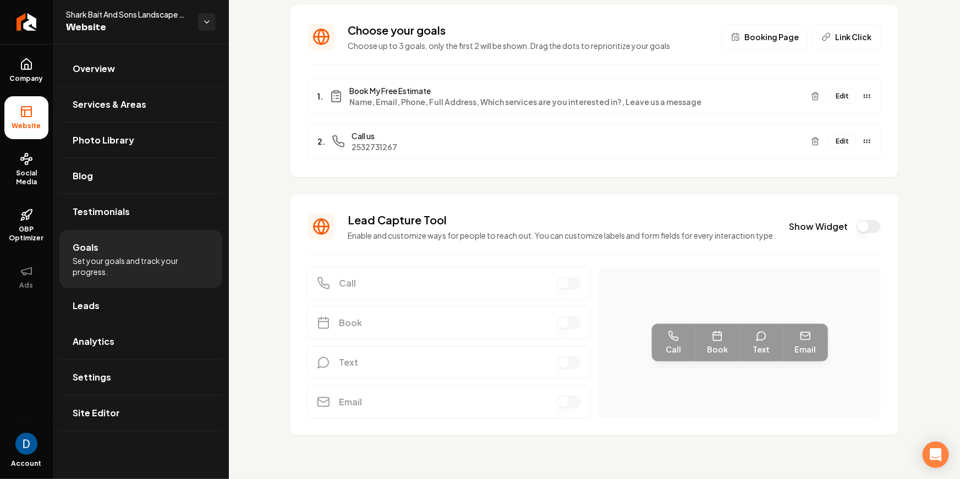
click at [856, 220] on button "Show Widget" at bounding box center [868, 226] width 24 height 13
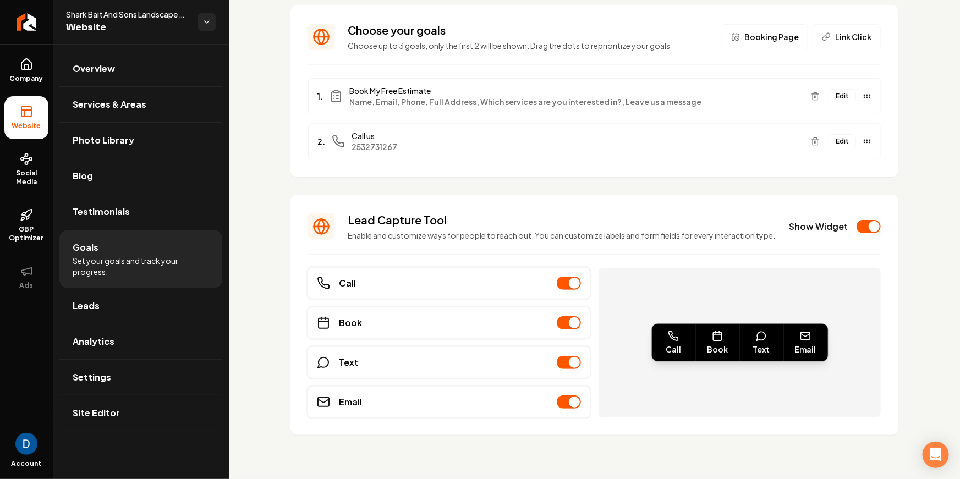
click at [784, 334] on div "Email" at bounding box center [806, 342] width 44 height 37
drag, startPoint x: 67, startPoint y: 11, endPoint x: 105, endPoint y: 15, distance: 38.1
click at [105, 15] on span "Shark Bait And Sons Landscape Services LLC" at bounding box center [127, 14] width 123 height 11
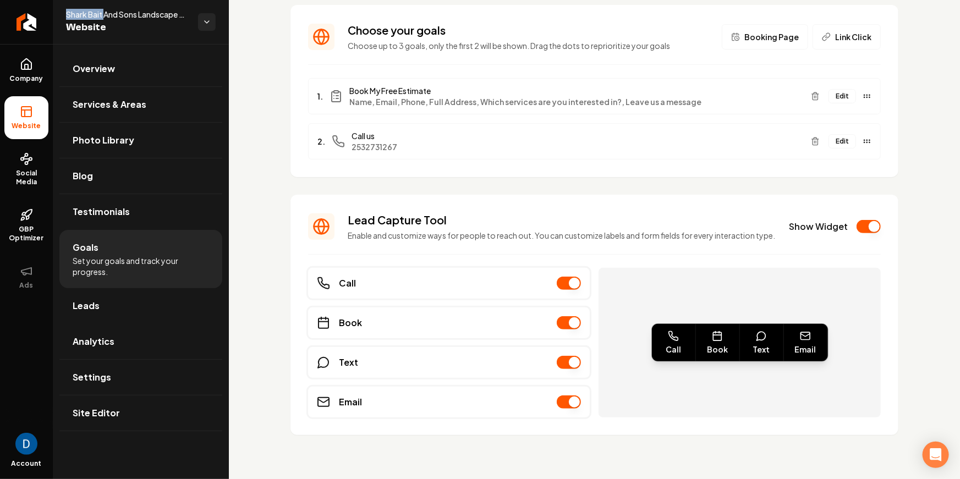
copy span "Shark Bait"
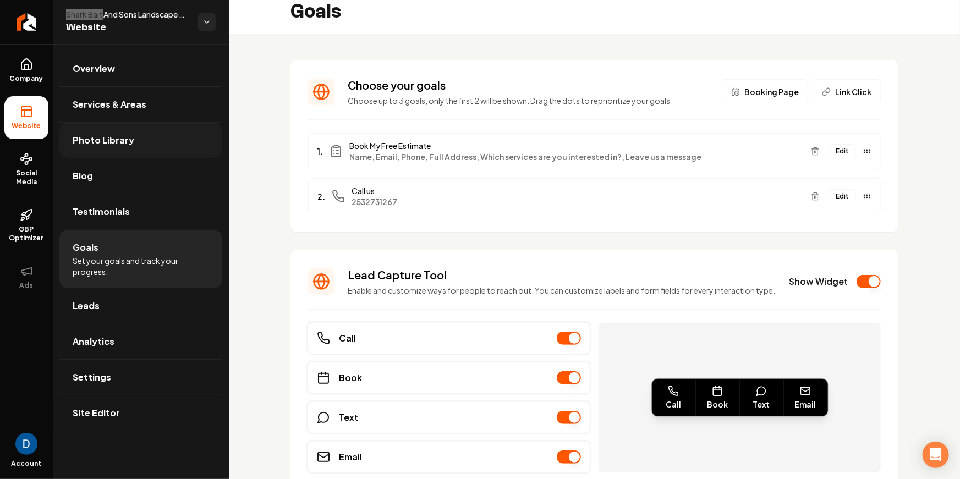
scroll to position [0, 0]
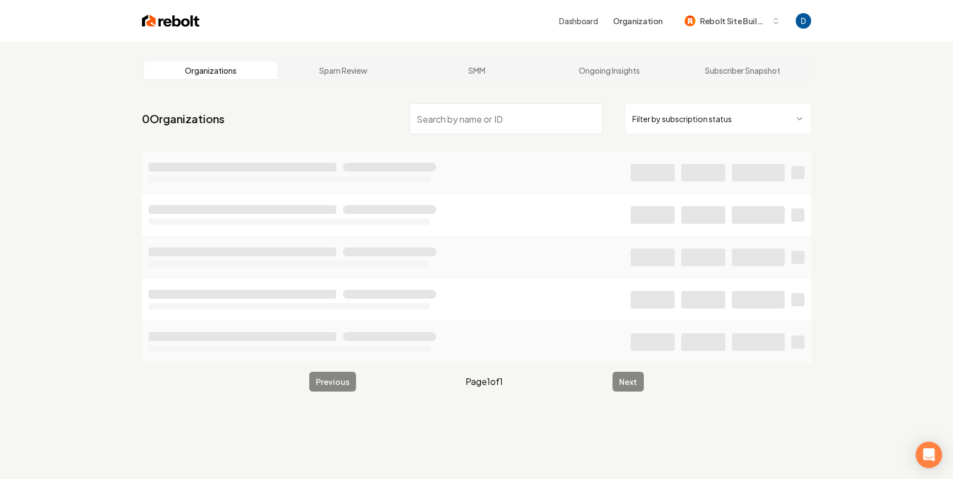
click at [465, 118] on input "search" at bounding box center [506, 118] width 194 height 31
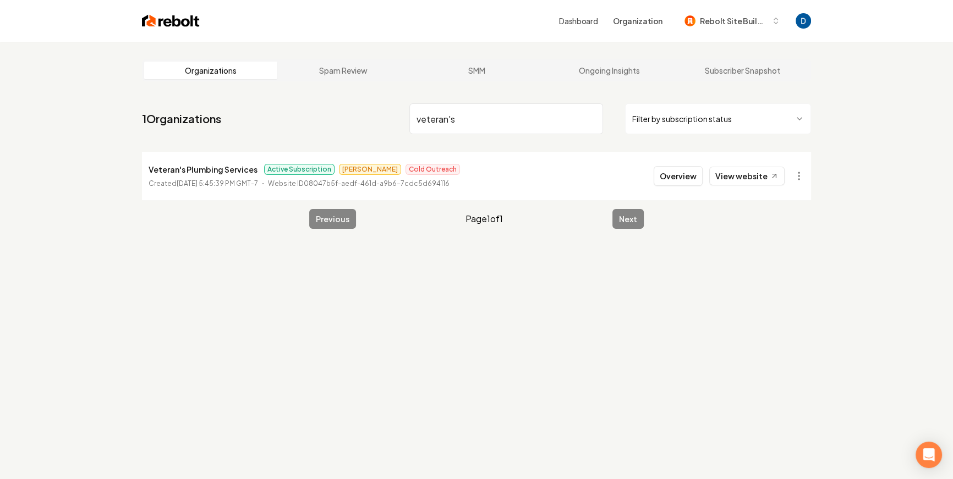
type input "veteran's"
click at [262, 245] on main "Organizations Spam Review SMM Ongoing Insights Subscriber Snapshot 1 Organizati…" at bounding box center [476, 144] width 704 height 205
click at [690, 178] on button "Overview" at bounding box center [677, 176] width 49 height 20
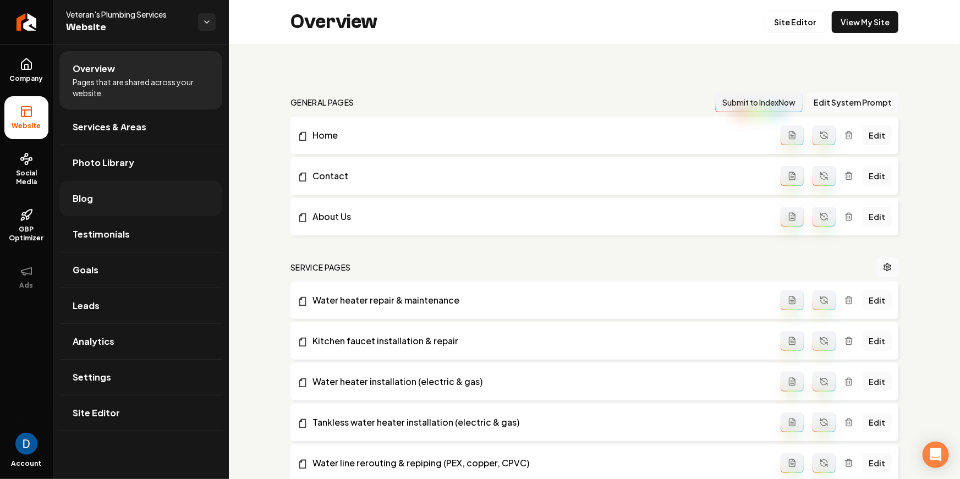
click at [107, 201] on link "Blog" at bounding box center [140, 198] width 163 height 35
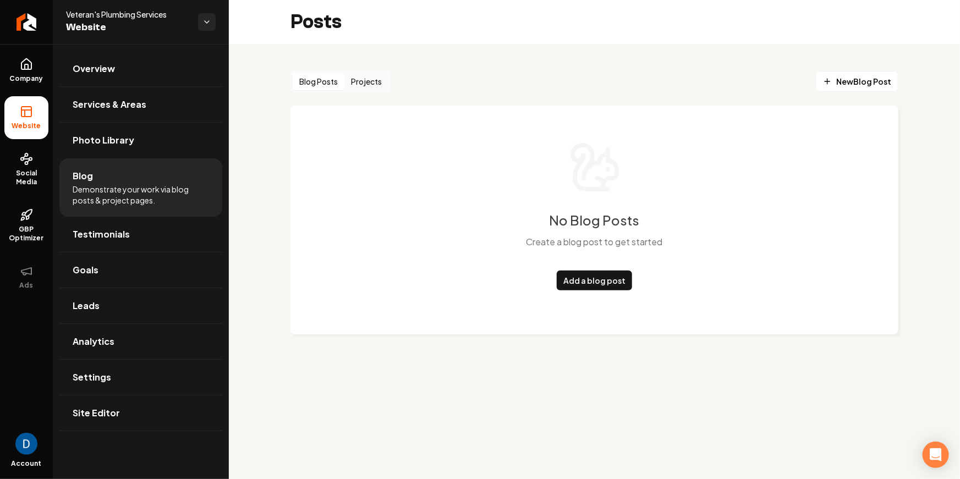
click at [367, 80] on button "Projects" at bounding box center [366, 82] width 44 height 18
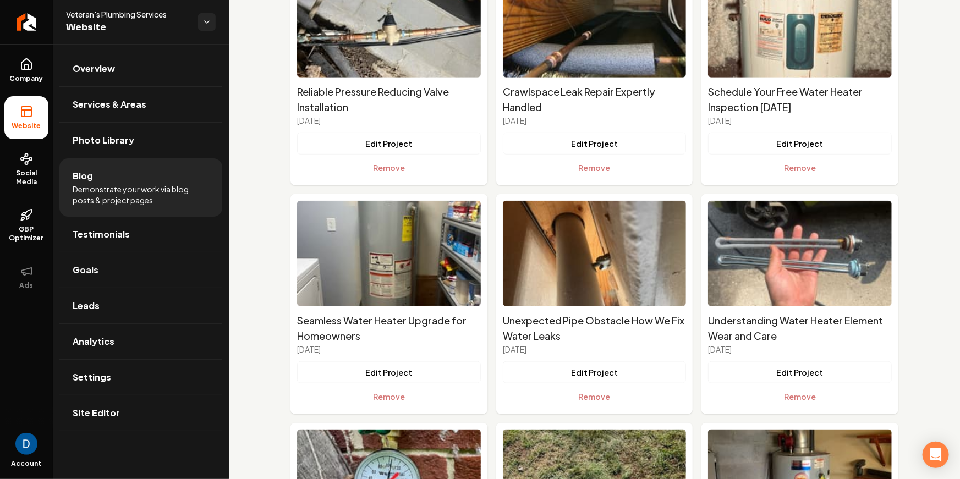
scroll to position [559, 0]
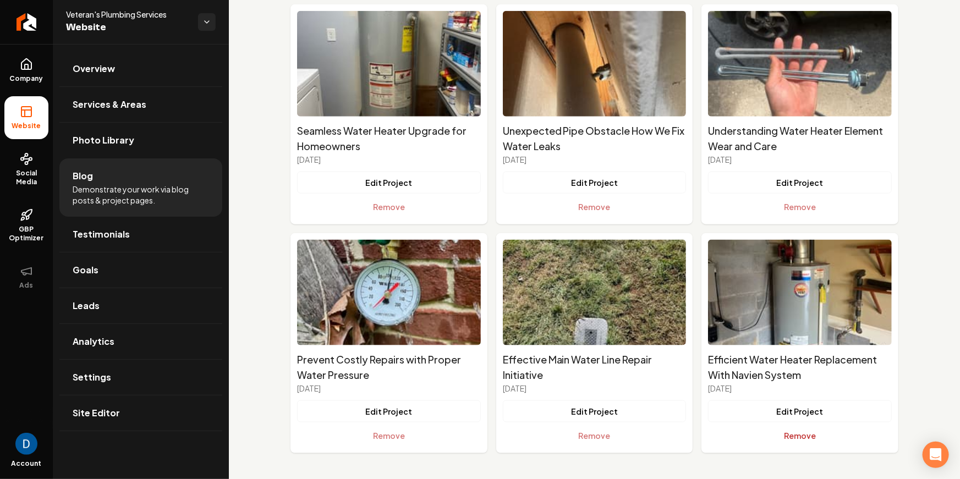
click at [804, 438] on button "Remove" at bounding box center [800, 436] width 184 height 22
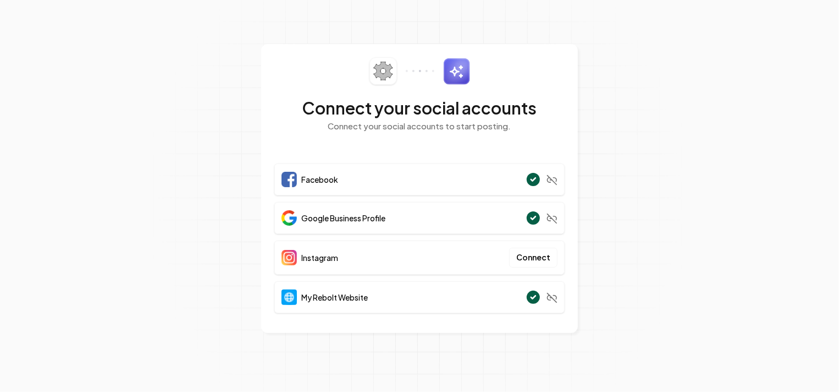
click at [648, 138] on section "Connect your social accounts Connect your social accounts to start posting. Fac…" at bounding box center [419, 196] width 839 height 392
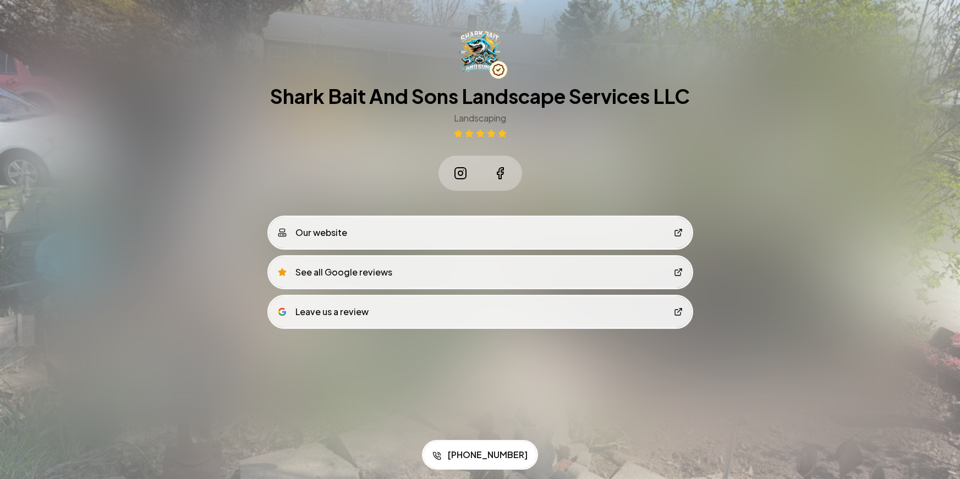
click at [587, 178] on div "Shark Bait And Sons Landscape Services LLC Landscaping" at bounding box center [480, 111] width 422 height 160
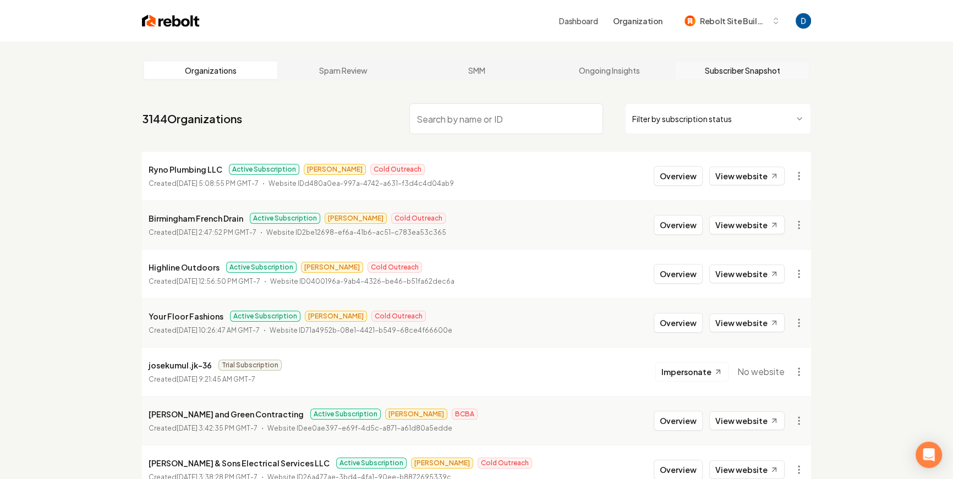
click at [734, 75] on link "Subscriber Snapshot" at bounding box center [741, 71] width 133 height 18
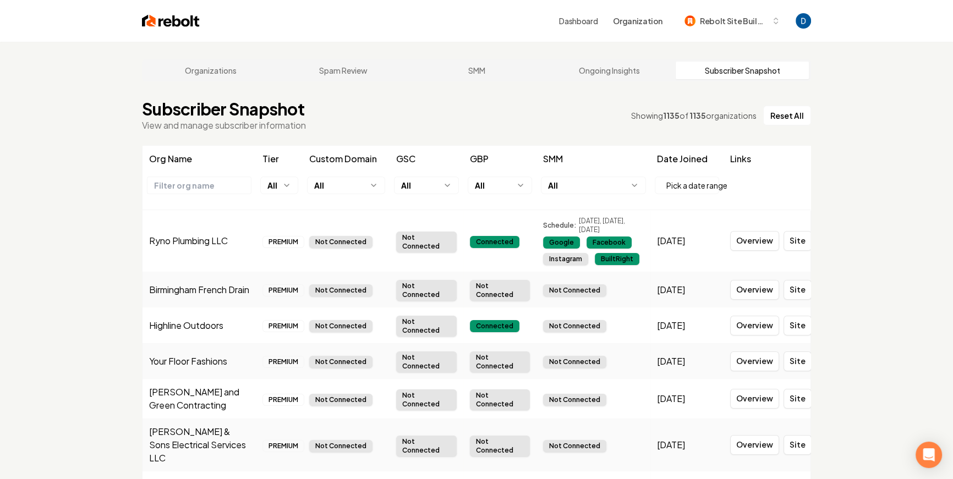
click at [343, 185] on html "Dashboard Organization Rebolt Site Builder Organizations Spam Review SMM Ongoin…" at bounding box center [476, 239] width 953 height 479
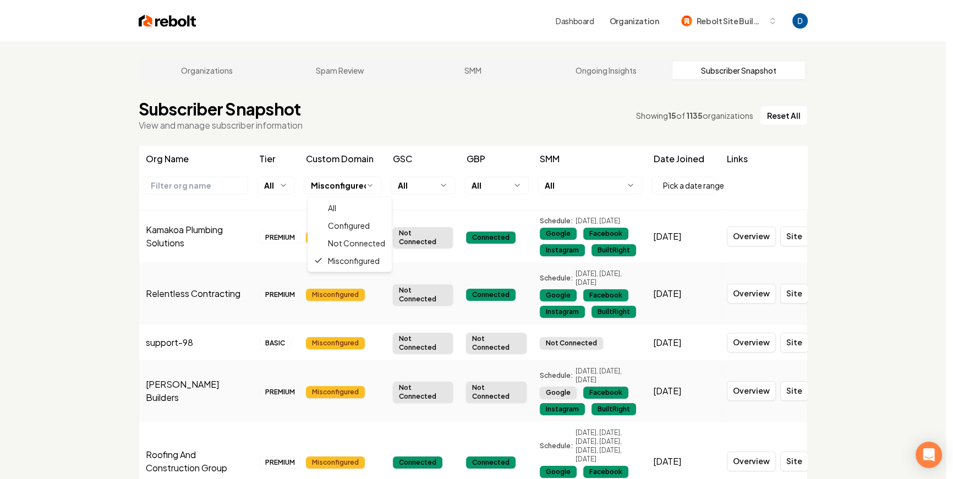
click at [347, 189] on html "Dashboard Organization Rebolt Site Builder Organizations Spam Review SMM Ongoin…" at bounding box center [476, 239] width 953 height 479
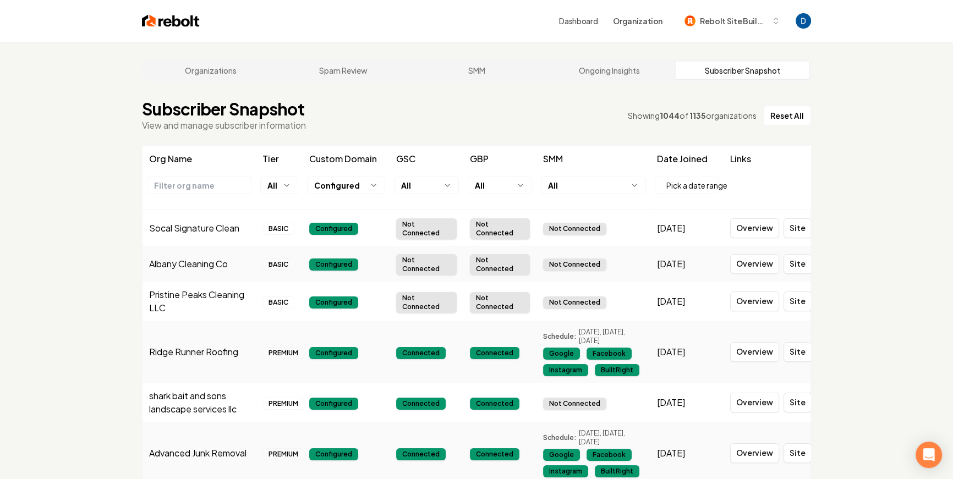
click at [177, 114] on h1 "Subscriber Snapshot" at bounding box center [224, 109] width 164 height 20
click at [171, 141] on main "Organizations Spam Review SMM Ongoing Insights Subscriber Snapshot Subscriber S…" at bounding box center [476, 303] width 704 height 522
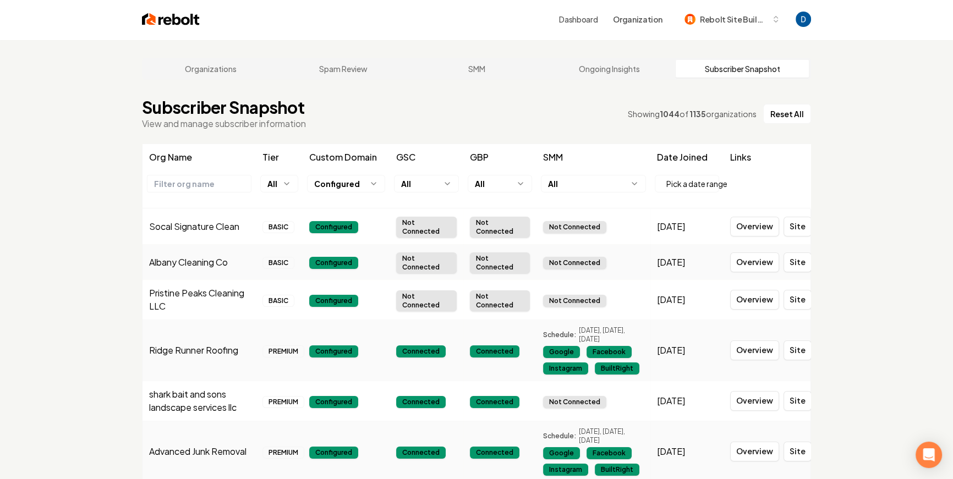
click at [704, 129] on div "Subscriber Snapshot View and manage subscriber information Showing 1044 of 1135…" at bounding box center [476, 113] width 669 height 33
click at [704, 118] on span "1135" at bounding box center [697, 114] width 17 height 10
click at [669, 114] on span "1044" at bounding box center [669, 114] width 20 height 10
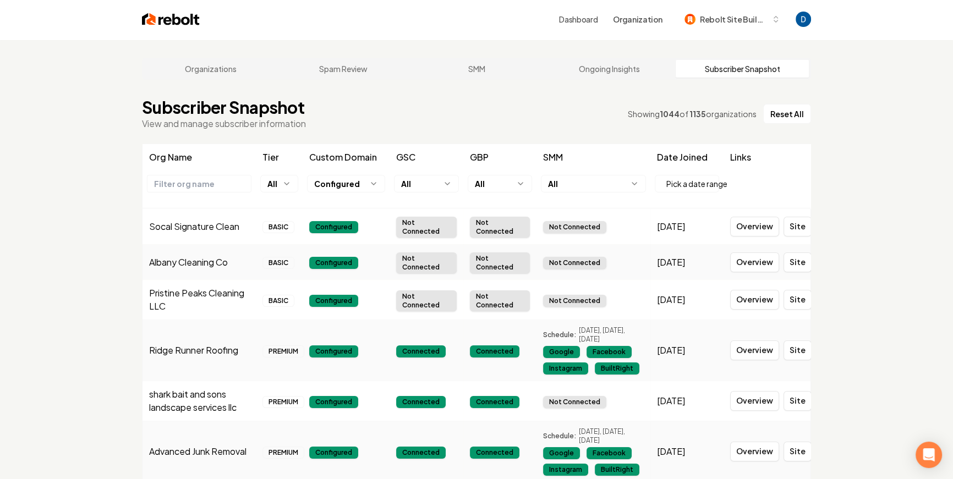
click at [674, 114] on span "1044" at bounding box center [669, 114] width 20 height 10
click at [698, 113] on span "1135" at bounding box center [697, 114] width 17 height 10
click at [336, 237] on td "Configured" at bounding box center [346, 226] width 87 height 36
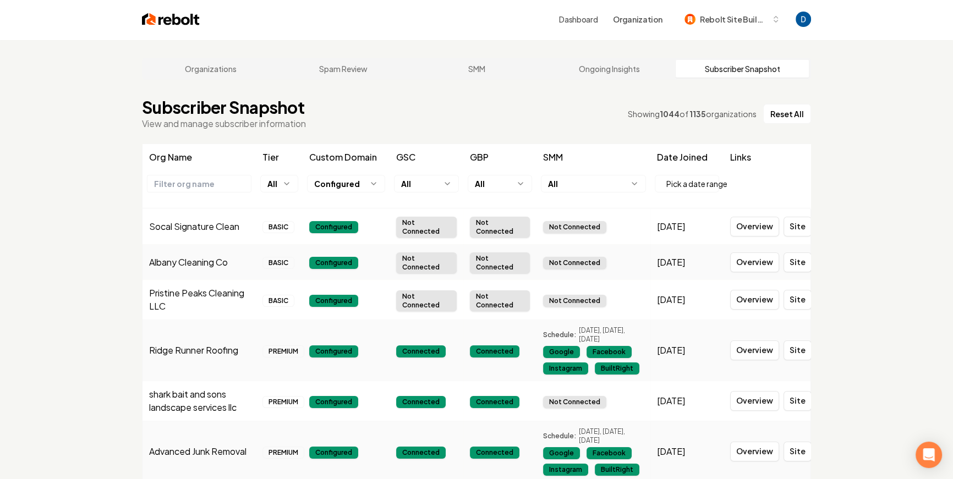
click at [337, 222] on div "Configured" at bounding box center [333, 227] width 49 height 12
click at [419, 163] on th "GSC" at bounding box center [426, 157] width 74 height 26
click at [606, 185] on html "Dashboard Organization Rebolt Site Builder Organizations Spam Review SMM Ongoin…" at bounding box center [476, 237] width 953 height 479
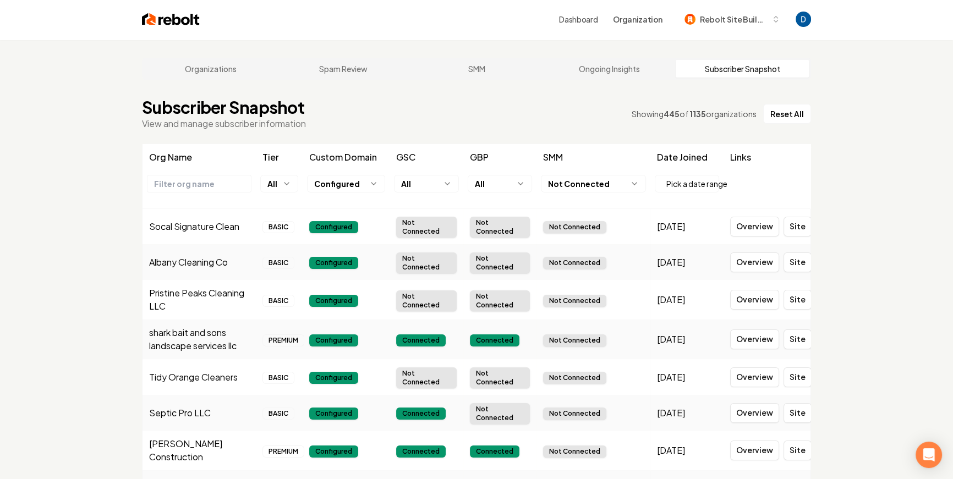
click at [490, 139] on main "Organizations Spam Review SMM Ongoing Insights Subscriber Snapshot Subscriber S…" at bounding box center [476, 301] width 704 height 522
click at [690, 112] on div "Showing 445 of 1135 organizations" at bounding box center [693, 113] width 125 height 11
click at [591, 186] on html "Dashboard Organization Rebolt Site Builder Organizations Spam Review SMM Ongoin…" at bounding box center [476, 237] width 953 height 479
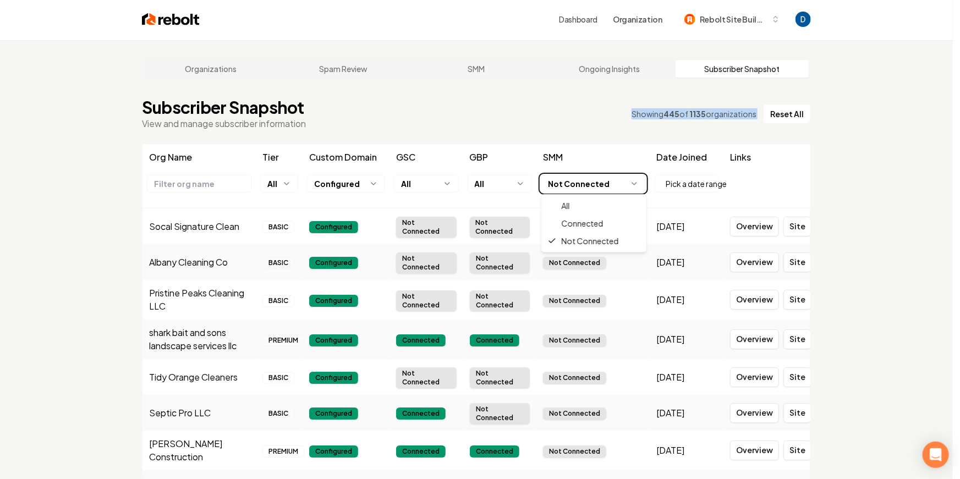
click at [600, 117] on html "Dashboard Organization Rebolt Site Builder Organizations Spam Review SMM Ongoin…" at bounding box center [480, 237] width 960 height 479
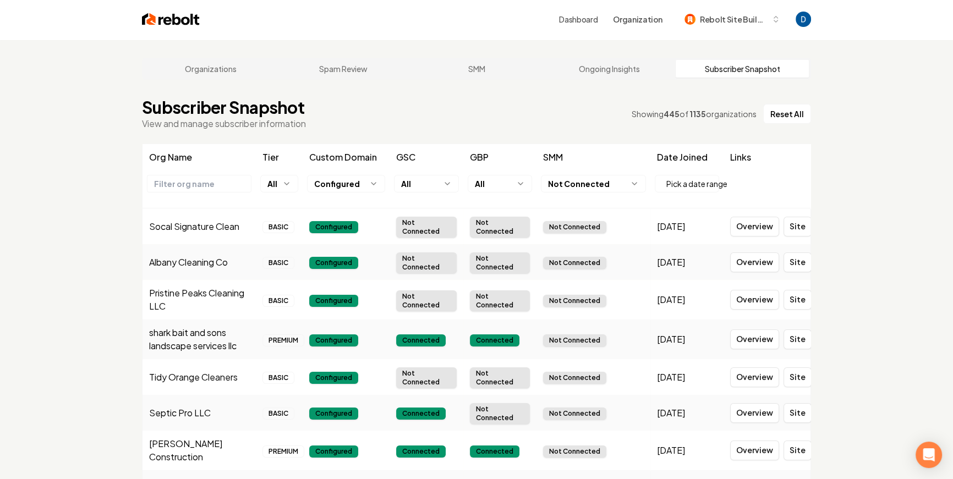
click at [174, 323] on td "shark bait and sons landscape services llc" at bounding box center [198, 340] width 113 height 40
click at [174, 327] on td "shark bait and sons landscape services llc" at bounding box center [198, 340] width 113 height 40
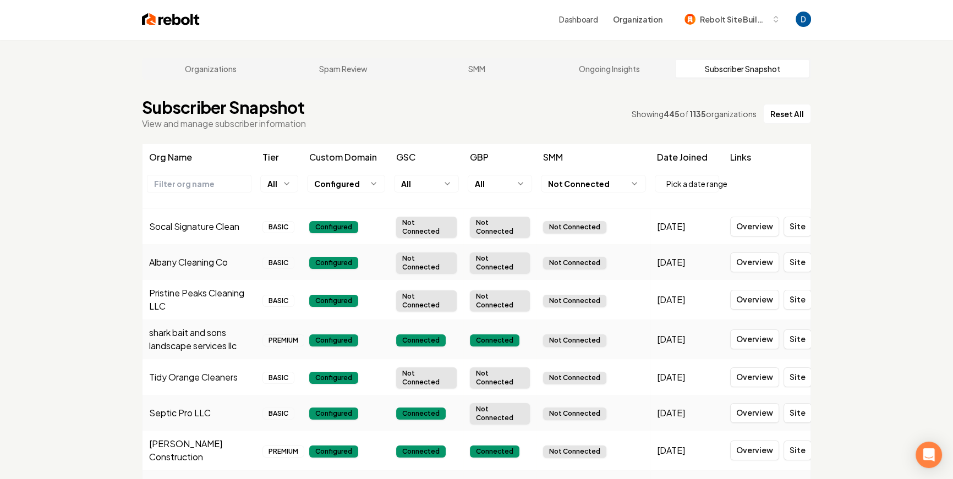
click at [116, 280] on div "Organizations Spam Review SMM Ongoing Insights Subscriber Snapshot Subscriber S…" at bounding box center [476, 301] width 953 height 522
